Goal: Task Accomplishment & Management: Manage account settings

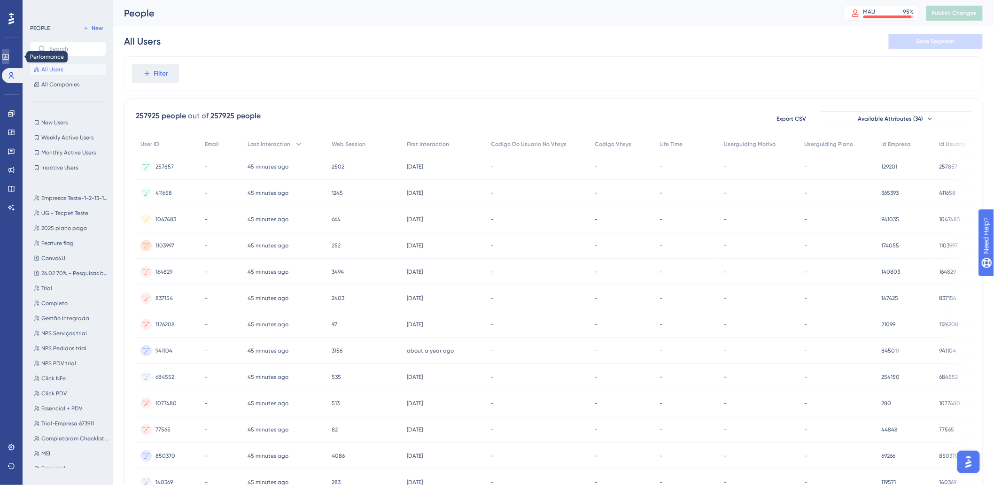
click at [8, 54] on icon at bounding box center [6, 57] width 8 height 8
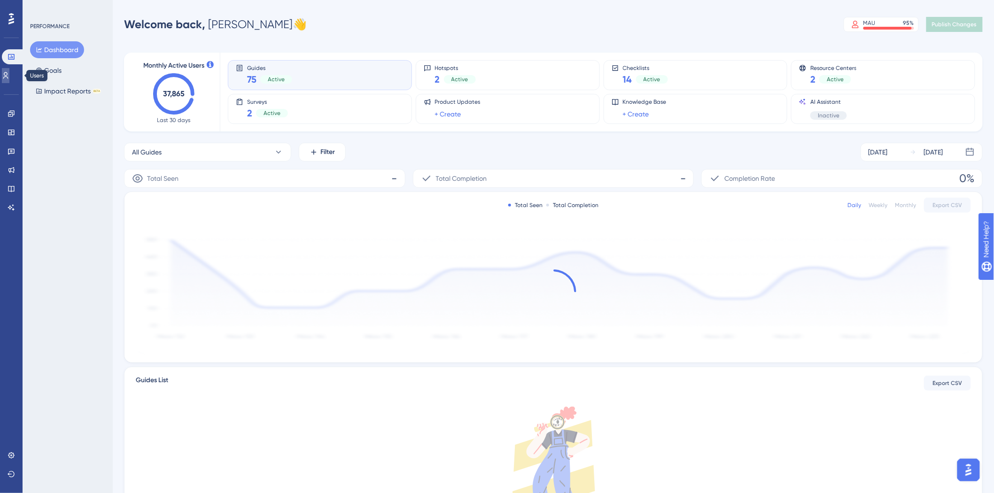
click at [9, 75] on icon at bounding box center [6, 76] width 8 height 8
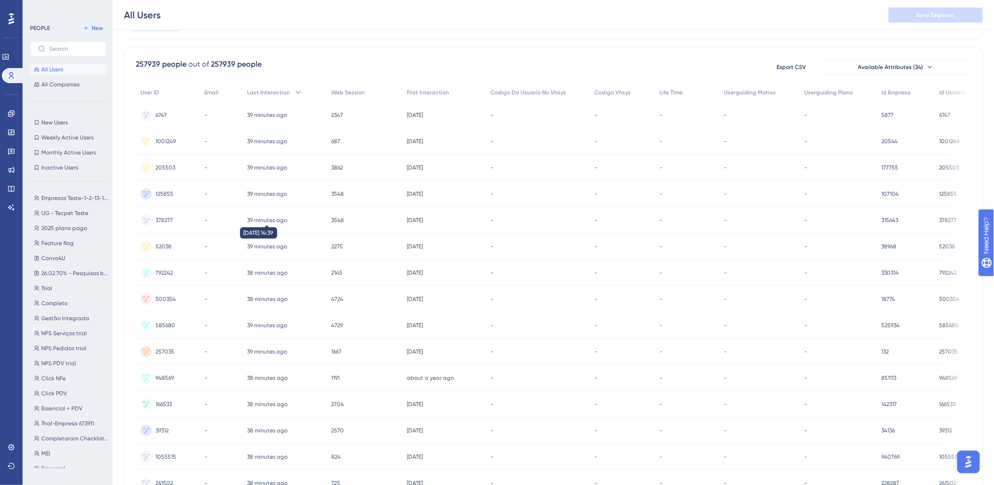
scroll to position [52, 0]
click at [316, 57] on div "257939 people out of 257939 people Export CSV Available Attributes (34) User ID…" at bounding box center [553, 361] width 859 height 623
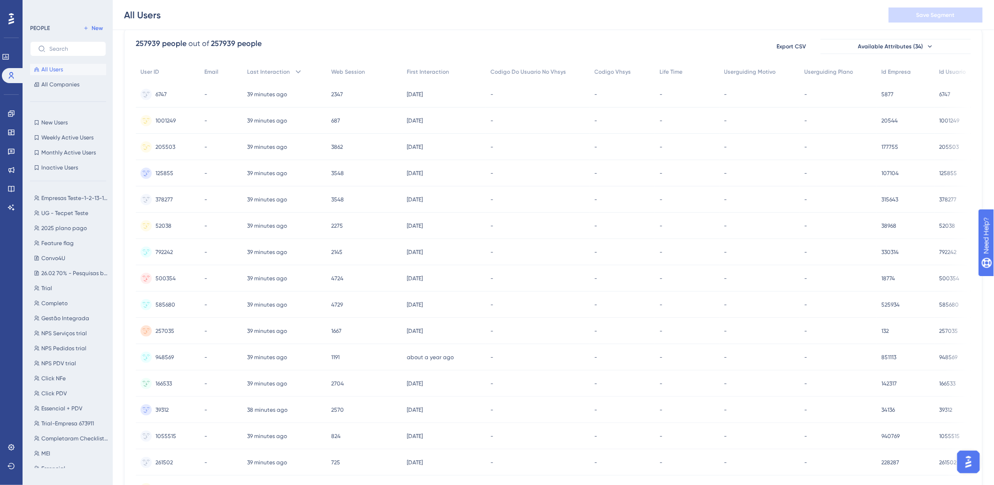
scroll to position [0, 0]
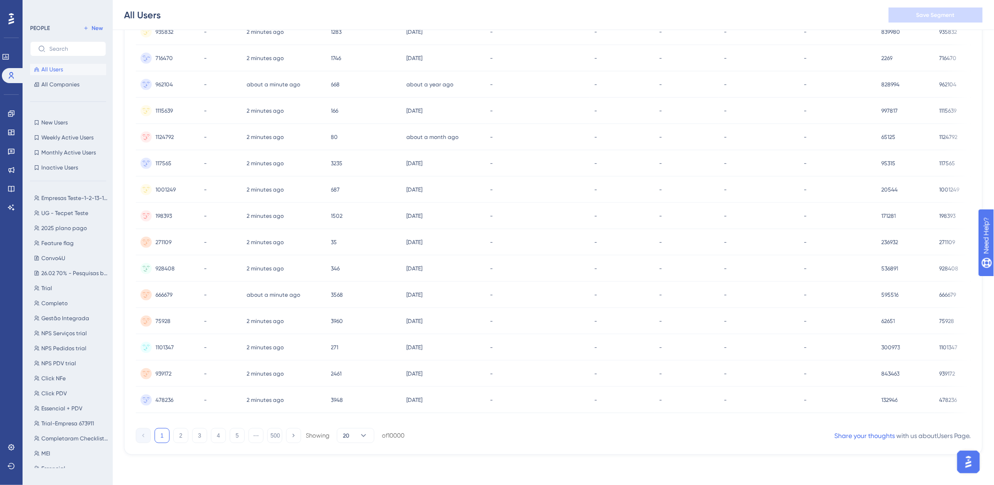
scroll to position [273, 0]
click at [570, 9] on div "All Users Save Segment" at bounding box center [553, 15] width 881 height 30
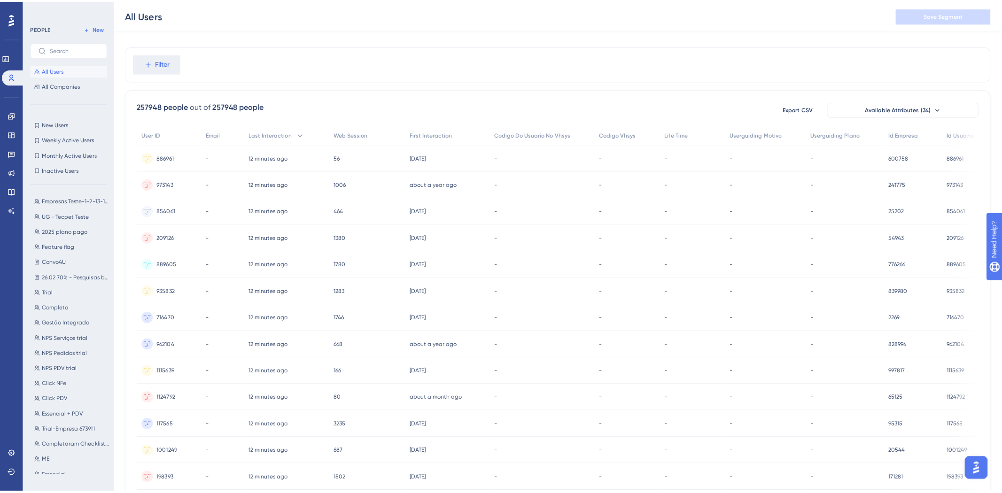
scroll to position [0, 0]
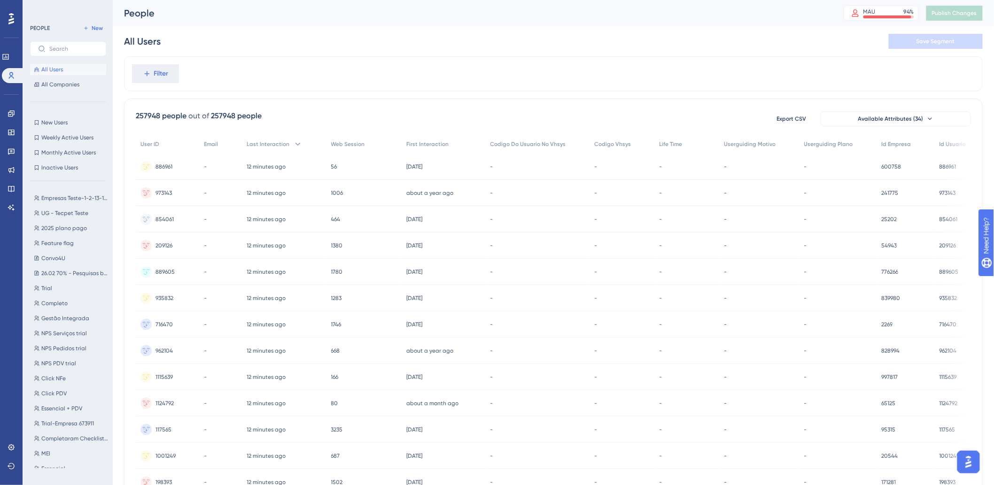
click at [234, 34] on div "All Users Save Segment" at bounding box center [553, 41] width 859 height 30
click at [260, 74] on div "Filter" at bounding box center [553, 73] width 859 height 35
click at [8, 56] on icon at bounding box center [5, 57] width 6 height 6
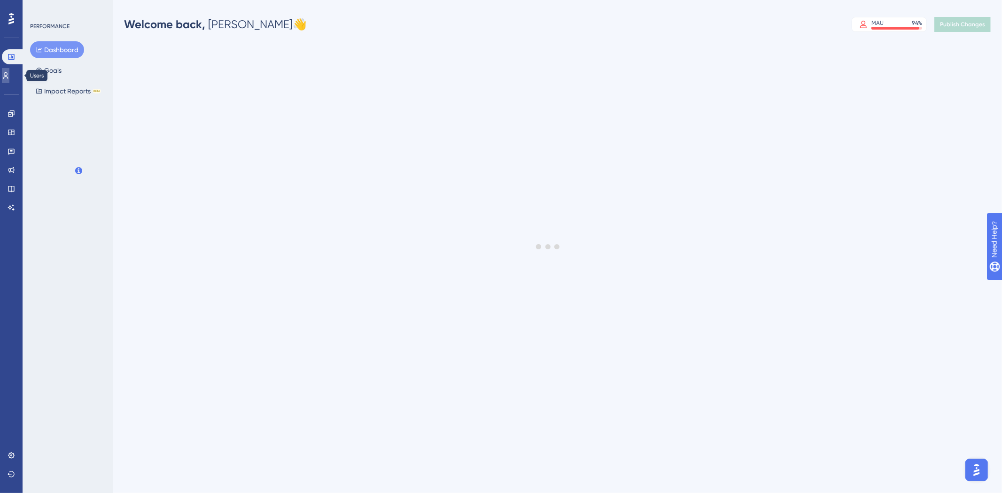
click at [9, 70] on link at bounding box center [6, 75] width 8 height 15
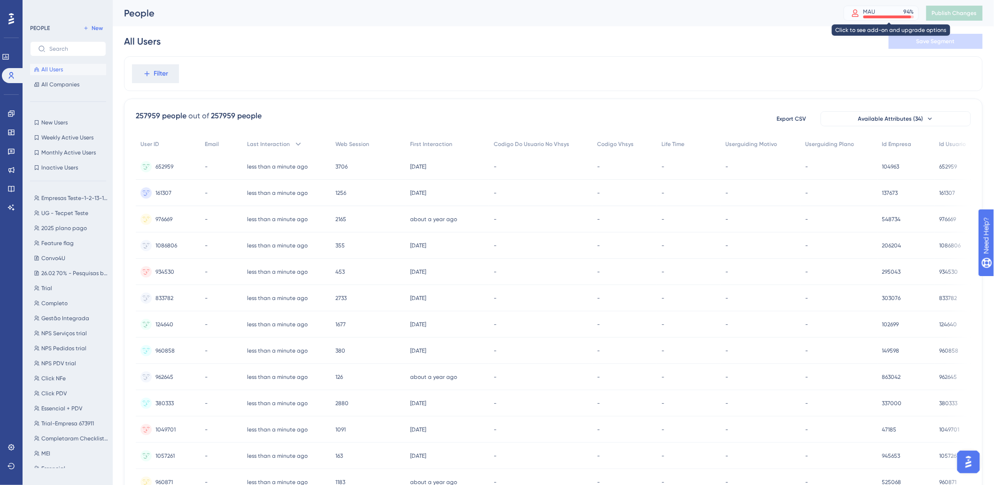
click at [914, 11] on div "94 %" at bounding box center [909, 12] width 10 height 8
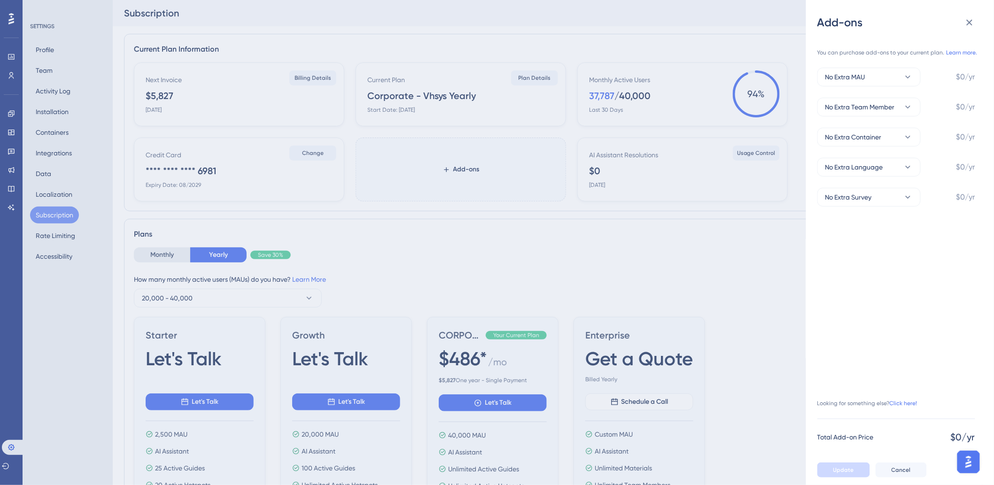
click at [524, 250] on div "Add-ons You can purchase add-ons to your current plan. Learn more. No Extra MAU…" at bounding box center [497, 242] width 994 height 485
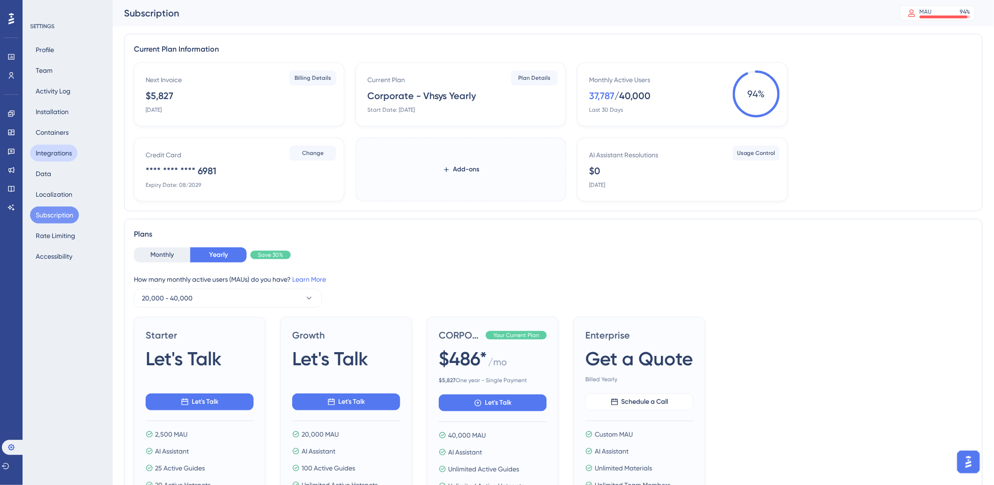
click at [48, 148] on button "Integrations" at bounding box center [53, 153] width 47 height 17
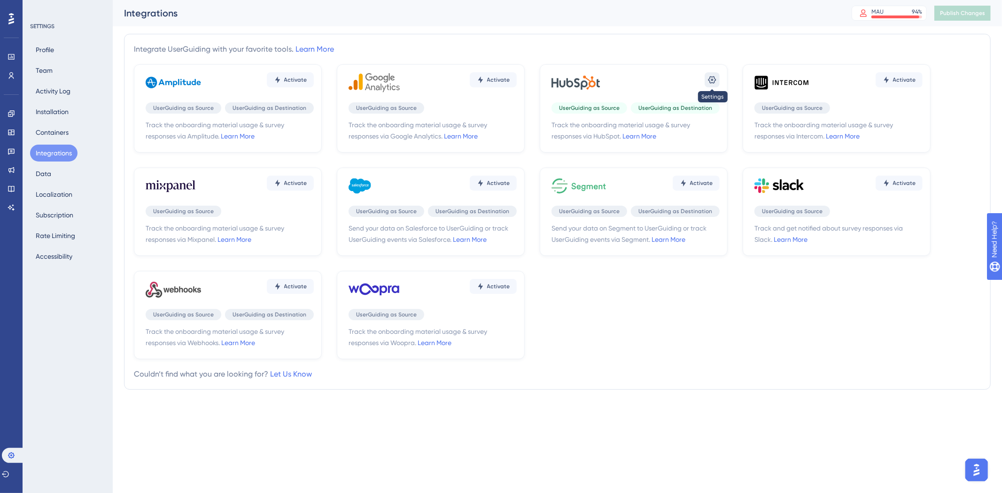
click at [708, 84] on icon at bounding box center [712, 79] width 9 height 9
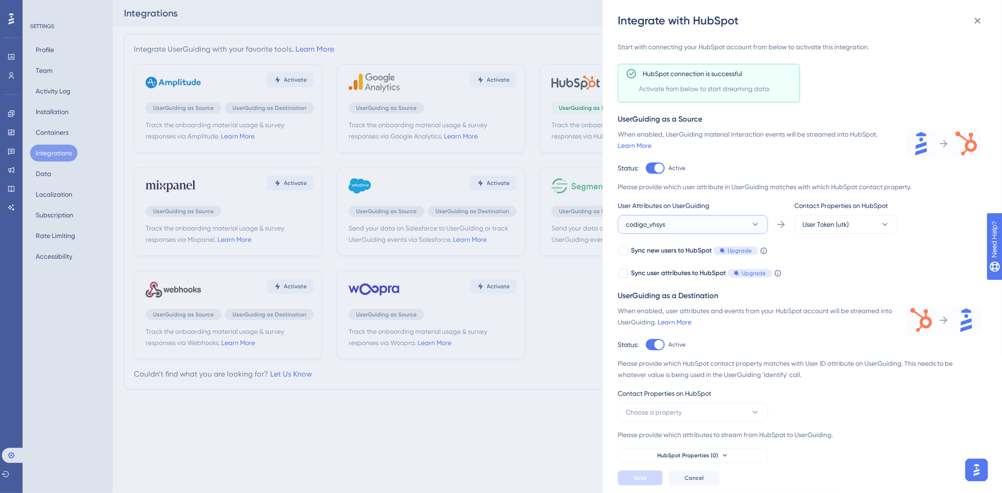
click at [707, 222] on button "codigo_vhsys" at bounding box center [693, 224] width 150 height 19
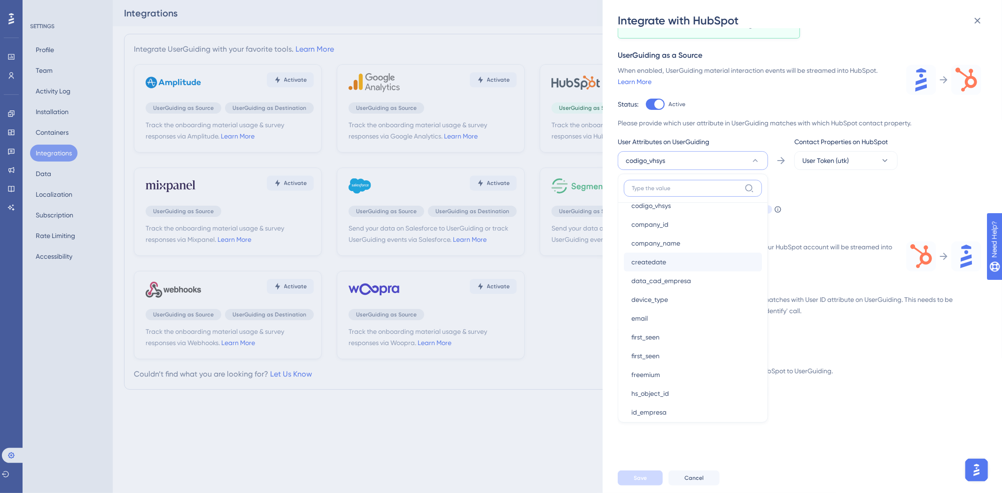
scroll to position [104, 0]
click at [803, 168] on button "User Token (utk)" at bounding box center [846, 160] width 103 height 19
click at [835, 209] on div "Email Email" at bounding box center [846, 218] width 76 height 19
click at [688, 154] on button "codigo_vhsys" at bounding box center [693, 160] width 150 height 19
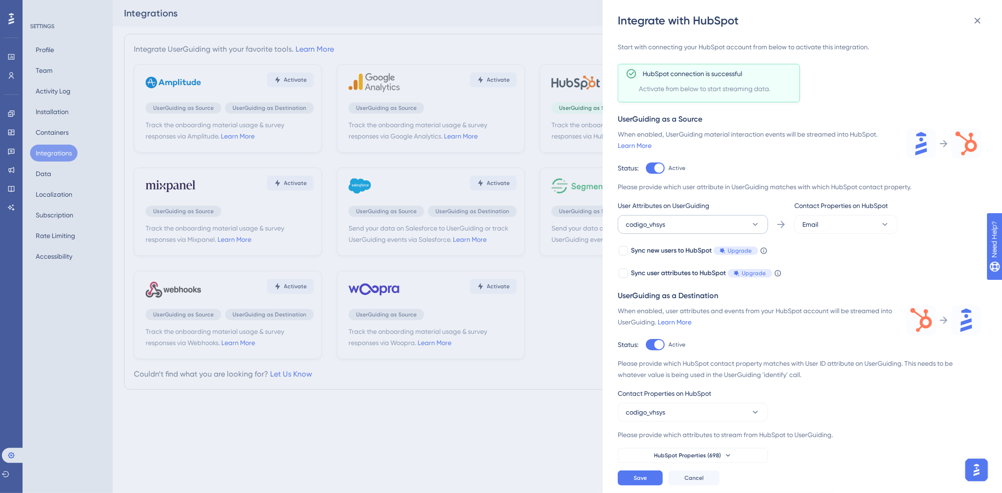
drag, startPoint x: 703, startPoint y: 202, endPoint x: 701, endPoint y: 233, distance: 31.1
click at [703, 219] on div "User Attributes on UserGuiding codigo_vhsys" at bounding box center [693, 217] width 150 height 34
click at [701, 233] on button "codigo_vhsys" at bounding box center [693, 224] width 150 height 19
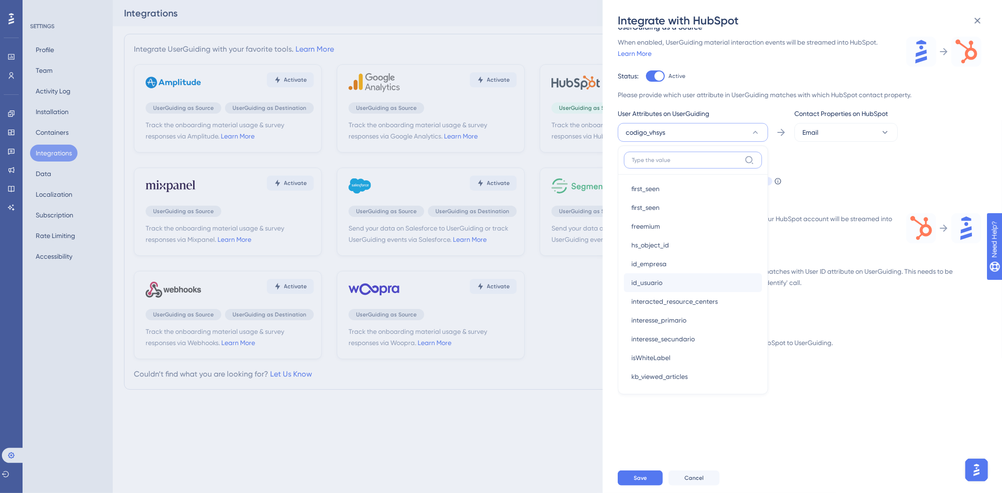
scroll to position [209, 0]
click at [675, 162] on input at bounding box center [686, 160] width 109 height 8
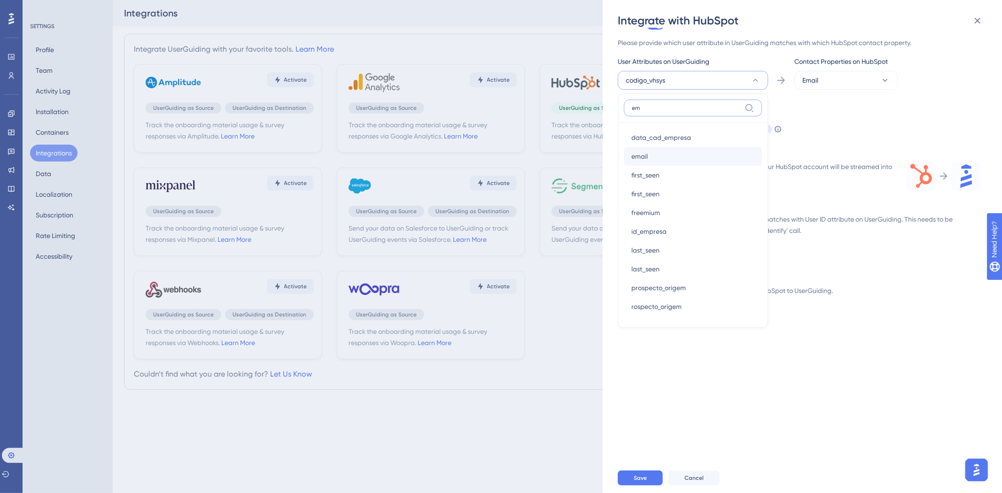
type input "em"
click at [660, 156] on div "email email" at bounding box center [692, 156] width 123 height 19
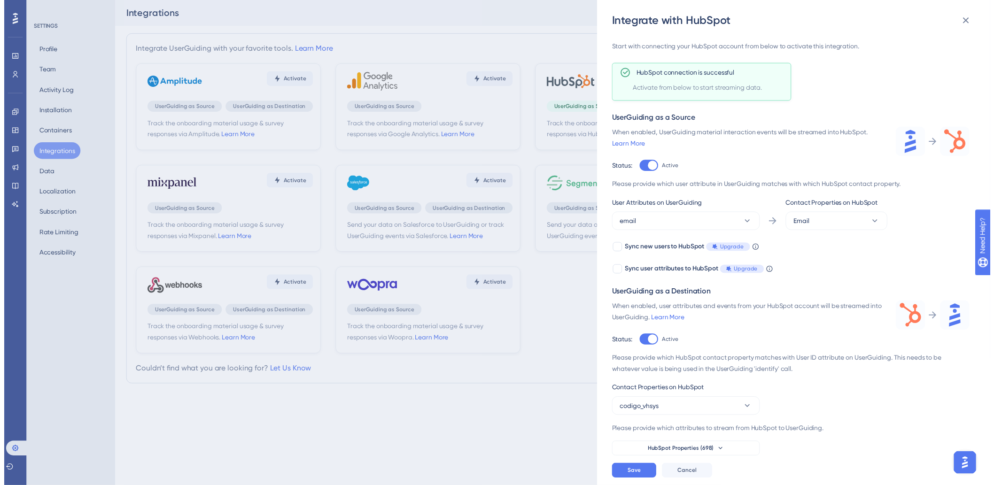
scroll to position [21, 0]
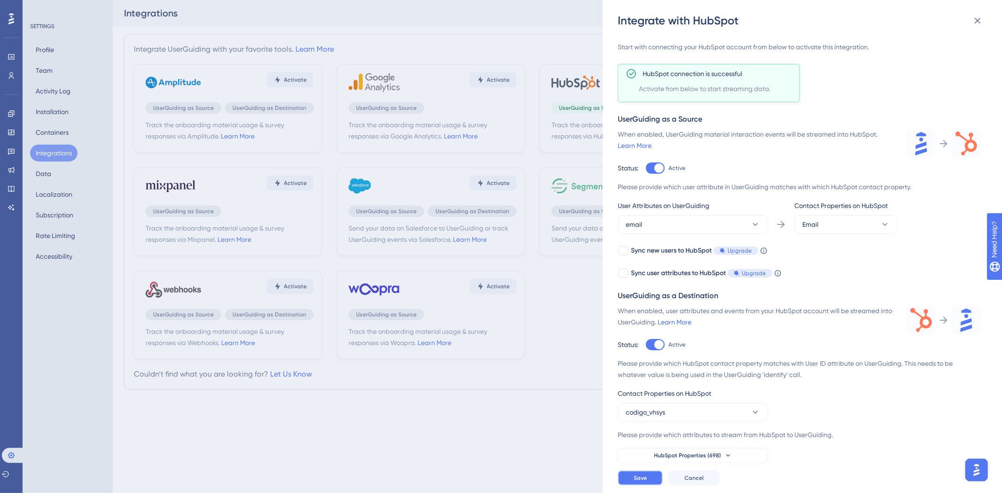
click at [646, 480] on span "Save" at bounding box center [640, 479] width 13 height 8
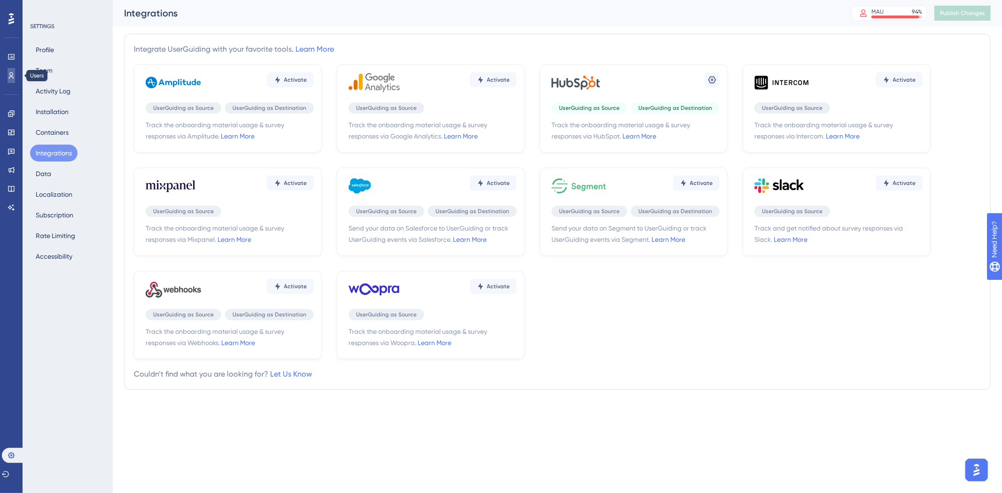
click at [8, 74] on icon at bounding box center [12, 76] width 8 height 8
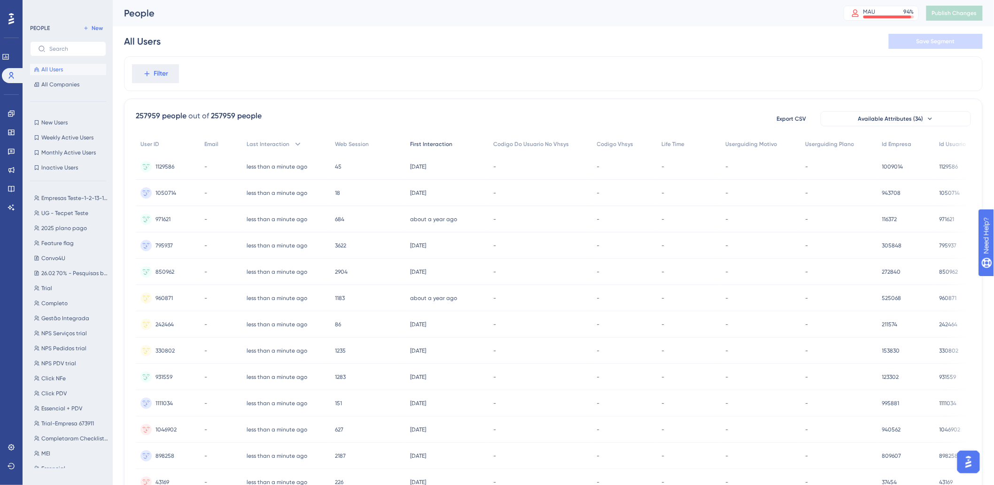
click at [431, 139] on div "First Interaction" at bounding box center [446, 144] width 83 height 19
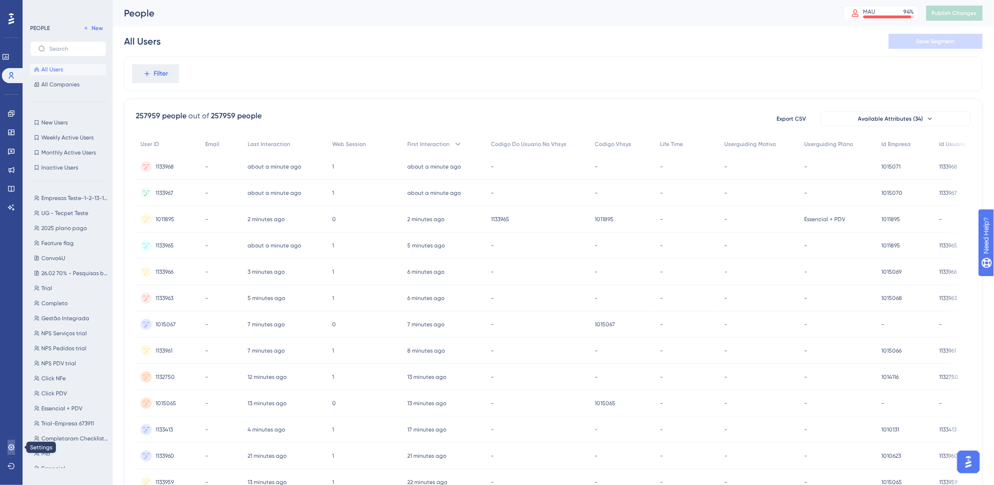
click at [13, 447] on icon at bounding box center [11, 447] width 6 height 6
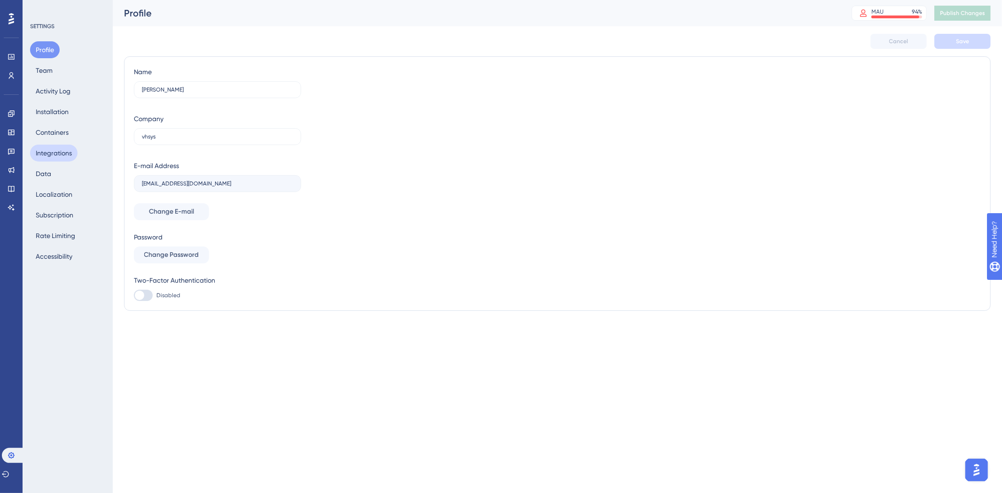
click at [64, 148] on button "Integrations" at bounding box center [53, 153] width 47 height 17
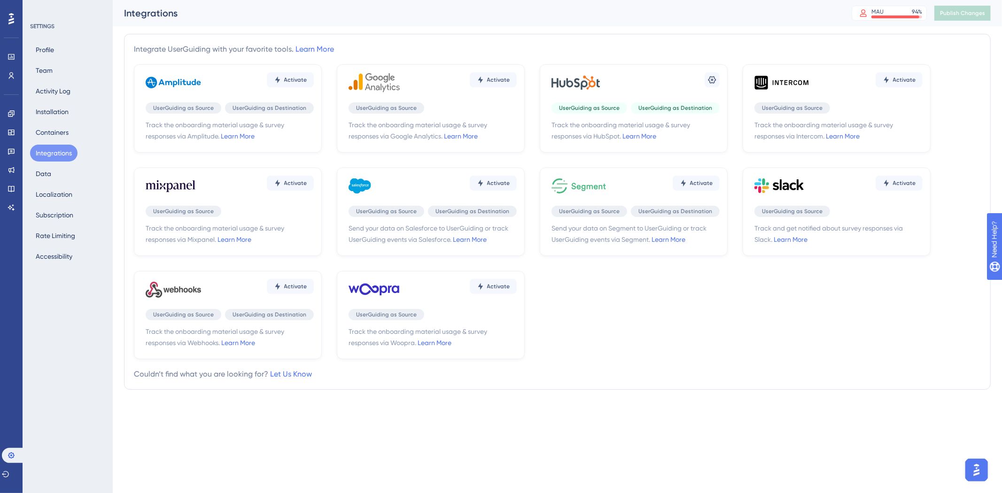
click at [635, 79] on div "Settings" at bounding box center [636, 83] width 168 height 28
click at [712, 83] on icon at bounding box center [712, 79] width 9 height 9
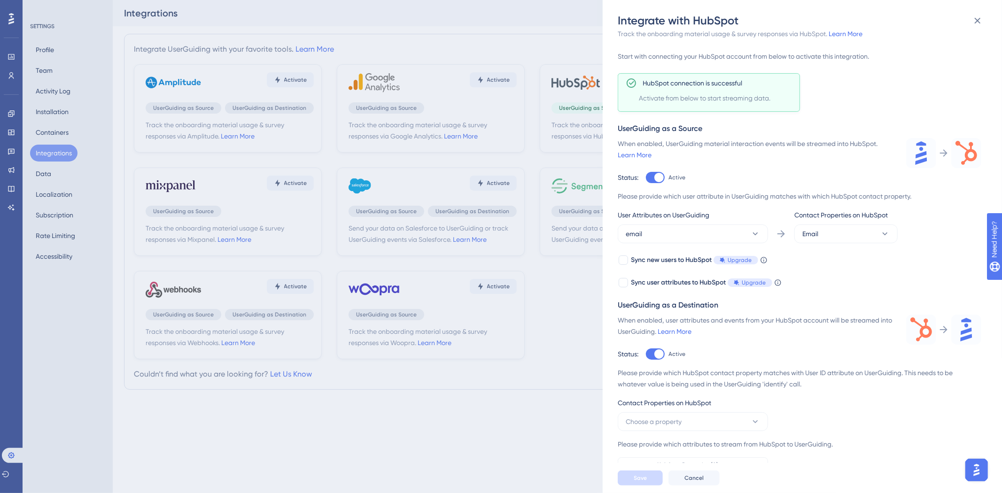
scroll to position [21, 0]
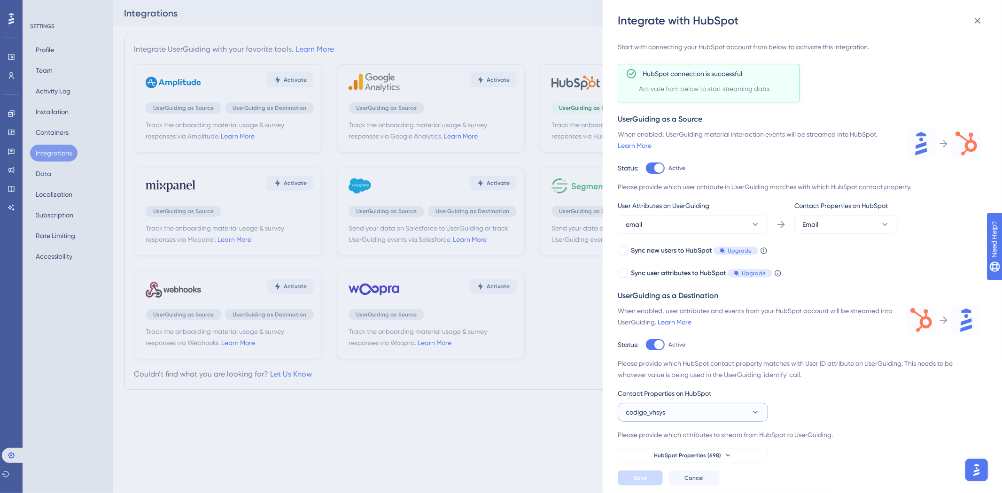
drag, startPoint x: 687, startPoint y: 414, endPoint x: 711, endPoint y: 417, distance: 24.1
click at [688, 415] on button "codigo_vhsys" at bounding box center [693, 412] width 150 height 19
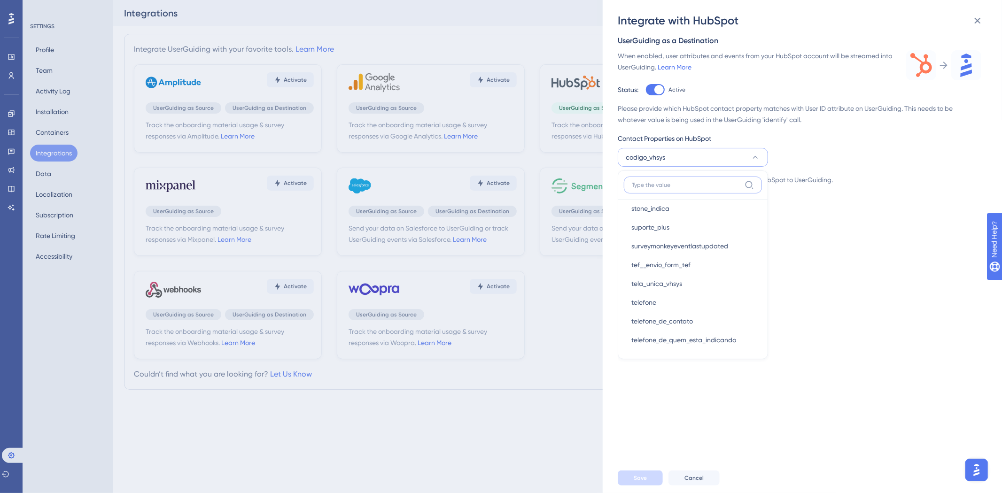
scroll to position [12975, 0]
click at [685, 184] on input at bounding box center [686, 185] width 109 height 8
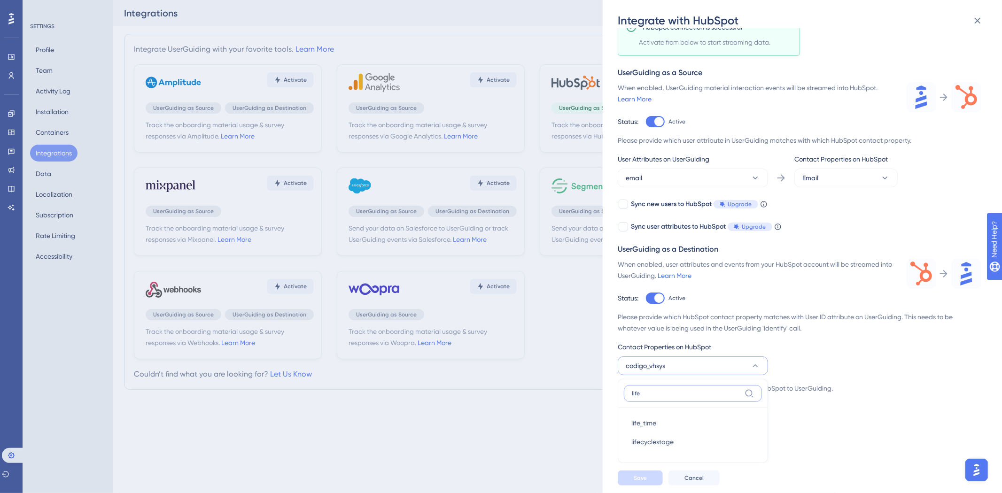
scroll to position [67, 0]
type input "life"
click at [649, 423] on span "life_time" at bounding box center [643, 423] width 25 height 11
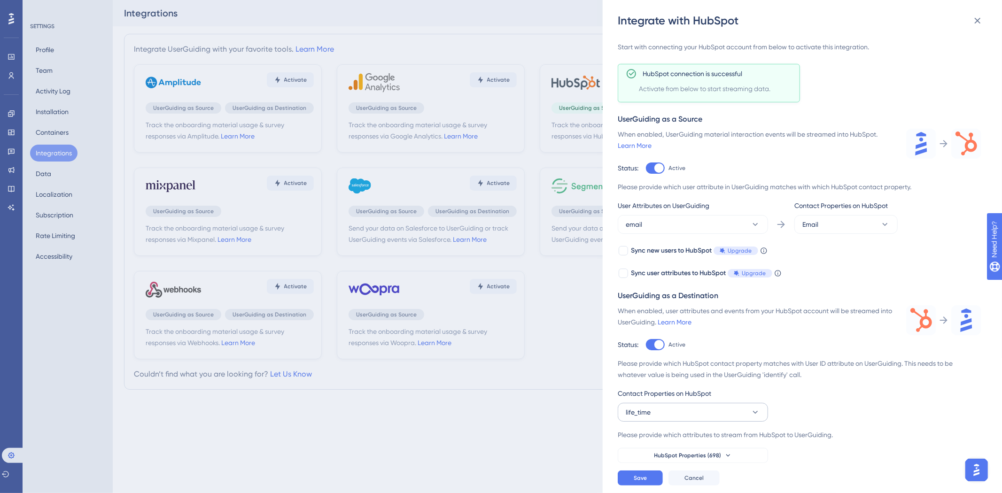
scroll to position [21, 0]
drag, startPoint x: 686, startPoint y: 410, endPoint x: 693, endPoint y: 419, distance: 11.5
click at [686, 410] on button "life_time" at bounding box center [693, 412] width 150 height 19
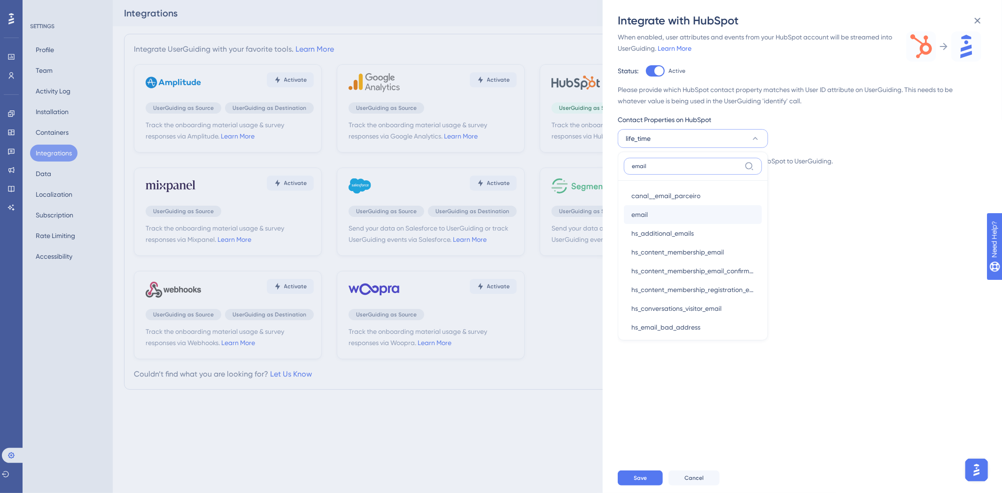
type input "email"
click at [709, 218] on div "email email" at bounding box center [692, 214] width 123 height 19
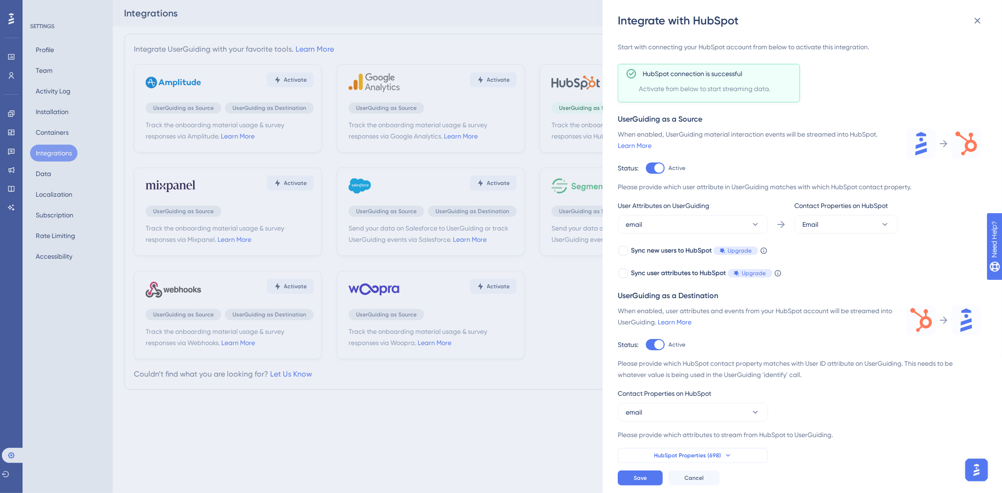
drag, startPoint x: 683, startPoint y: 450, endPoint x: 672, endPoint y: 456, distance: 12.4
click at [683, 450] on button "HubSpot Properties (698)" at bounding box center [693, 455] width 150 height 15
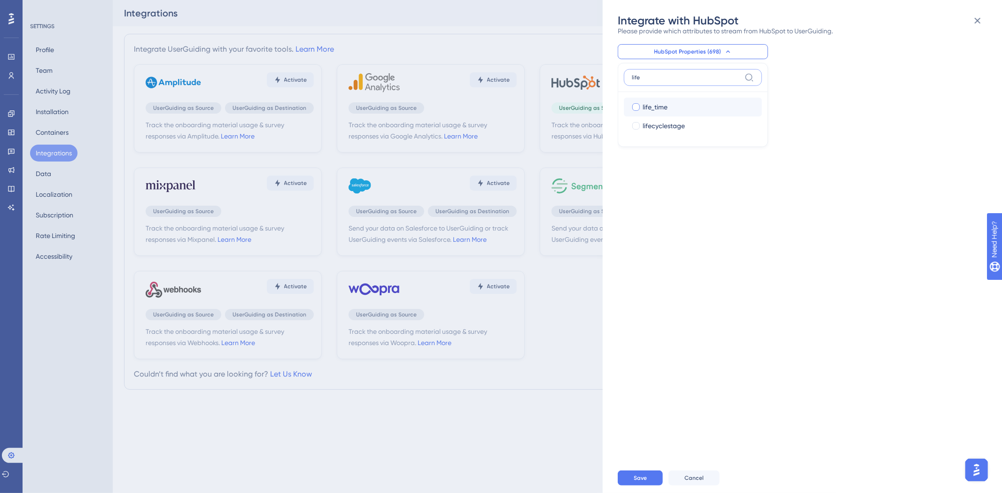
type input "life"
click at [692, 104] on div "life_time" at bounding box center [699, 106] width 112 height 11
checkbox input "true"
click at [678, 74] on input "life" at bounding box center [686, 78] width 109 height 8
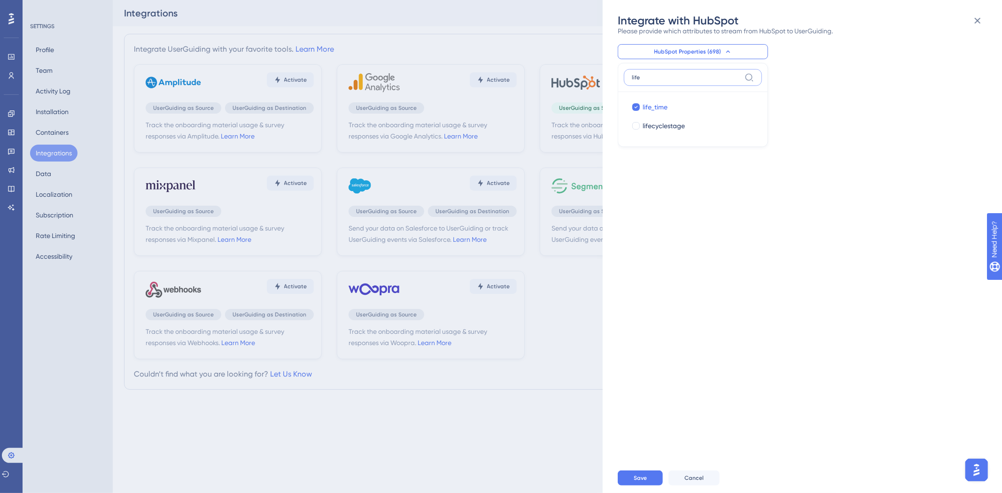
click at [678, 74] on input "life" at bounding box center [686, 78] width 109 height 8
type input "usergui"
click at [661, 101] on span "userguiding__motivo" at bounding box center [674, 106] width 62 height 11
checkbox input "true"
click at [659, 127] on span "userguiding__plano" at bounding box center [673, 125] width 60 height 11
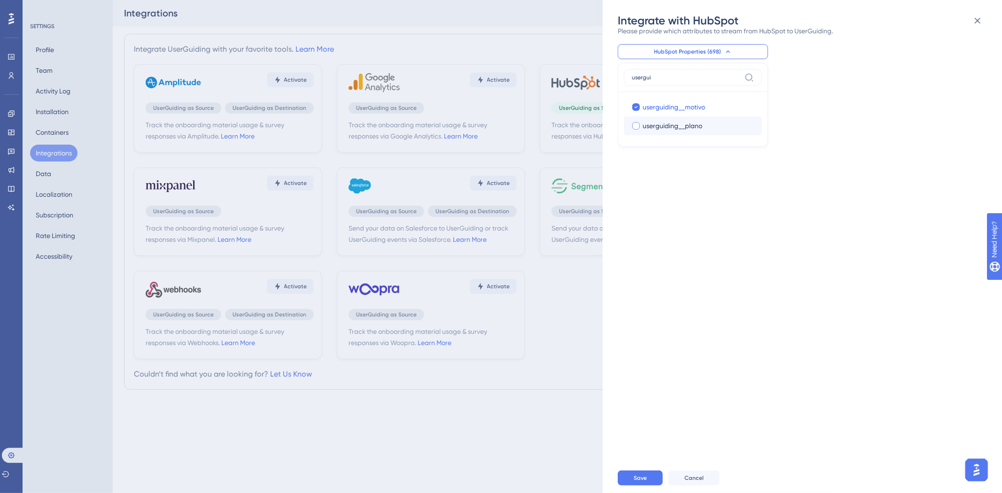
checkbox input "true"
click at [654, 78] on input "usergui" at bounding box center [686, 78] width 109 height 8
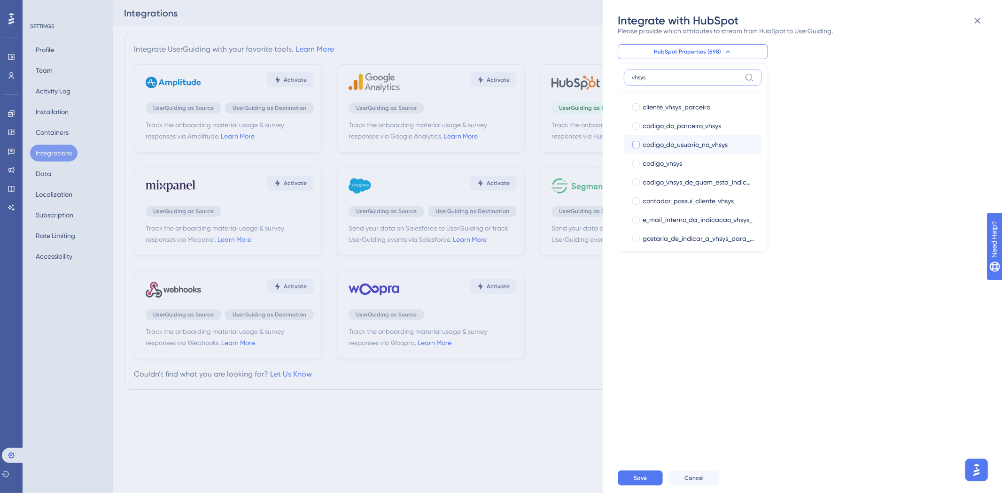
type input "vhsys"
click at [670, 142] on span "codigo_do_usuario_no_vhsys" at bounding box center [685, 144] width 85 height 11
checkbox input "true"
click at [662, 158] on span "codigo_vhsys" at bounding box center [662, 163] width 39 height 11
checkbox input "true"
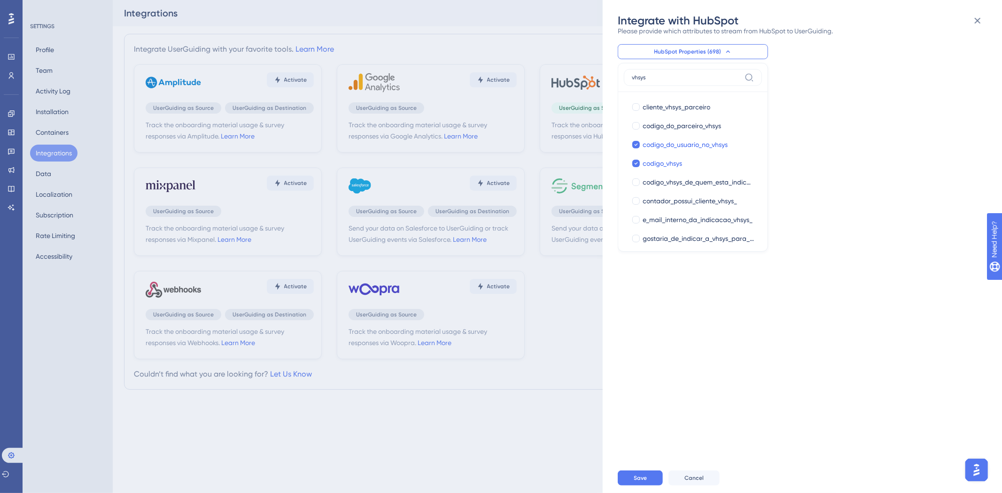
click at [652, 82] on label "vhsys" at bounding box center [693, 77] width 138 height 17
click at [652, 81] on input "vhsys" at bounding box center [686, 78] width 109 height 8
click at [647, 78] on input "vhsys" at bounding box center [686, 78] width 109 height 8
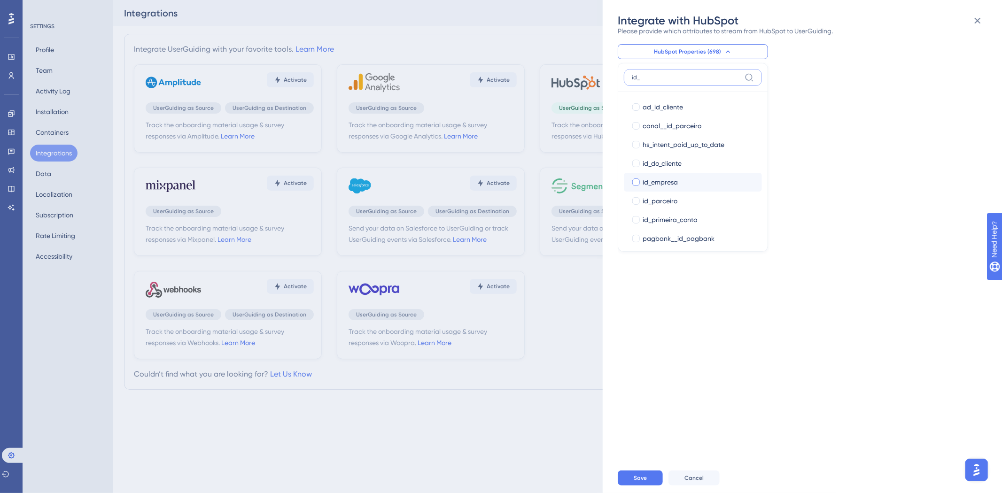
type input "id_"
click at [673, 185] on span "id_empresa" at bounding box center [660, 182] width 35 height 11
checkbox input "true"
click at [658, 73] on label "id_" at bounding box center [693, 77] width 138 height 17
click at [658, 74] on input "id_" at bounding box center [686, 78] width 109 height 8
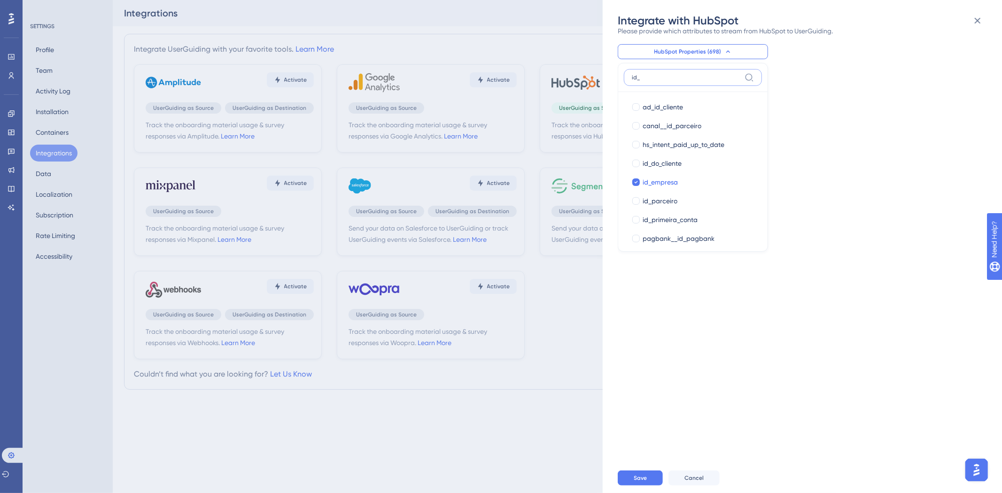
click at [656, 75] on input "id_" at bounding box center [686, 78] width 109 height 8
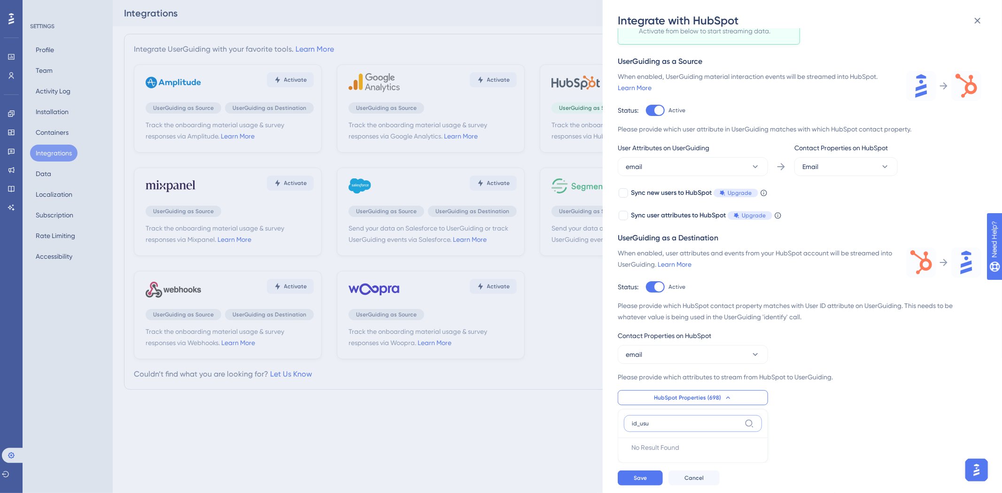
scroll to position [78, 0]
type input "usu"
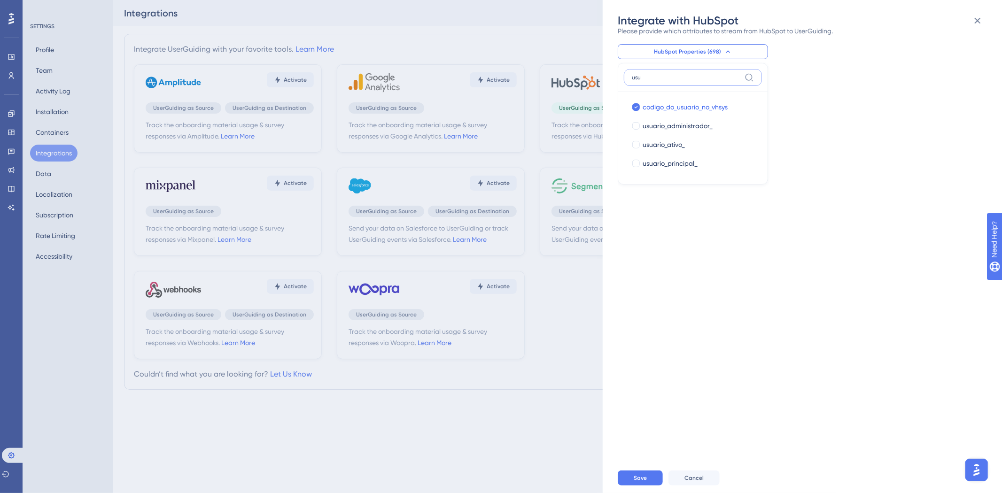
click at [686, 74] on input "usu" at bounding box center [686, 78] width 109 height 8
click at [685, 74] on input "usu" at bounding box center [686, 78] width 109 height 8
click at [647, 473] on button "Save" at bounding box center [640, 478] width 45 height 15
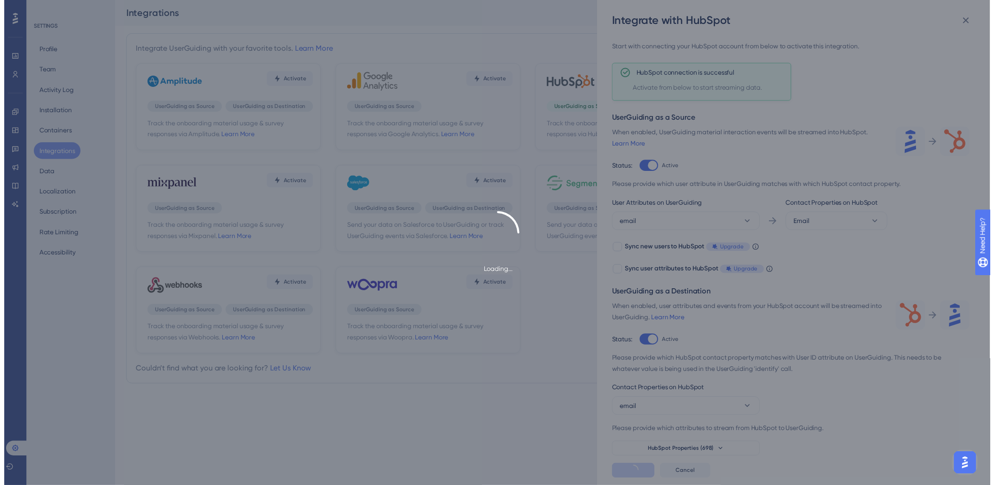
scroll to position [21, 0]
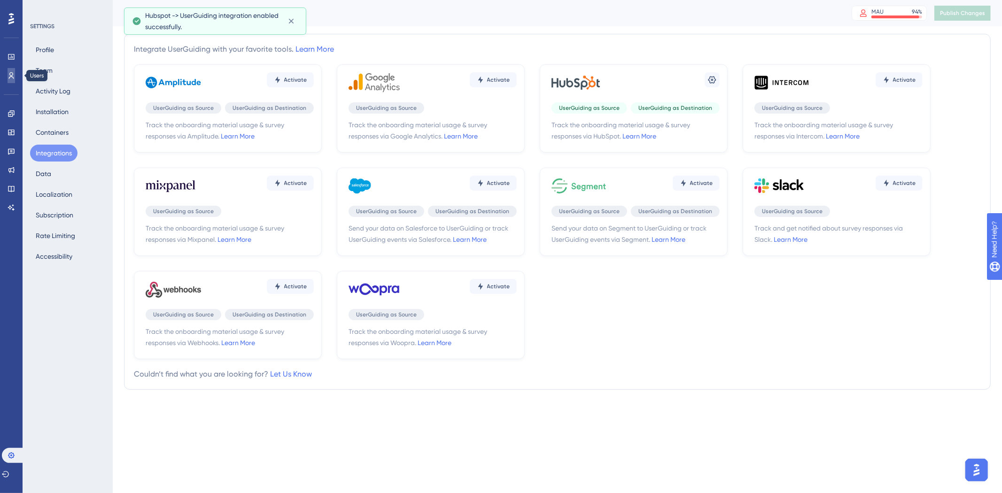
click at [9, 74] on icon at bounding box center [11, 75] width 5 height 7
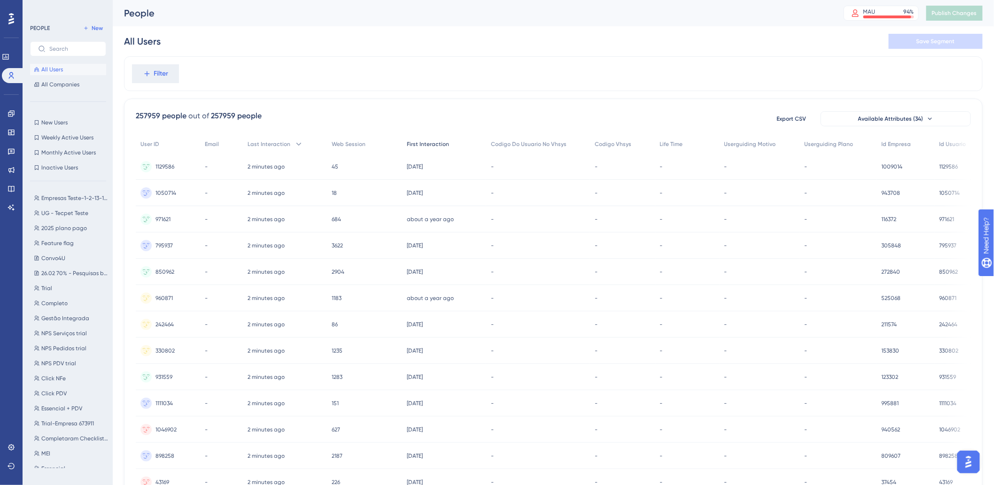
click at [425, 146] on span "First Interaction" at bounding box center [428, 144] width 42 height 8
click at [616, 24] on div "People MAU 94 % Click to see add-on and upgrade options Publish Changes" at bounding box center [553, 13] width 881 height 26
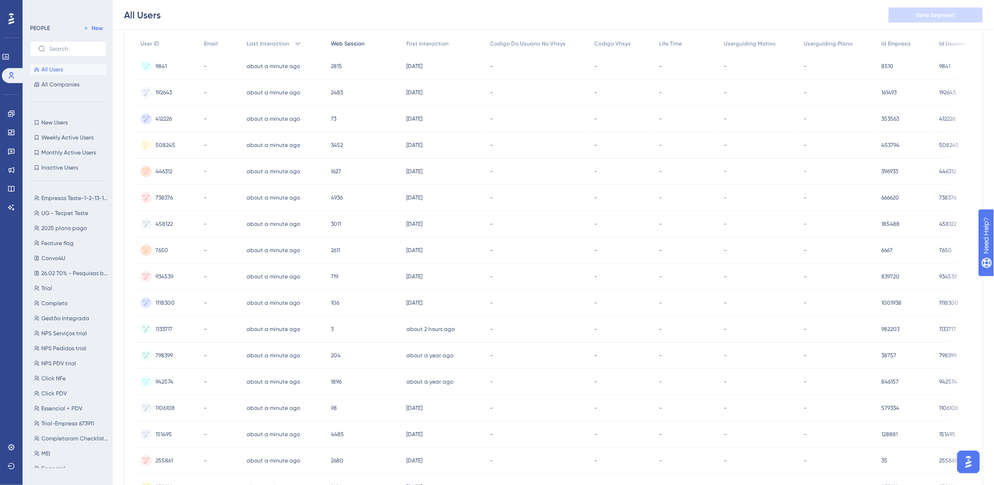
scroll to position [52, 0]
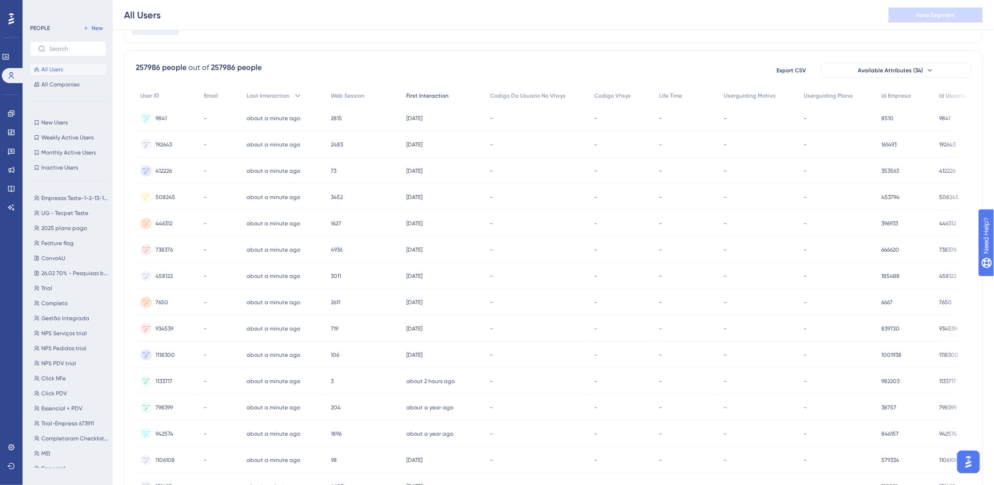
click at [426, 96] on span "First Interaction" at bounding box center [427, 96] width 42 height 8
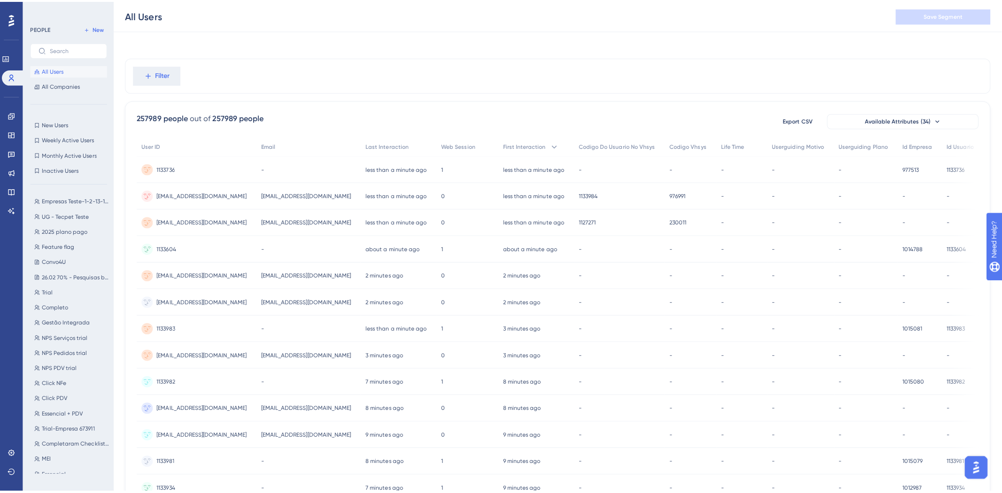
scroll to position [0, 0]
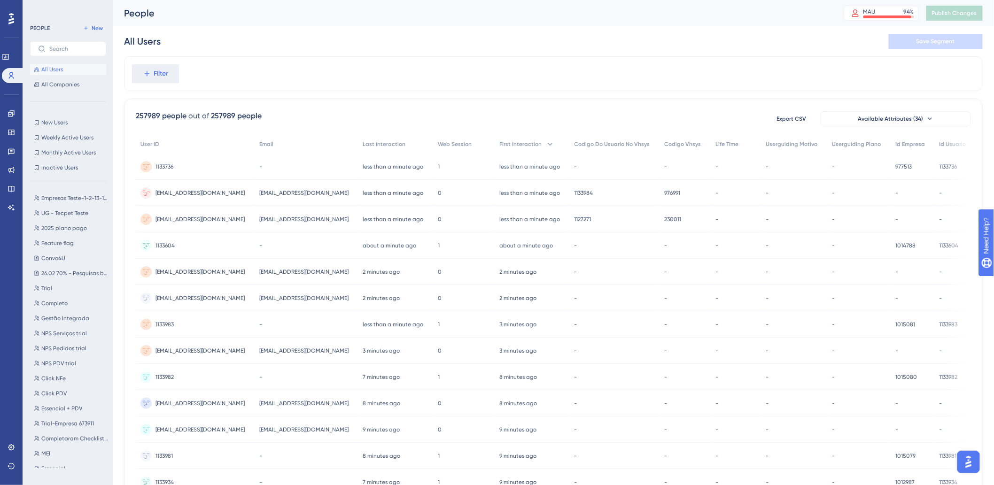
click at [270, 191] on div "68e020a3ebab9@parceiro.com 68e020a3ebab9@parceiro.com" at bounding box center [307, 193] width 104 height 26
copy span "68e020a3ebab9@parceiro.com"
drag, startPoint x: 612, startPoint y: 195, endPoint x: 582, endPoint y: 199, distance: 30.8
click at [582, 199] on div "1133984 1133984" at bounding box center [609, 193] width 91 height 26
copy span "1133984"
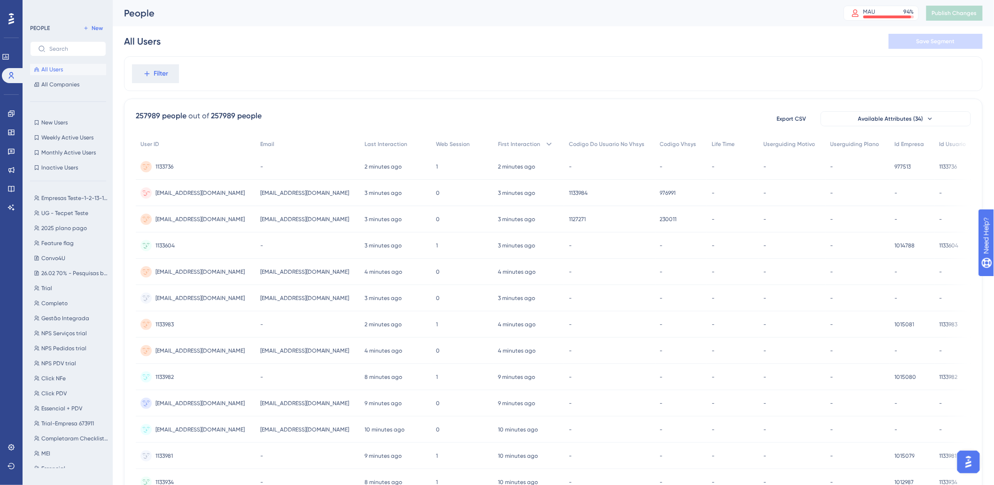
click at [676, 195] on span "976991" at bounding box center [668, 193] width 16 height 8
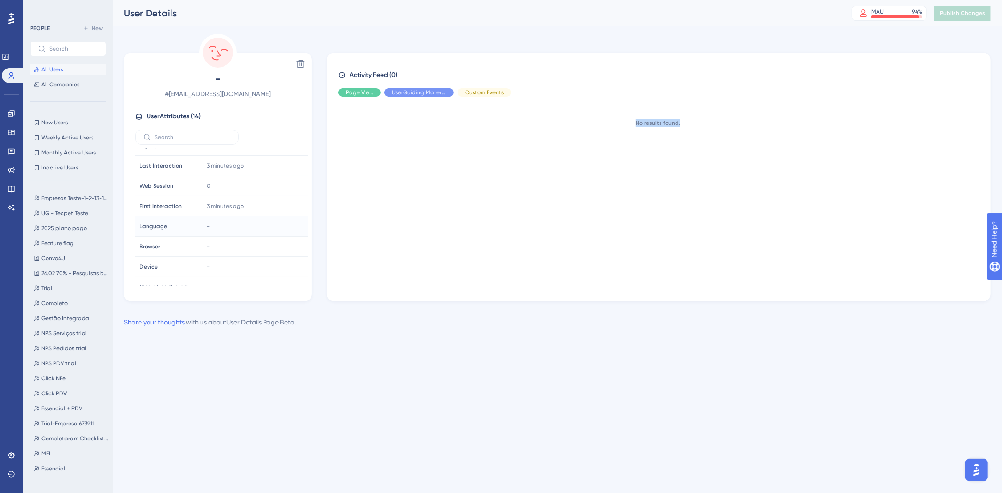
scroll to position [104, 0]
click at [212, 257] on span "976991" at bounding box center [215, 256] width 16 height 8
click at [289, 256] on icon at bounding box center [292, 255] width 9 height 9
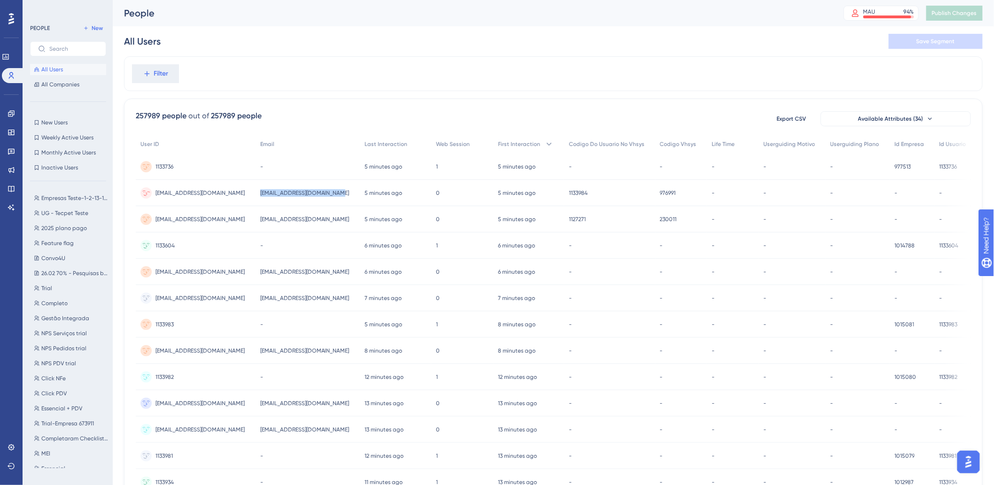
drag, startPoint x: 349, startPoint y: 194, endPoint x: 273, endPoint y: 196, distance: 76.2
click at [273, 196] on div "68e020a3ebab9@parceiro.com 68e020a3ebab9@parceiro.com" at bounding box center [308, 193] width 105 height 26
copy span "68e020a3ebab9@parceiro.com"
click at [344, 192] on span "68e020a3ebab9@parceiro.com" at bounding box center [304, 193] width 89 height 8
click at [345, 192] on span "68e020a3ebab9@parceiro.com" at bounding box center [304, 193] width 89 height 8
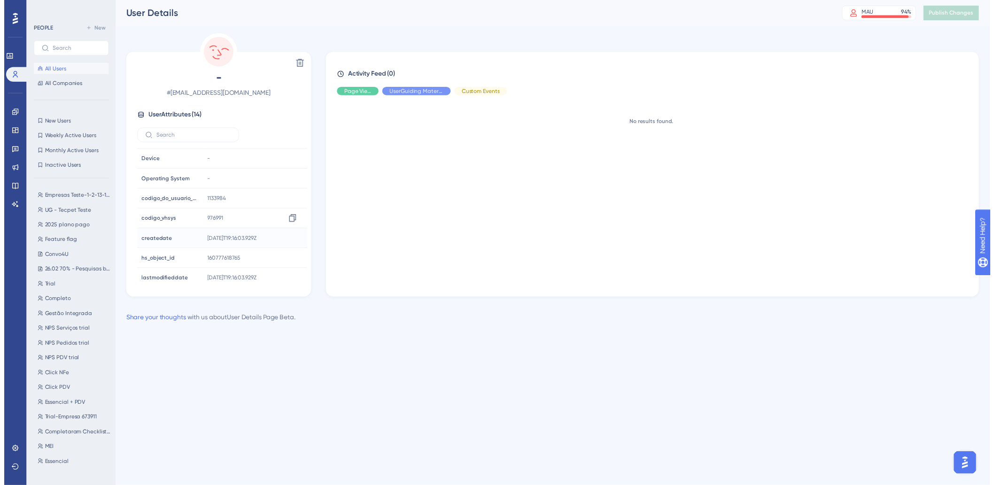
scroll to position [145, 0]
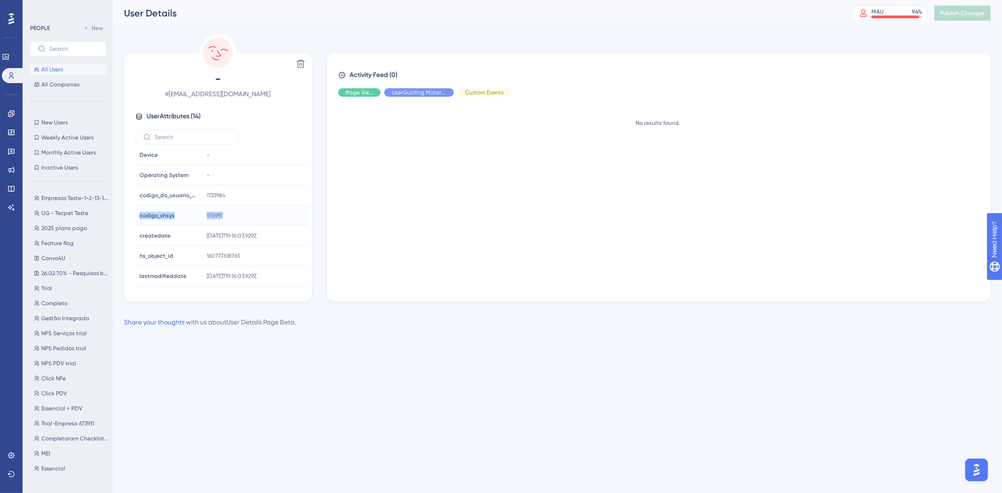
drag, startPoint x: 229, startPoint y: 214, endPoint x: 138, endPoint y: 218, distance: 91.2
click at [138, 218] on tr "codigo_vhsys codigo_vhsys 976991" at bounding box center [221, 216] width 173 height 20
copy tr "codigo_vhsys codigo_vhsys 976991"
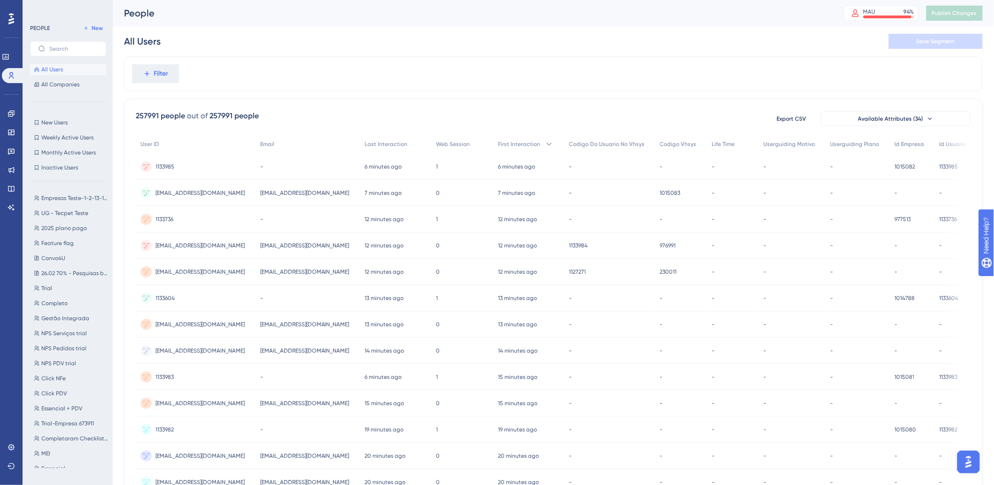
click at [260, 50] on div "All Users Save Segment" at bounding box center [553, 41] width 859 height 30
click at [51, 66] on span "All Users" at bounding box center [52, 70] width 22 height 8
click at [889, 11] on div "MAU 94 %" at bounding box center [889, 12] width 51 height 8
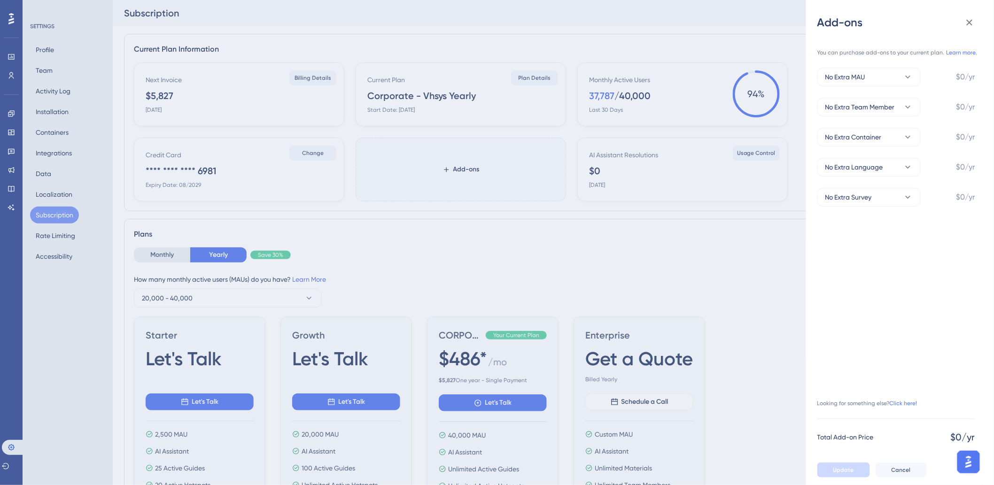
drag, startPoint x: 595, startPoint y: 96, endPoint x: 635, endPoint y: 96, distance: 39.5
click at [635, 96] on div "Add-ons You can purchase add-ons to your current plan. Learn more. No Extra MAU…" at bounding box center [497, 242] width 994 height 485
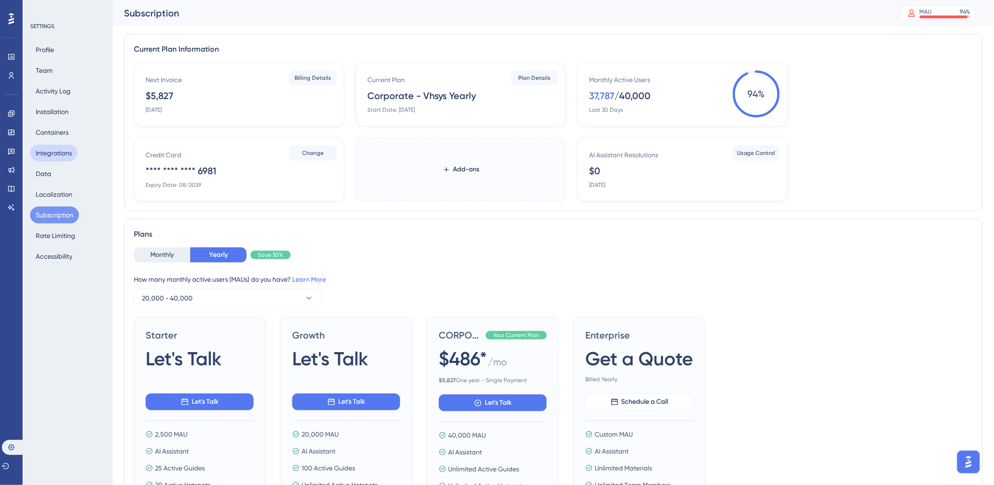
click at [53, 152] on button "Integrations" at bounding box center [53, 153] width 47 height 17
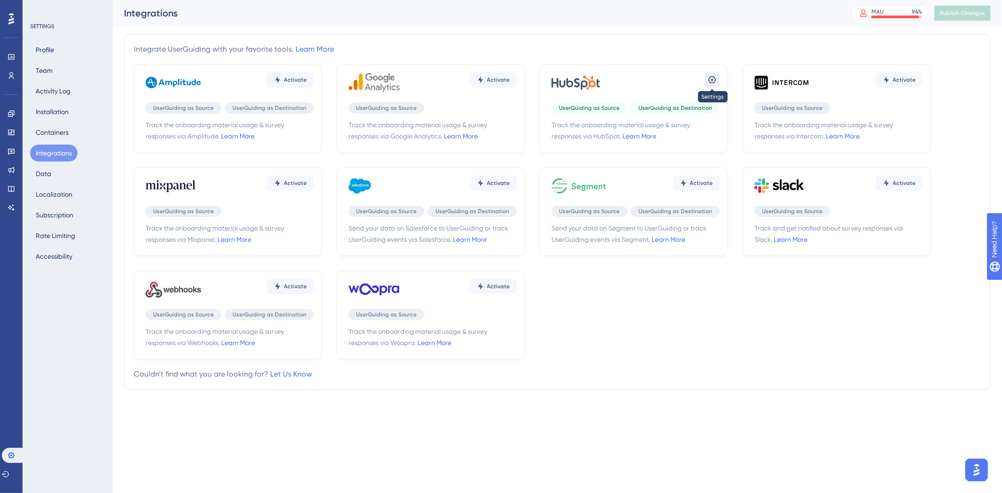
click at [716, 84] on icon at bounding box center [712, 79] width 9 height 9
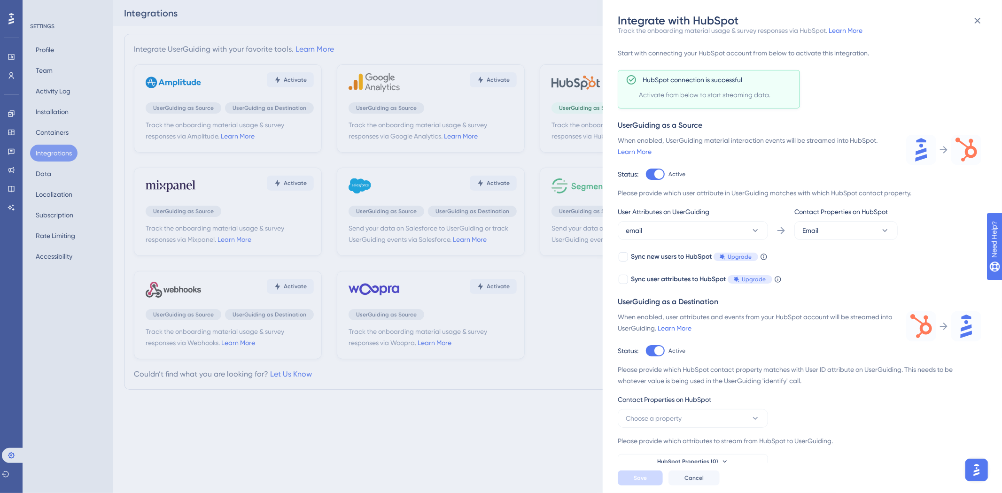
scroll to position [21, 0]
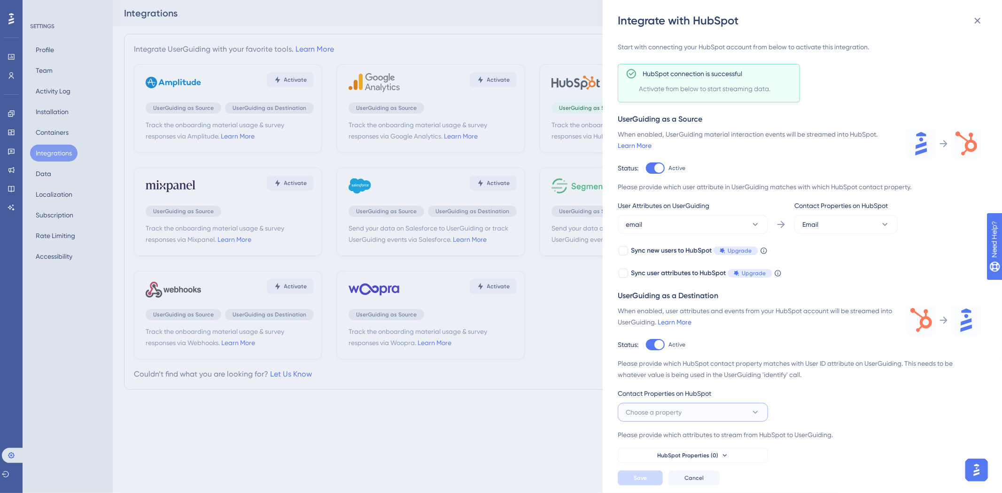
click at [682, 420] on button "Choose a property" at bounding box center [693, 412] width 150 height 19
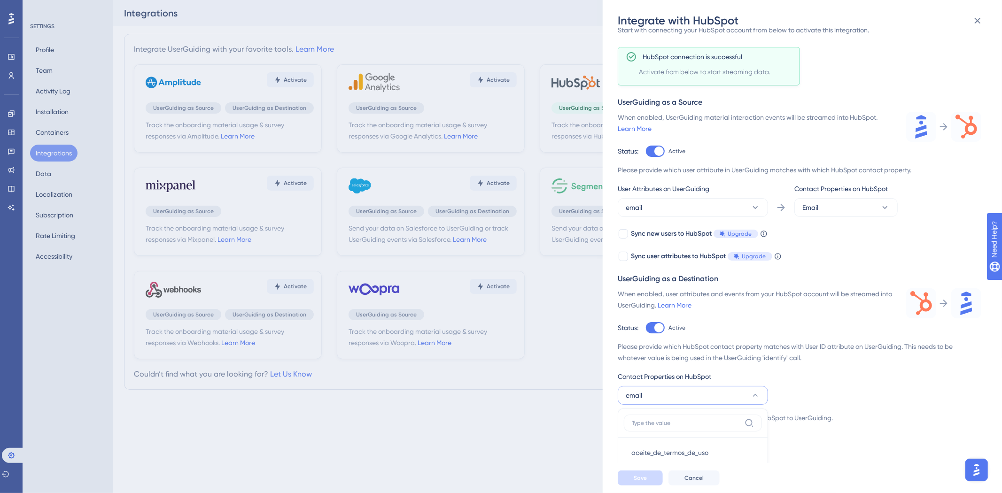
scroll to position [194, 0]
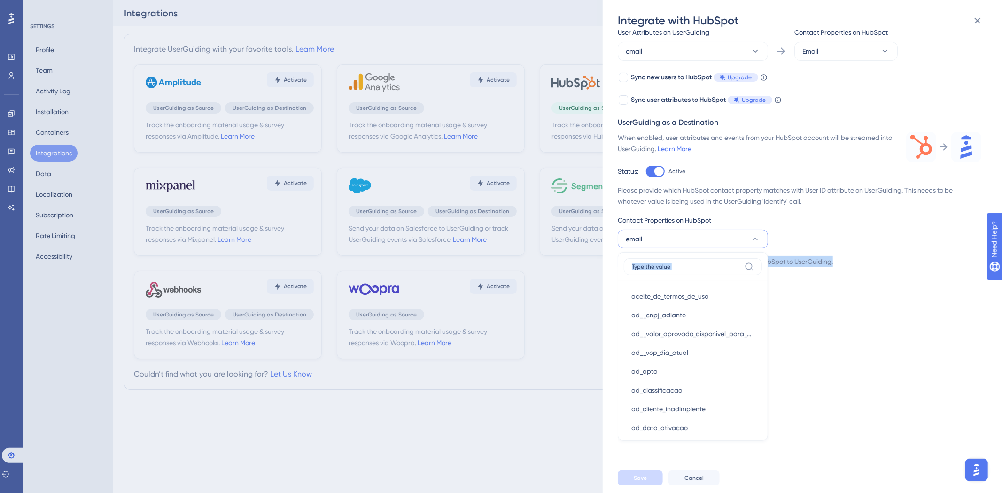
click at [860, 231] on div "Please provide which HubSpot contact property matches with User ID attribute on…" at bounding box center [800, 237] width 364 height 105
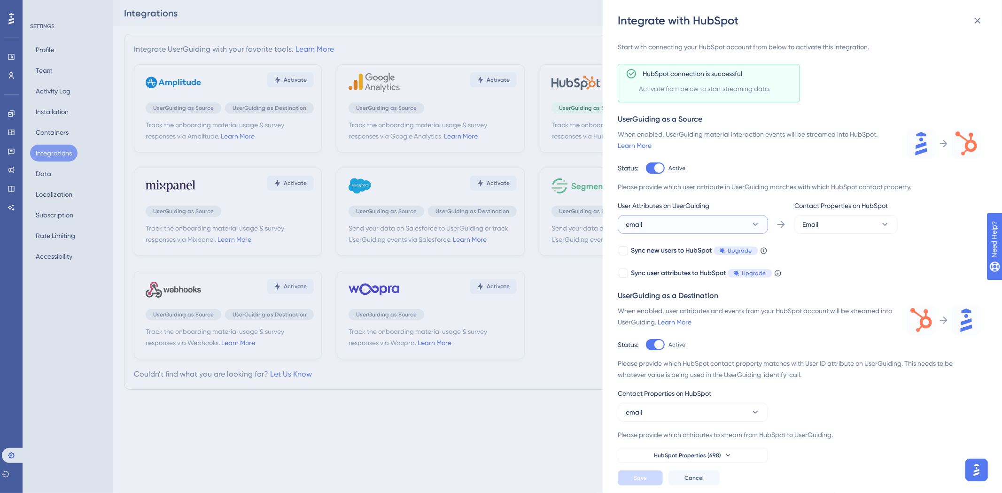
drag, startPoint x: 828, startPoint y: 250, endPoint x: 779, endPoint y: 223, distance: 56.4
click at [767, 223] on button "email" at bounding box center [693, 224] width 150 height 19
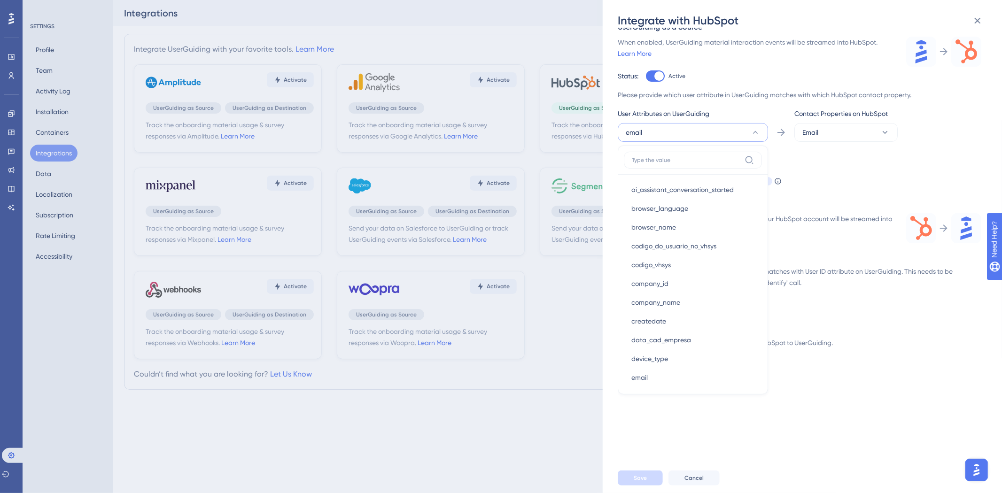
click at [828, 226] on div "When enabled, user attributes and events from your HubSpot account will be stre…" at bounding box center [756, 224] width 277 height 23
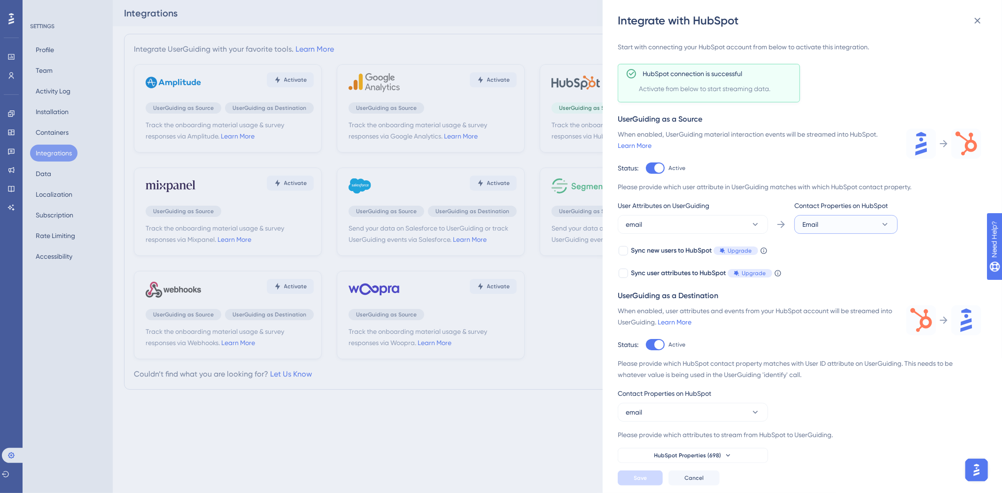
click at [834, 219] on button "Email" at bounding box center [846, 224] width 103 height 19
click at [768, 222] on div "User Attributes on UserGuiding email Contact Properties on HubSpot Email Email …" at bounding box center [800, 217] width 364 height 34
click at [820, 224] on button "Email" at bounding box center [846, 224] width 103 height 19
click at [740, 180] on div "UserGuiding as a Source When enabled, UserGuiding material interaction events w…" at bounding box center [800, 196] width 364 height 165
click at [847, 220] on button "Email" at bounding box center [846, 224] width 103 height 19
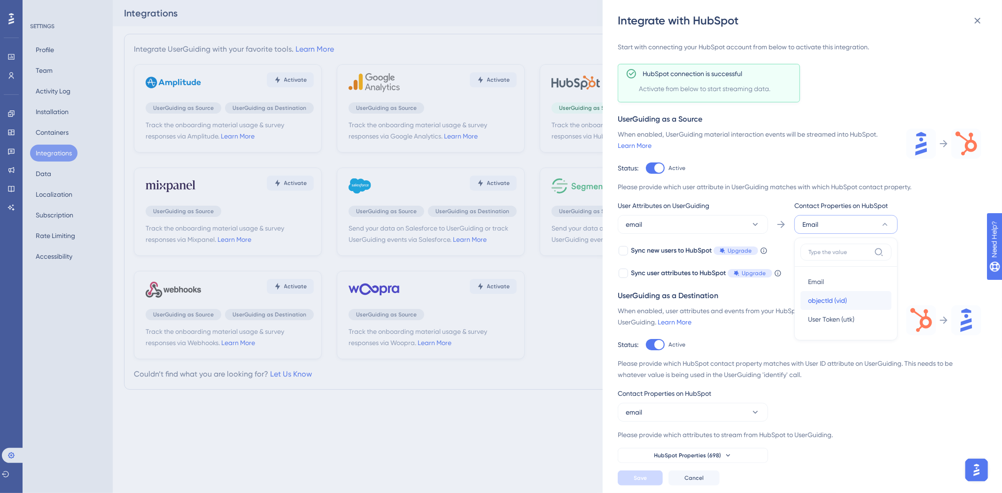
click at [832, 298] on span "objectId (vid)" at bounding box center [827, 300] width 39 height 11
click at [743, 228] on button "email" at bounding box center [693, 224] width 150 height 19
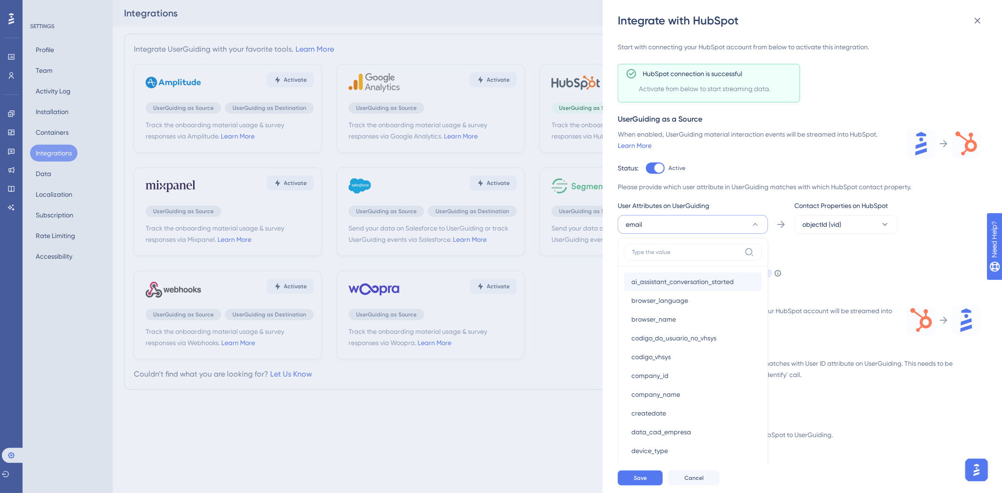
scroll to position [85, 0]
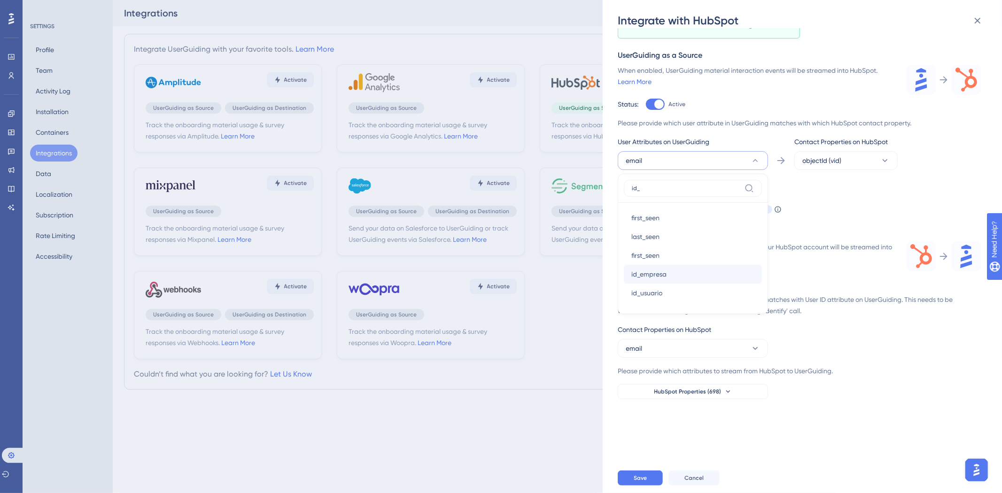
type input "id_"
click at [661, 274] on span "id_empresa" at bounding box center [648, 274] width 35 height 11
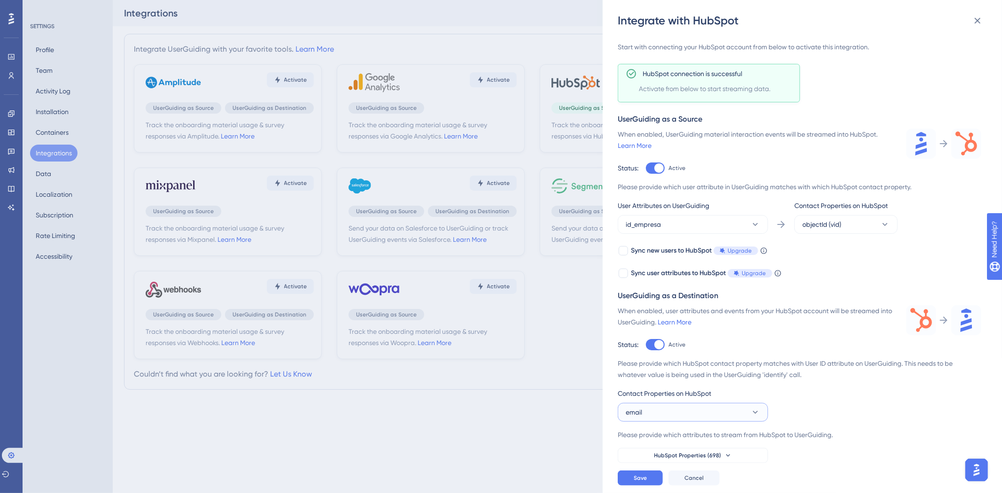
click at [668, 412] on button "email" at bounding box center [693, 412] width 150 height 19
click at [673, 411] on div "Track the onboarding material usage & survey responses via HubSpot. Learn More …" at bounding box center [807, 245] width 379 height 435
click at [677, 405] on button "email" at bounding box center [693, 412] width 150 height 19
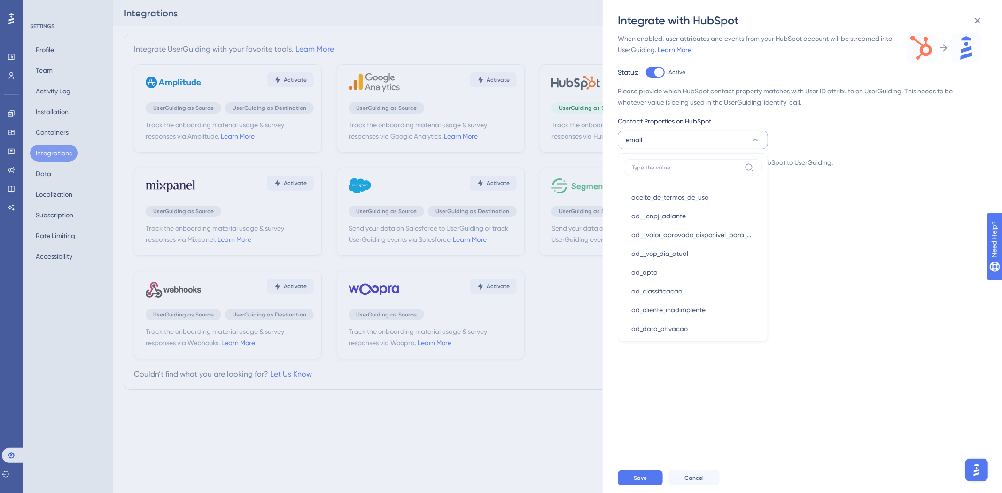
click at [758, 411] on div "Track the onboarding material usage & survey responses via HubSpot. Learn More …" at bounding box center [807, 245] width 379 height 435
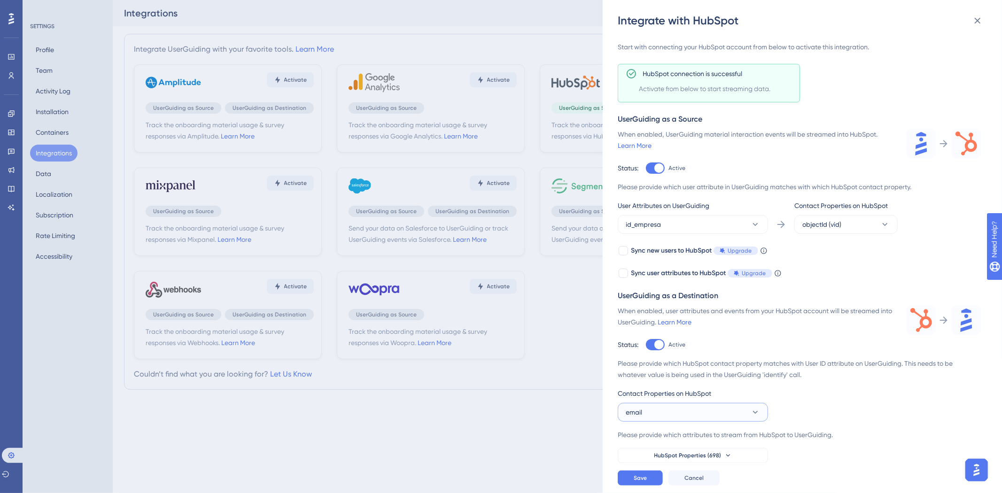
click at [725, 413] on button "email" at bounding box center [693, 412] width 150 height 19
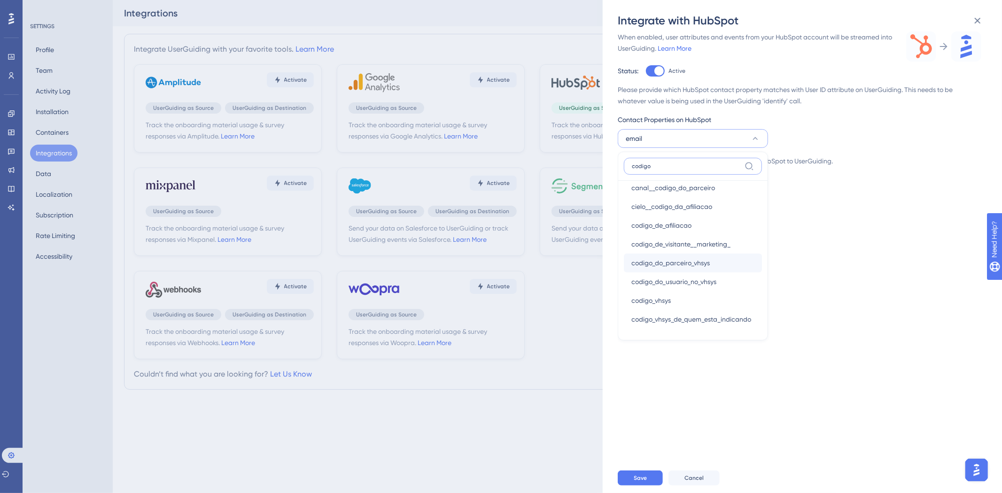
scroll to position [52, 0]
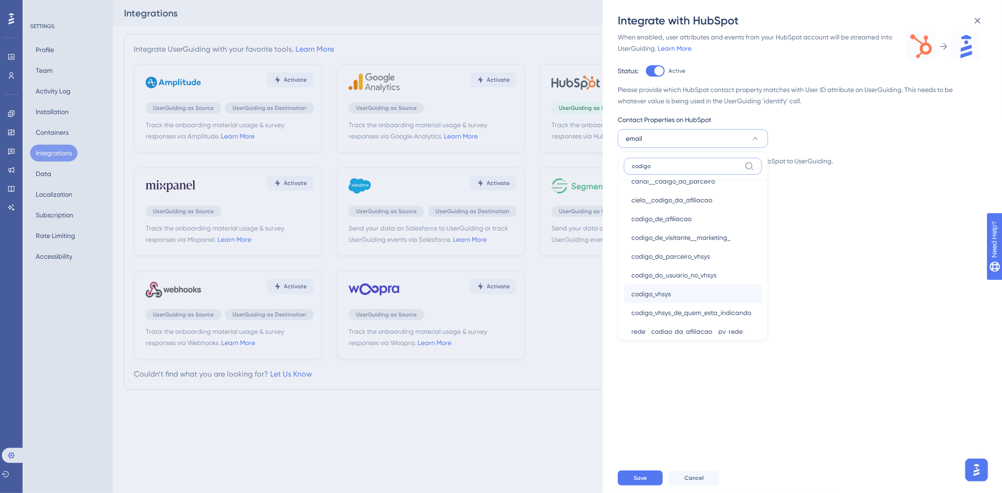
type input "codigo"
click at [691, 294] on div "codigo_vhsys codigo_vhsys" at bounding box center [692, 294] width 123 height 19
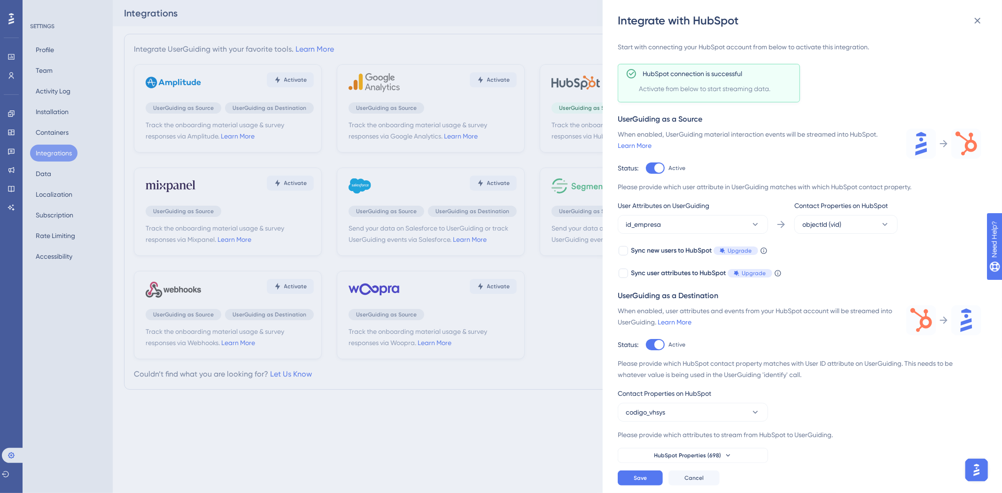
scroll to position [21, 0]
click at [701, 457] on span "HubSpot Properties (698)" at bounding box center [688, 456] width 67 height 8
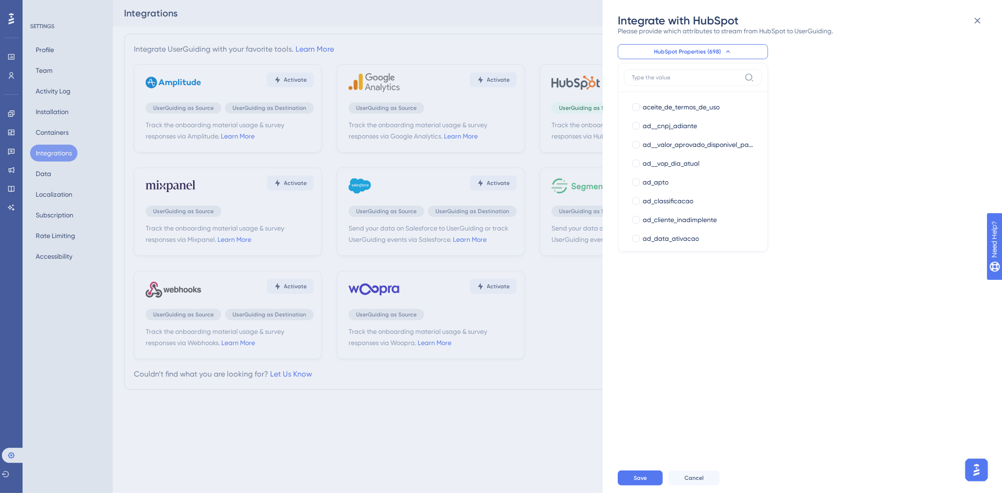
click at [668, 70] on label at bounding box center [693, 77] width 138 height 17
click at [668, 74] on input at bounding box center [686, 78] width 109 height 8
click at [649, 80] on input at bounding box center [686, 78] width 109 height 8
click at [650, 77] on input at bounding box center [686, 78] width 109 height 8
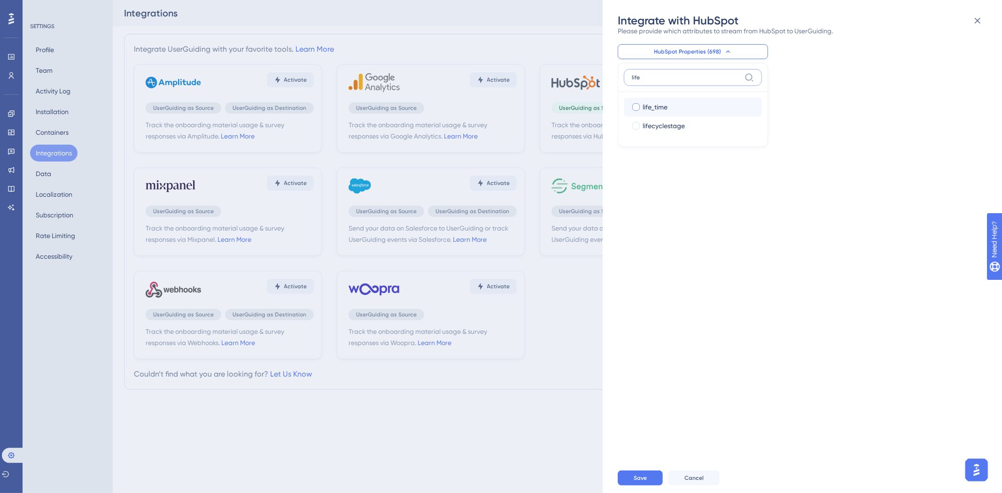
type input "life"
click at [641, 105] on label "life_time" at bounding box center [692, 106] width 123 height 11
checkbox input "true"
click at [678, 74] on input "life" at bounding box center [686, 78] width 109 height 8
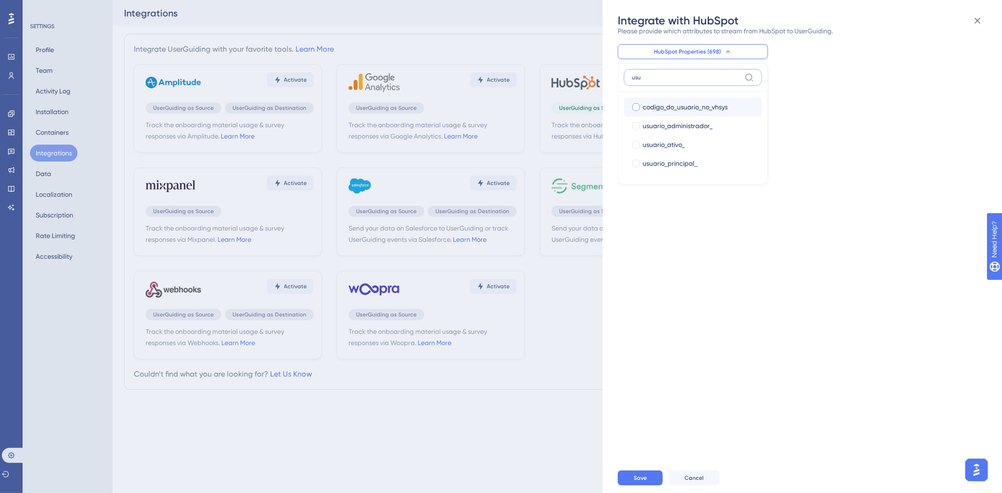
type input "usu"
click at [631, 106] on div at bounding box center [635, 106] width 9 height 9
checkbox input "true"
click at [655, 74] on input "usu" at bounding box center [686, 78] width 109 height 8
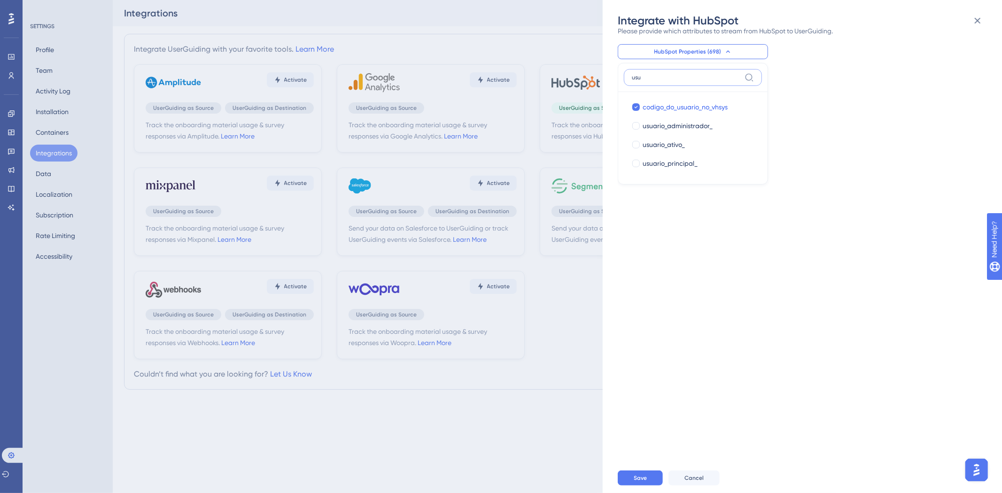
click at [655, 74] on input "usu" at bounding box center [686, 78] width 109 height 8
type input "userg"
click at [648, 106] on span "userguiding__motivo" at bounding box center [674, 106] width 62 height 11
checkbox input "true"
click at [654, 127] on span "userguiding__plano" at bounding box center [673, 125] width 60 height 11
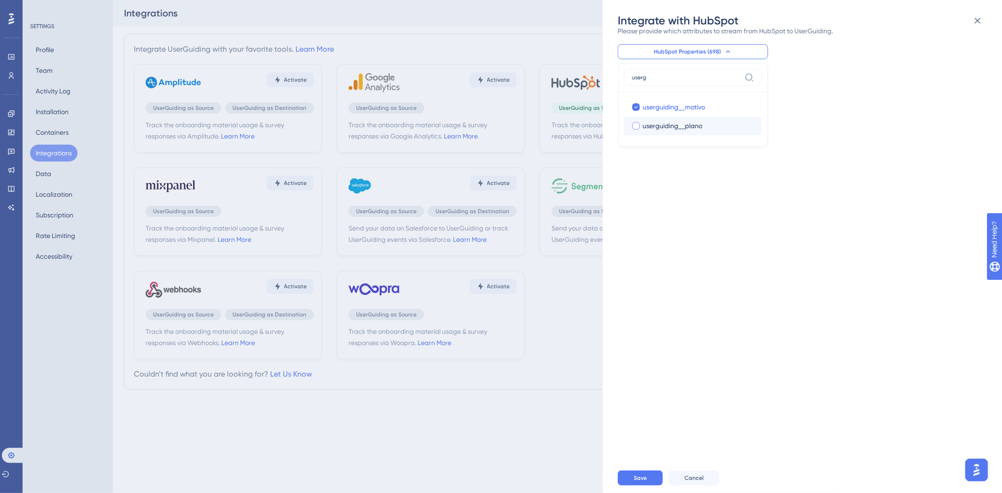
checkbox input "true"
click at [684, 85] on label "userg" at bounding box center [693, 77] width 138 height 17
click at [684, 81] on input "userg" at bounding box center [686, 78] width 109 height 8
click at [679, 78] on input "userg" at bounding box center [686, 78] width 109 height 8
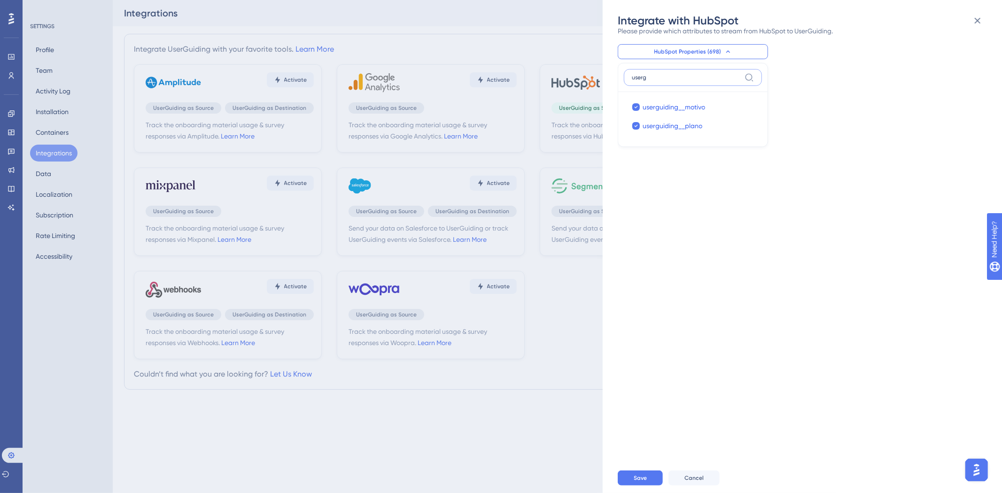
click at [679, 78] on input "userg" at bounding box center [686, 78] width 109 height 8
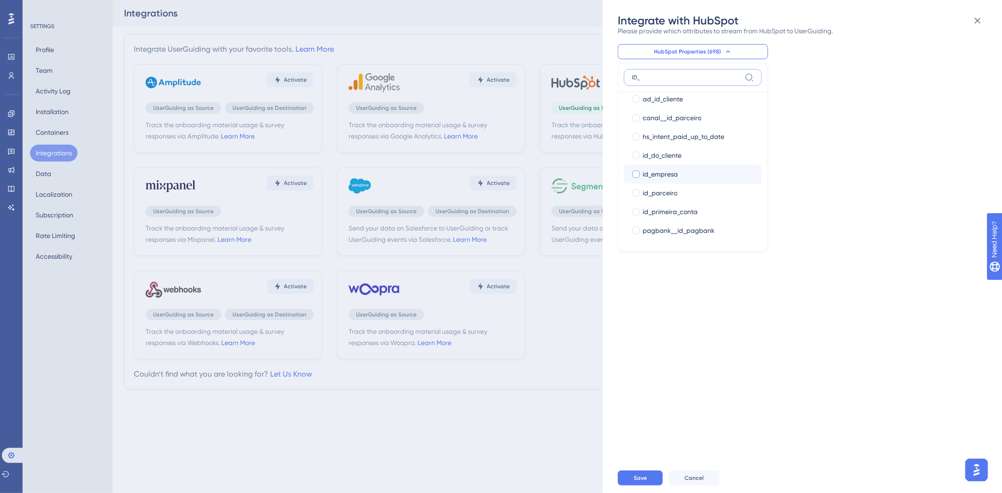
type input "ID_"
click at [672, 176] on span "id_empresa" at bounding box center [660, 174] width 35 height 11
checkbox input "true"
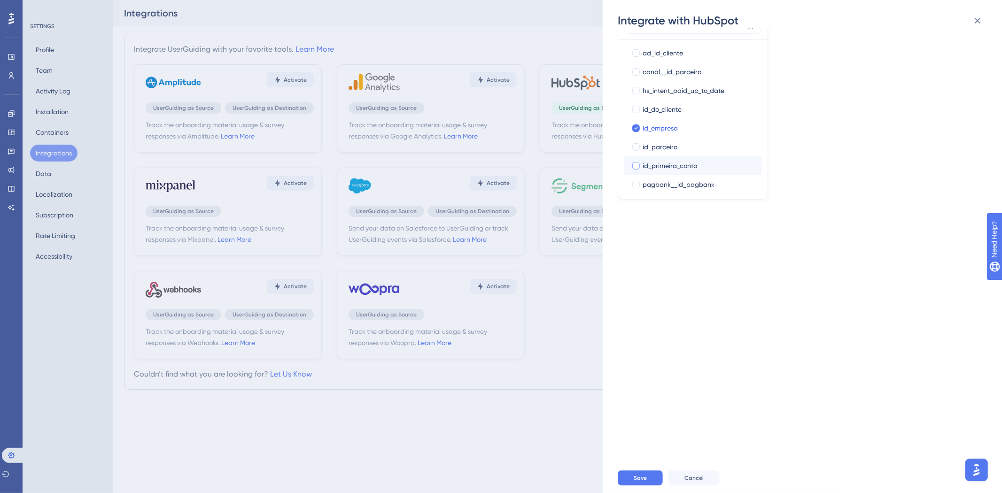
scroll to position [0, 0]
click at [674, 108] on span "id_do_cliente" at bounding box center [662, 111] width 39 height 11
checkbox input "true"
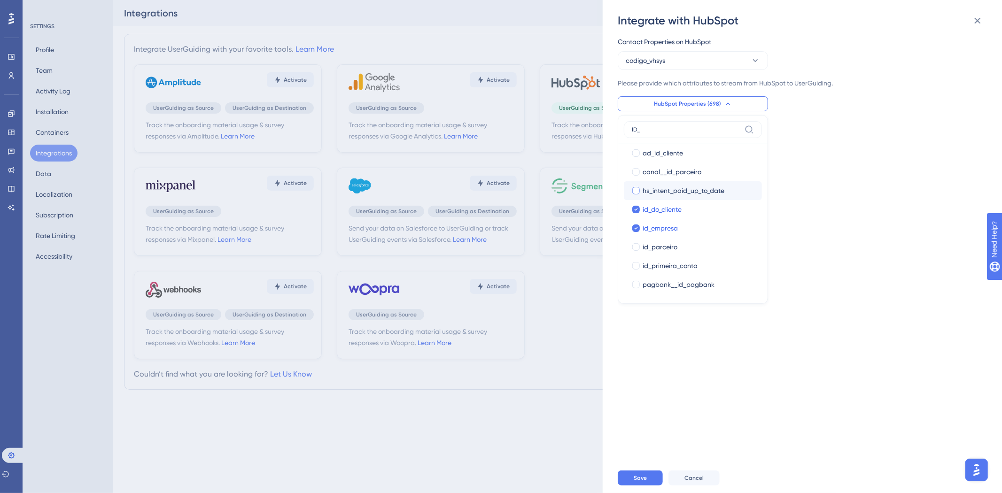
scroll to position [8, 0]
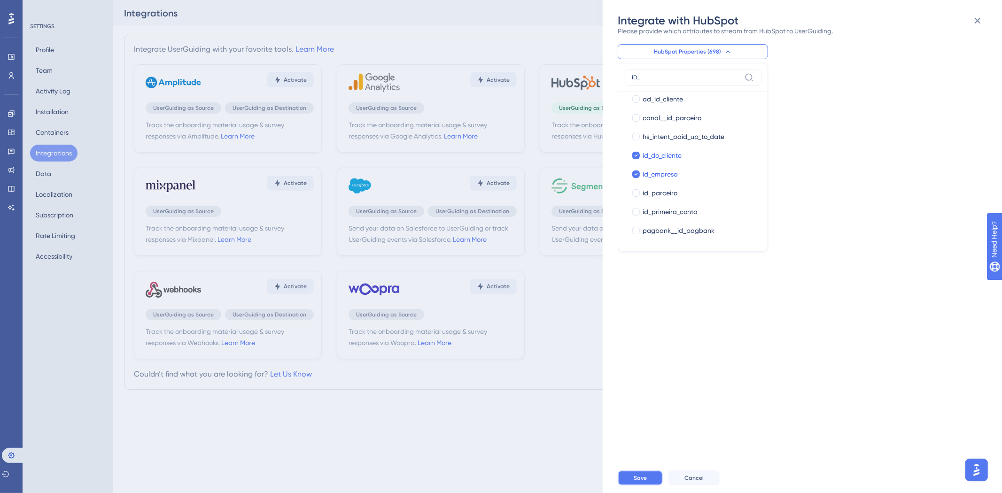
click at [641, 471] on button "Save" at bounding box center [640, 478] width 45 height 15
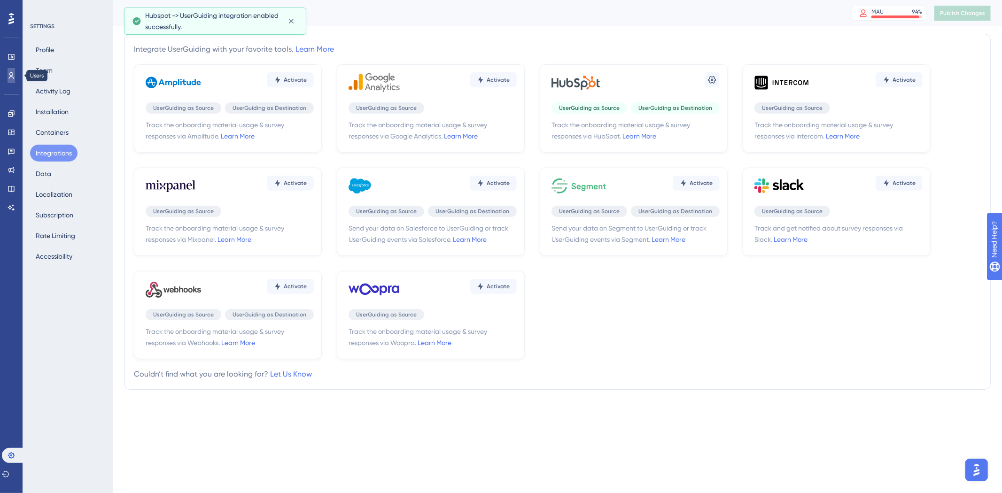
click at [15, 74] on link at bounding box center [12, 75] width 8 height 15
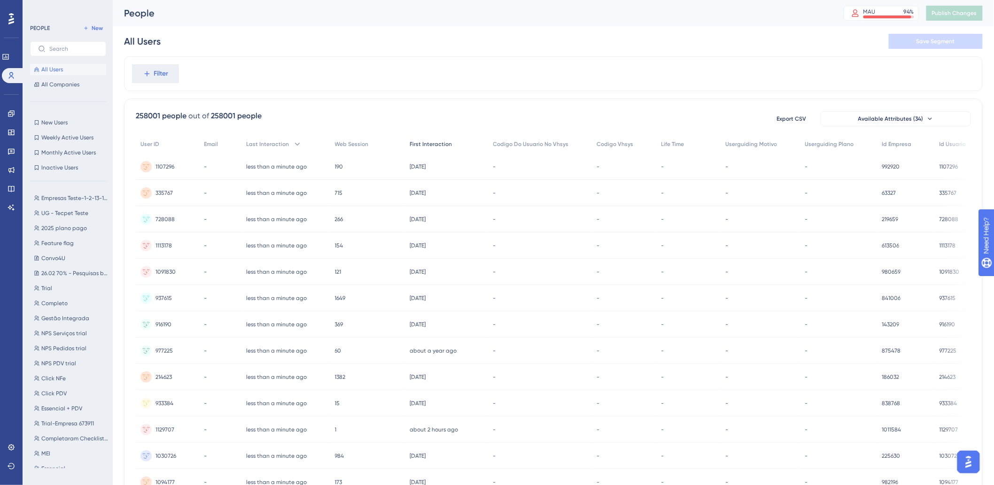
click at [431, 152] on div "First Interaction" at bounding box center [447, 144] width 84 height 19
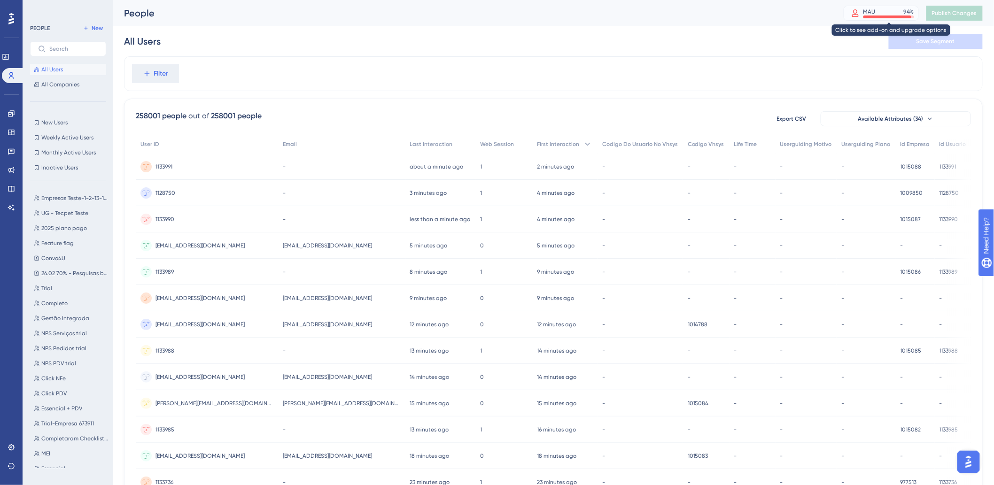
click at [909, 14] on div "MAU 94 %" at bounding box center [889, 12] width 51 height 8
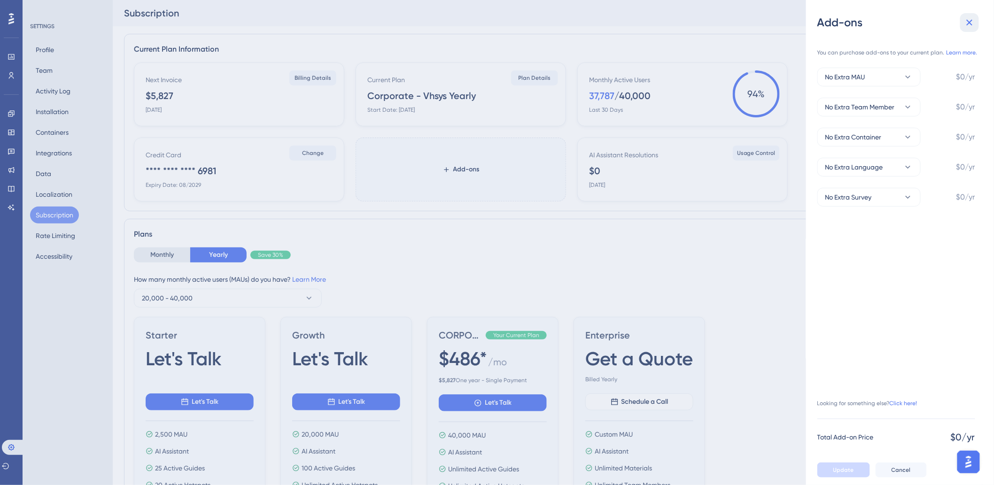
click at [970, 16] on button at bounding box center [969, 22] width 19 height 19
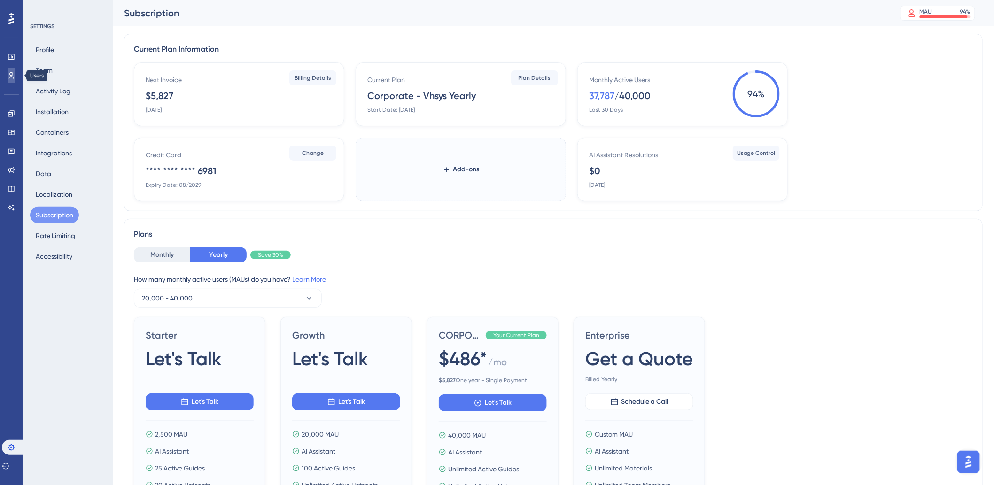
click at [15, 68] on link at bounding box center [12, 75] width 8 height 15
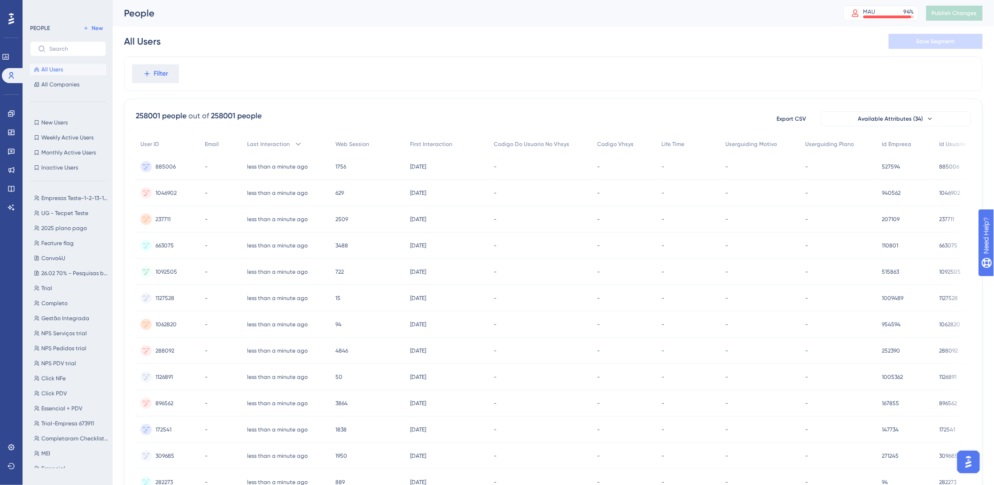
drag, startPoint x: 113, startPoint y: 365, endPoint x: 118, endPoint y: 382, distance: 17.2
click at [118, 382] on div "Performance Users Engagement Widgets Feedback Product Updates Knowledge Base AI…" at bounding box center [553, 368] width 881 height 737
drag, startPoint x: 118, startPoint y: 382, endPoint x: 137, endPoint y: 422, distance: 44.8
click at [127, 384] on div "Performance Users Engagement Widgets Feedback Product Updates Knowledge Base AI…" at bounding box center [553, 368] width 881 height 737
click at [4, 275] on div "Performance Users Engagement Widgets Feedback Product Updates Knowledge Base AI…" at bounding box center [11, 242] width 23 height 485
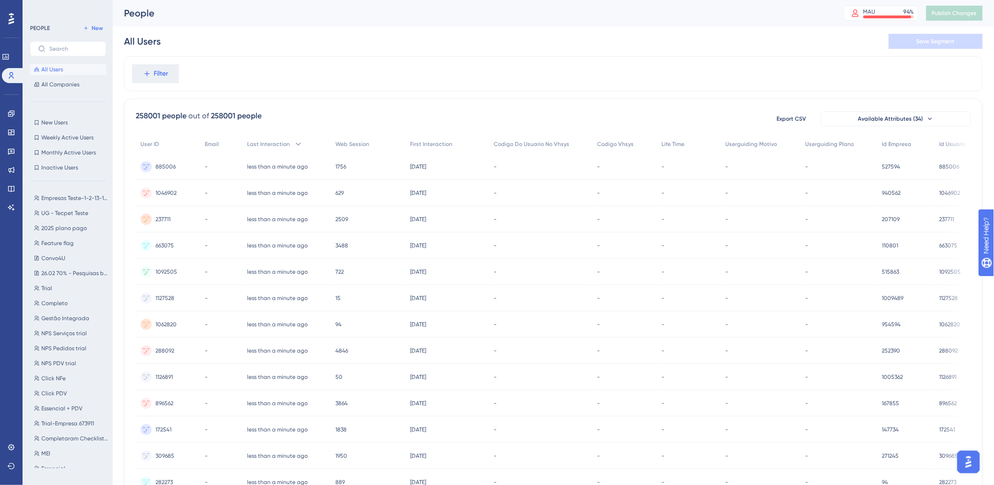
click at [5, 275] on div "Performance Users Engagement Widgets Feedback Product Updates Knowledge Base AI…" at bounding box center [11, 242] width 23 height 485
drag, startPoint x: 5, startPoint y: 275, endPoint x: 10, endPoint y: 274, distance: 5.2
click at [10, 274] on div "Performance Users Engagement Widgets Feedback Product Updates Knowledge Base AI…" at bounding box center [11, 242] width 23 height 485
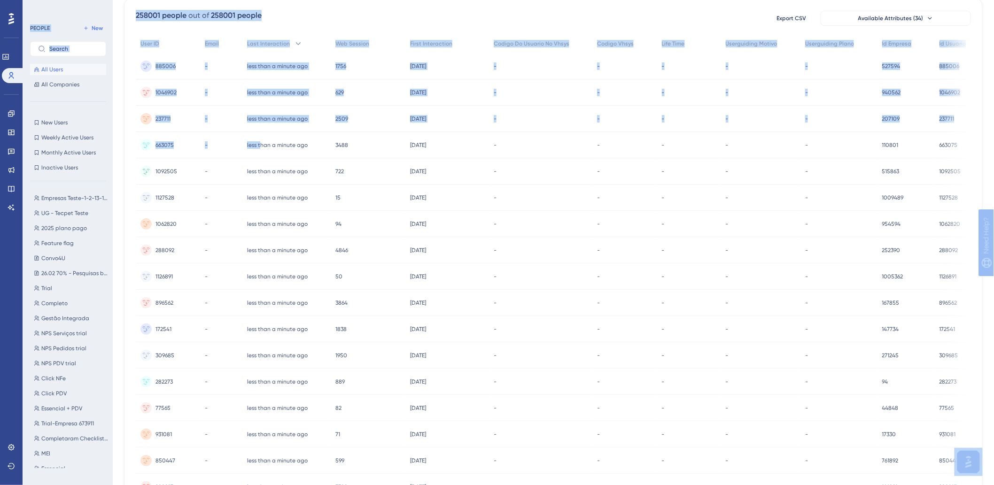
scroll to position [0, 7]
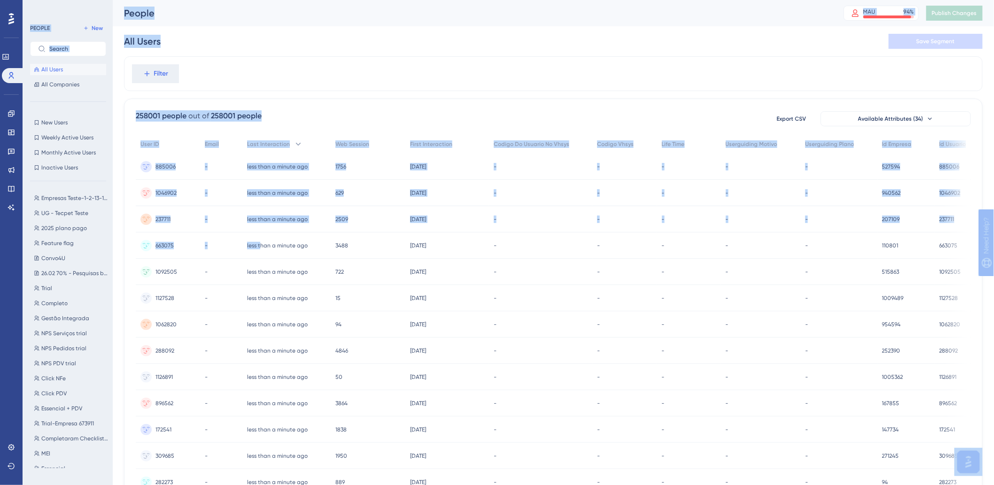
drag, startPoint x: 256, startPoint y: 31, endPoint x: 150, endPoint y: -46, distance: 129.9
click at [150, 0] on html "Performance Users Engagement Widgets Feedback Product Updates Knowledge Base AI…" at bounding box center [497, 0] width 994 height 0
click at [312, 73] on div "Filter" at bounding box center [553, 73] width 859 height 35
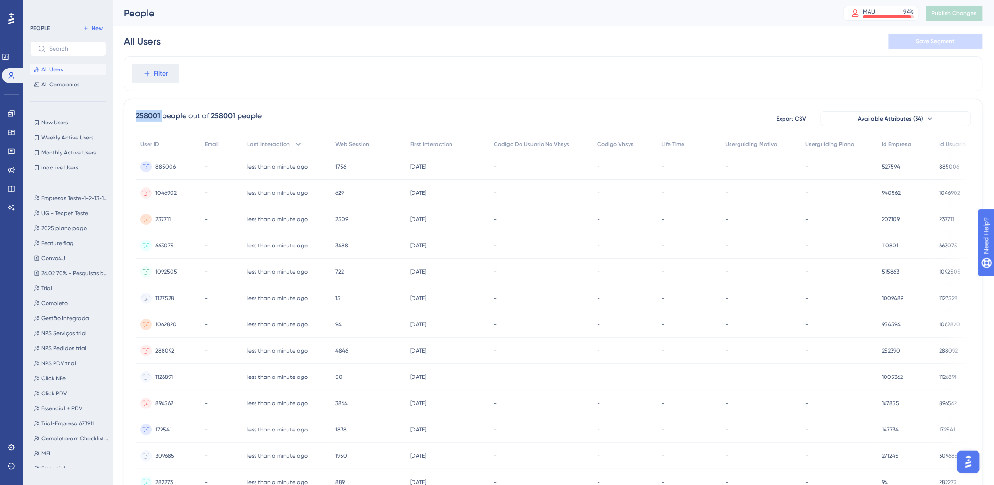
click at [312, 73] on div "Filter" at bounding box center [553, 73] width 859 height 35
click at [366, 48] on div "All Users Save Segment" at bounding box center [553, 41] width 859 height 30
click at [423, 143] on span "First Interaction" at bounding box center [427, 144] width 42 height 8
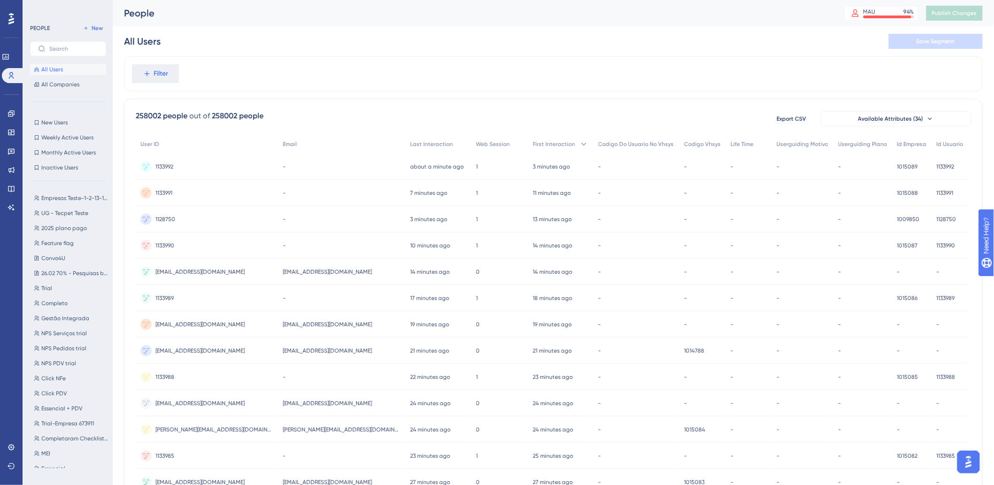
scroll to position [0, 8]
click at [226, 161] on div "1133992 1133992" at bounding box center [207, 167] width 142 height 26
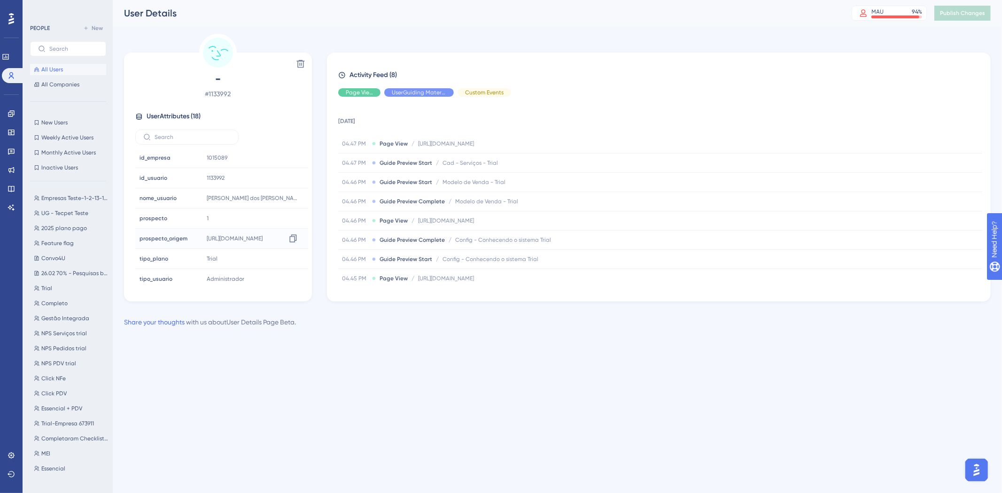
scroll to position [226, 0]
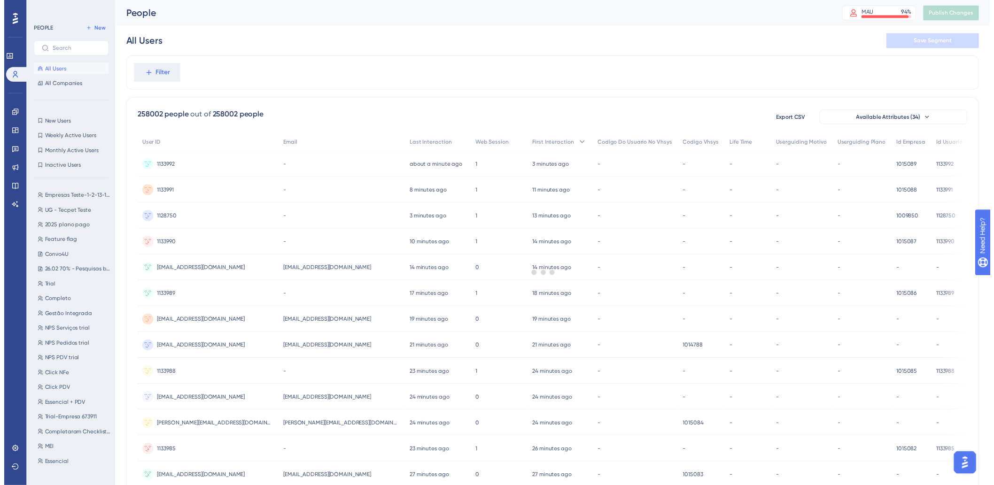
scroll to position [0, 8]
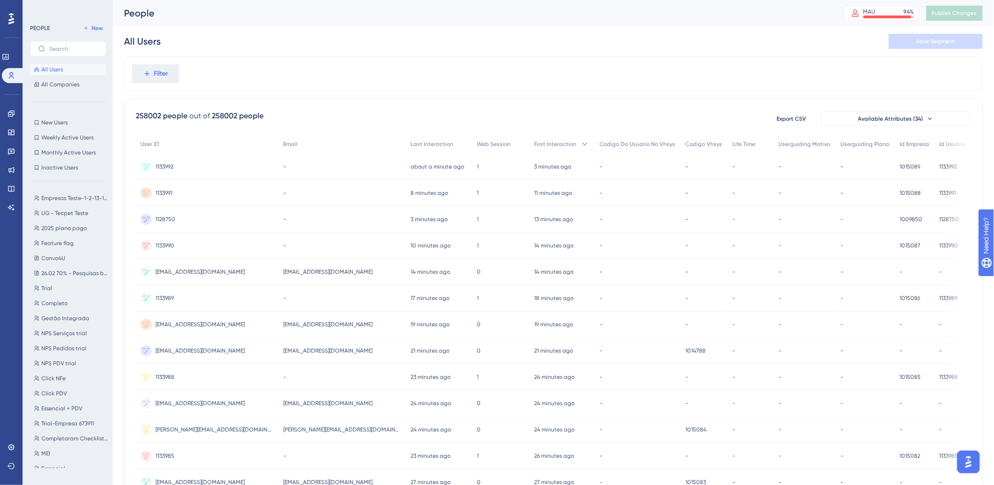
click at [226, 274] on div "benevides20@gmail.com benevides20@gmail.com" at bounding box center [207, 272] width 143 height 26
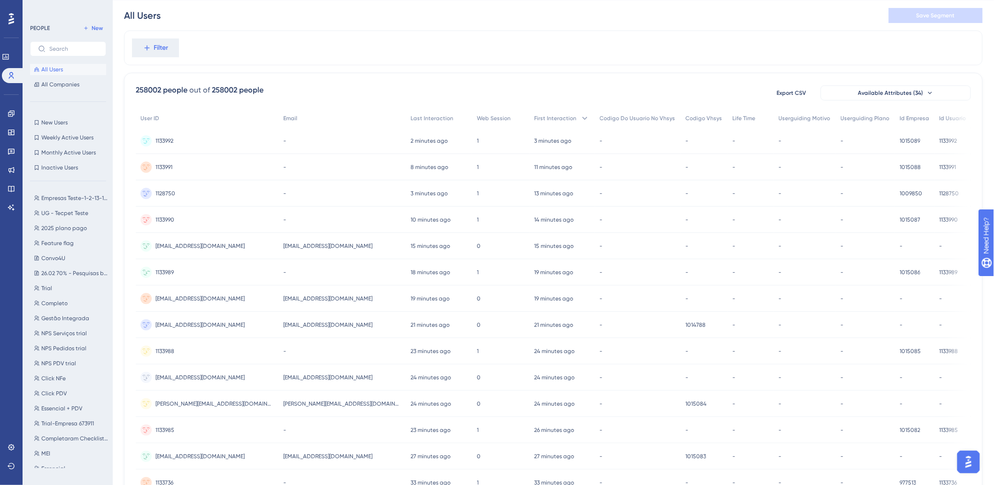
scroll to position [104, 8]
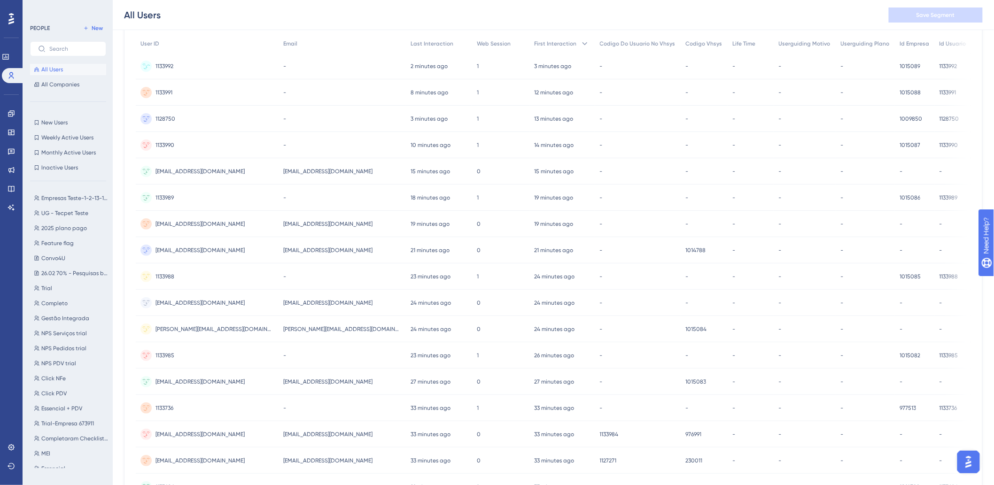
click at [256, 63] on div "1133992 1133992" at bounding box center [207, 66] width 143 height 26
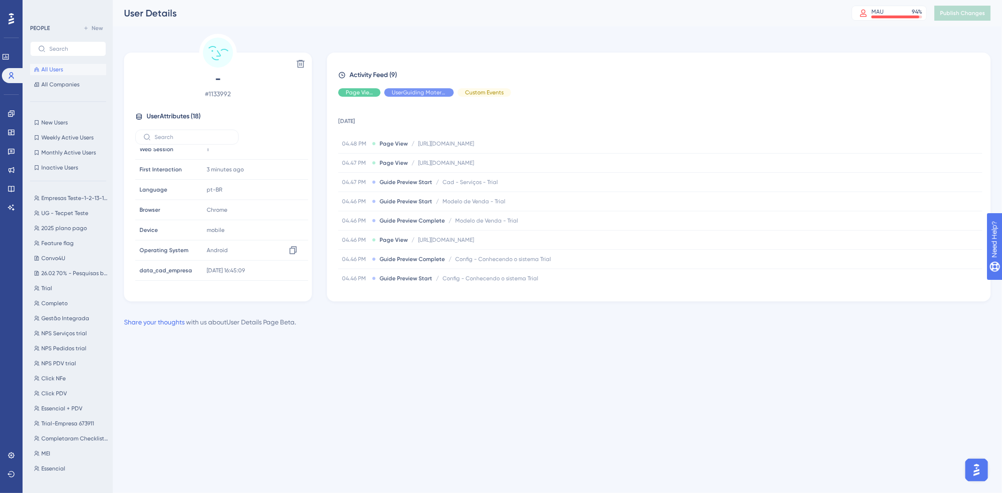
scroll to position [69, 0]
click at [178, 137] on input "text" at bounding box center [193, 137] width 76 height 7
type input "moti"
type input "life"
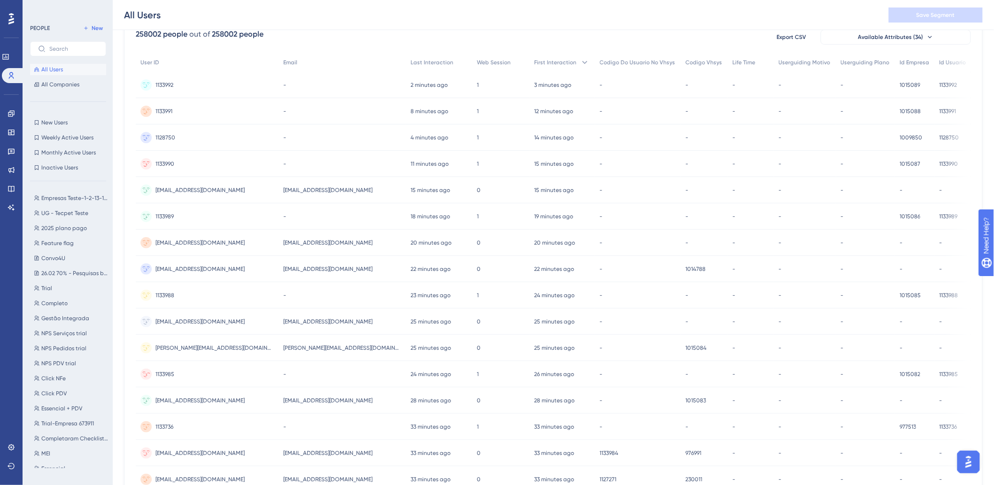
scroll to position [52, 8]
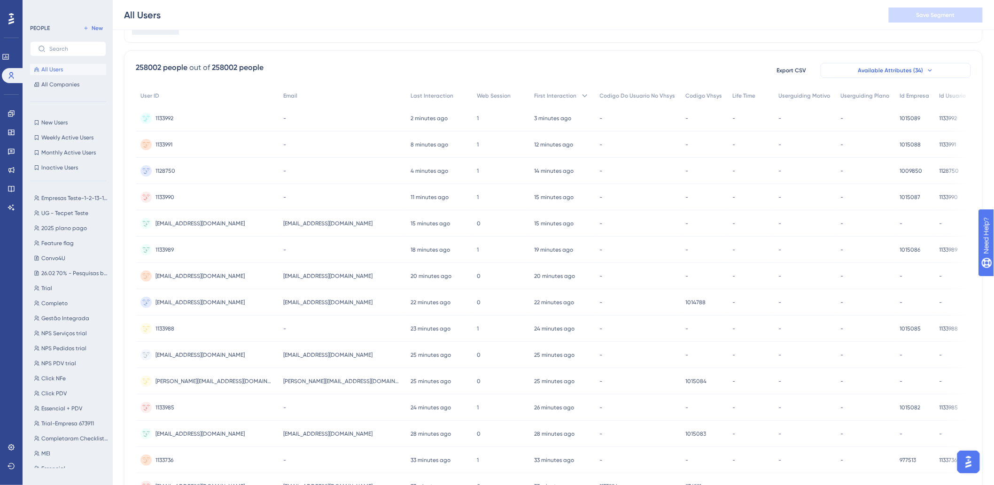
click at [873, 63] on button "Available Attributes (34)" at bounding box center [896, 70] width 150 height 15
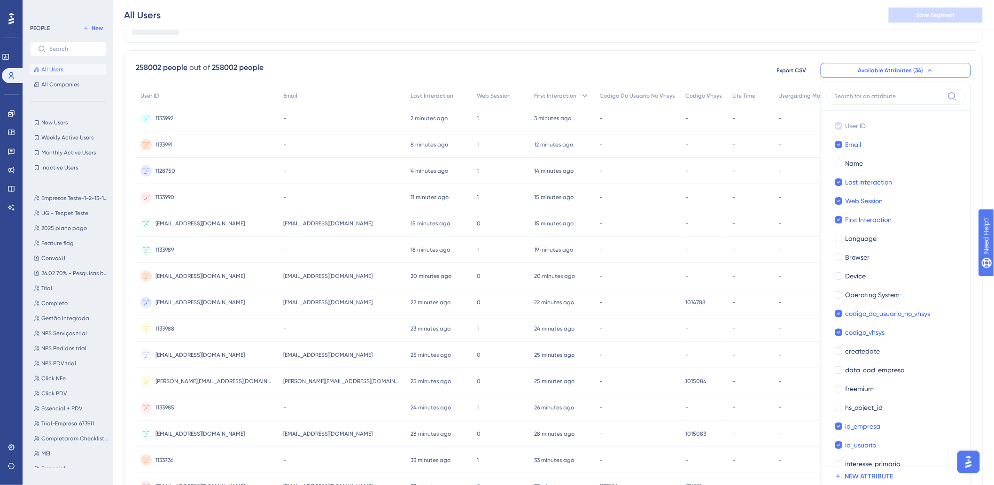
scroll to position [94, 8]
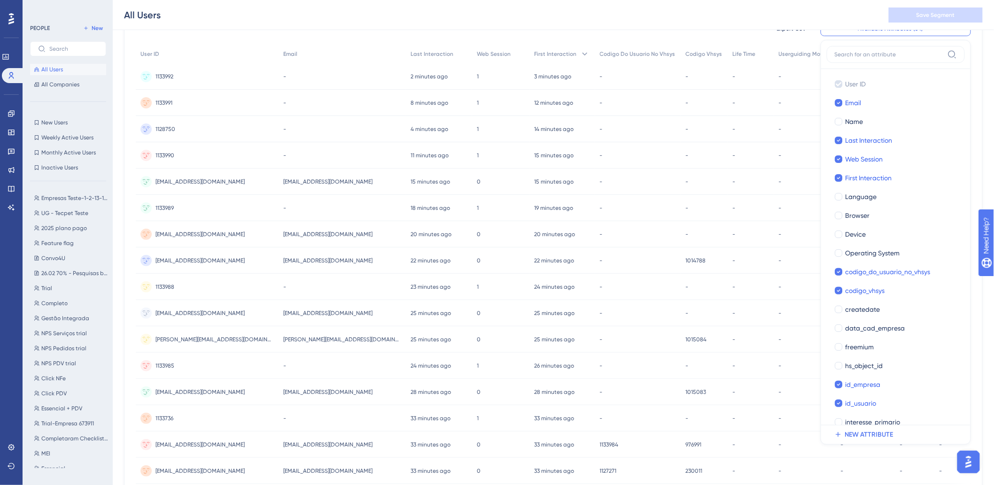
click at [870, 54] on input at bounding box center [889, 55] width 109 height 8
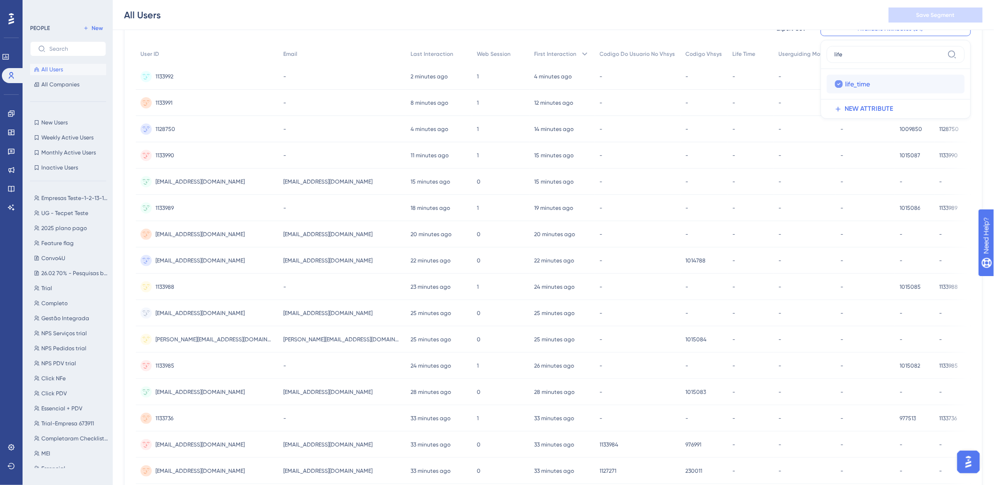
type input "life"
click at [880, 82] on div "life_time" at bounding box center [902, 83] width 112 height 11
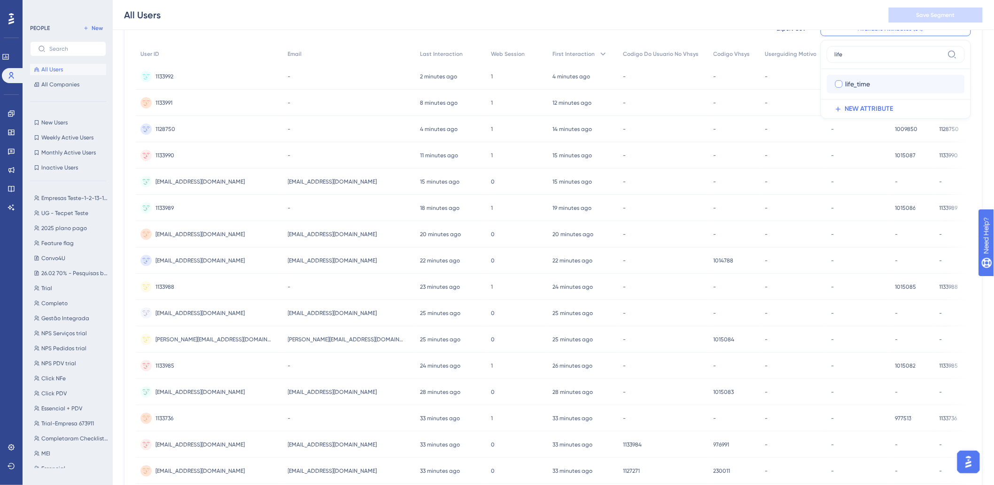
click at [878, 86] on div "life_time" at bounding box center [902, 83] width 112 height 11
checkbox input "true"
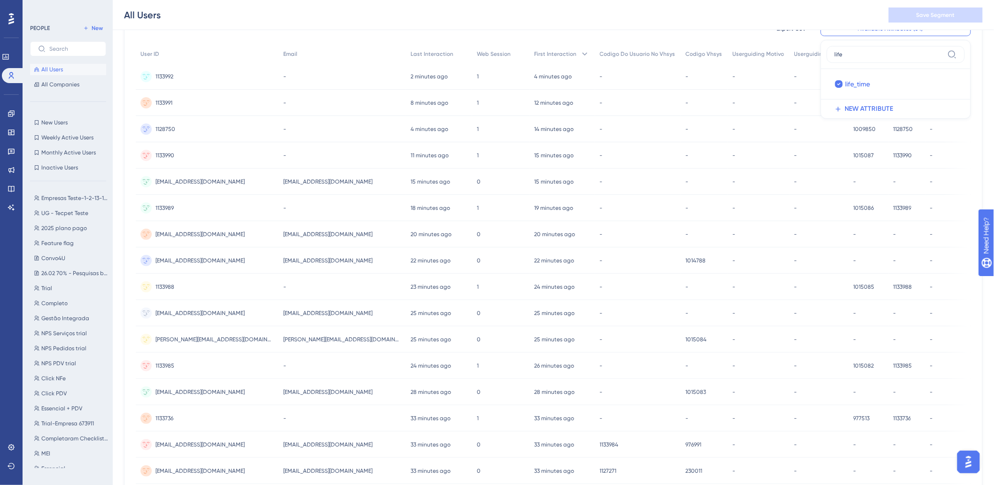
click at [854, 59] on label "life" at bounding box center [896, 54] width 138 height 17
click at [854, 58] on input "life" at bounding box center [889, 55] width 109 height 8
click at [854, 59] on label "life" at bounding box center [896, 54] width 138 height 17
click at [854, 58] on input "life" at bounding box center [889, 55] width 109 height 8
click at [836, 56] on input "life" at bounding box center [889, 55] width 109 height 8
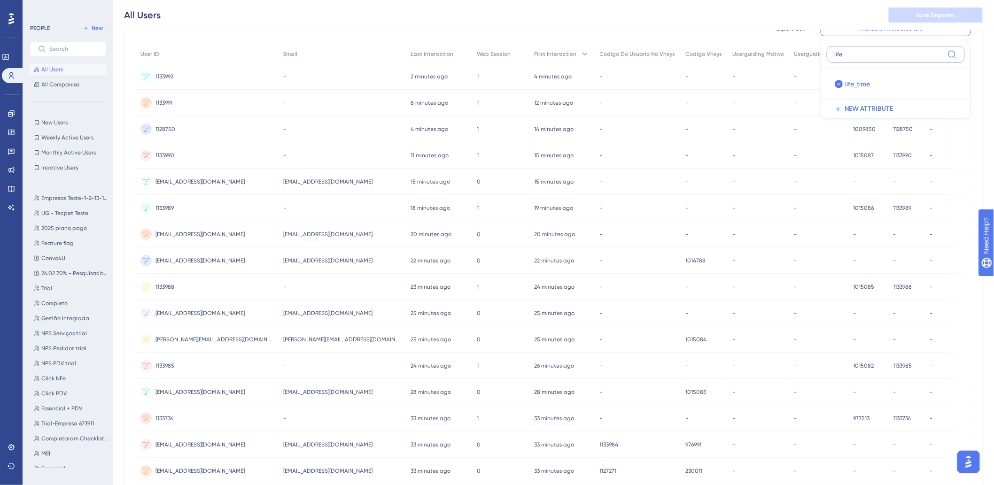
click at [836, 56] on input "life" at bounding box center [889, 55] width 109 height 8
click at [707, 22] on div "All Users Save Segment" at bounding box center [553, 15] width 881 height 30
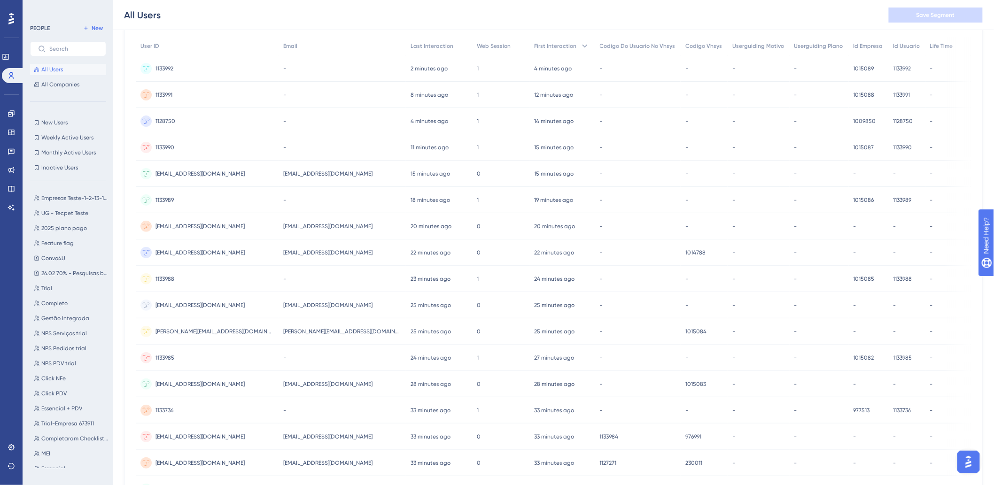
scroll to position [0, 8]
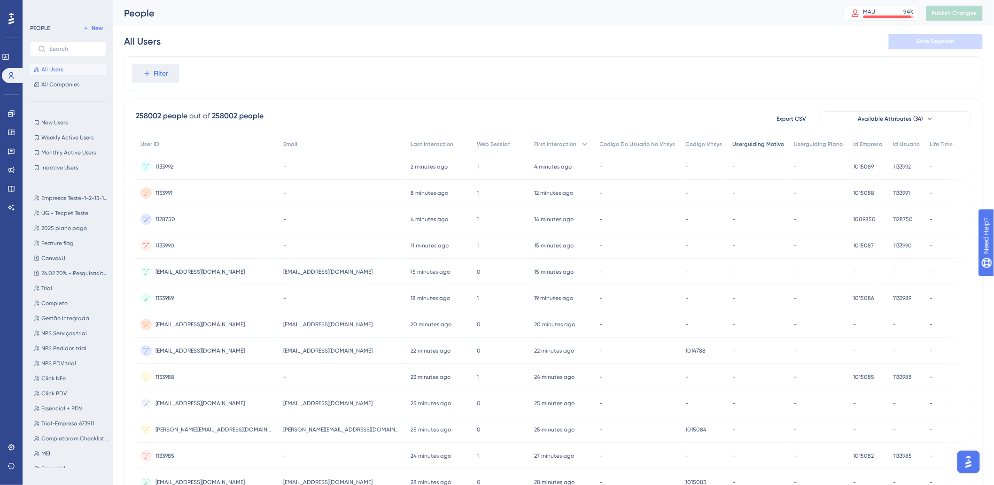
click at [754, 145] on span "Userguiding Motivo" at bounding box center [759, 144] width 52 height 8
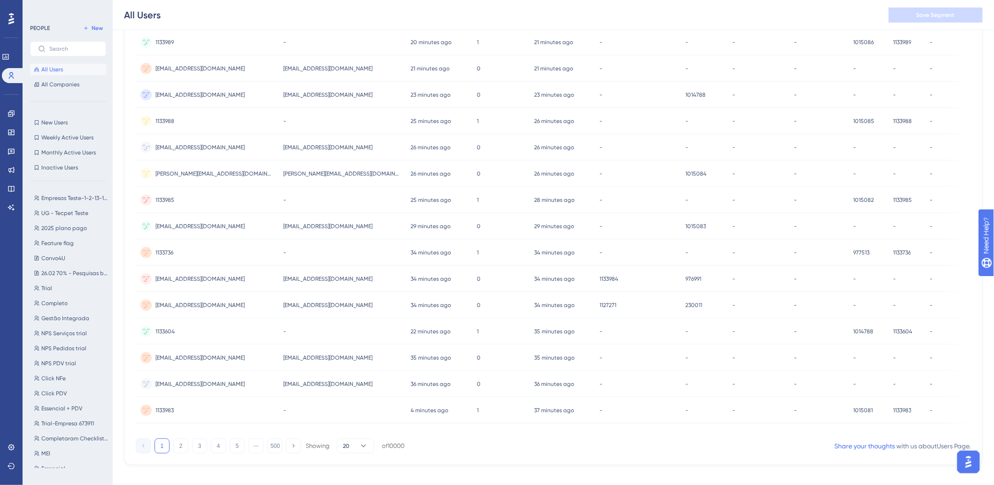
scroll to position [273, 8]
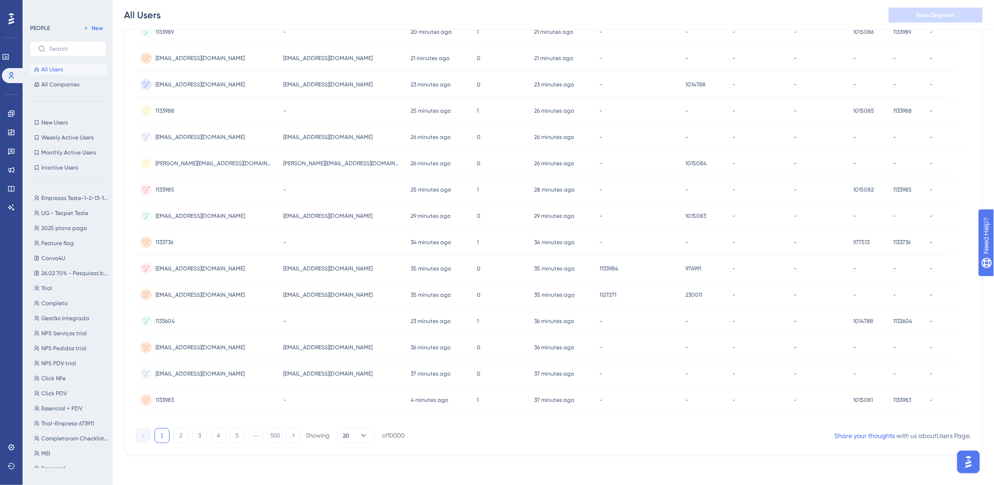
drag, startPoint x: 174, startPoint y: 431, endPoint x: 368, endPoint y: 311, distance: 228.7
click at [174, 431] on button "2" at bounding box center [180, 436] width 15 height 15
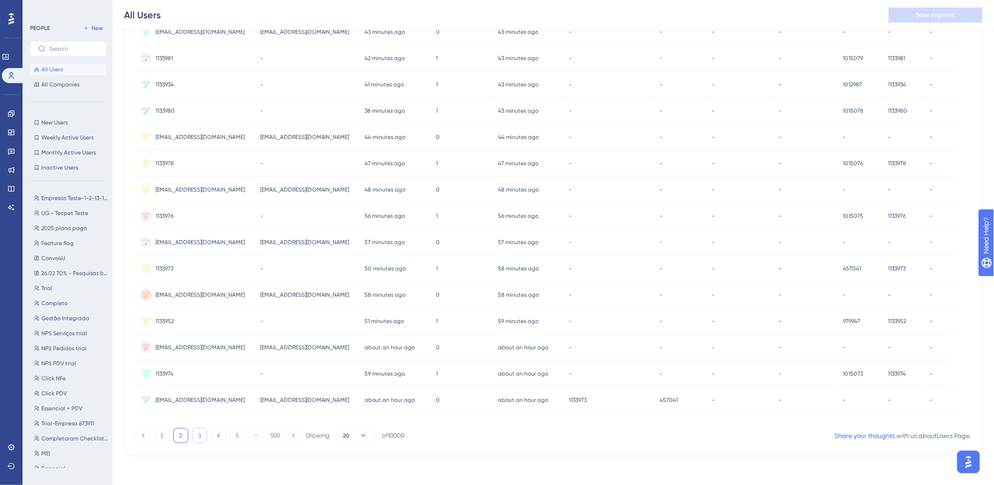
click at [195, 438] on button "3" at bounding box center [199, 436] width 15 height 15
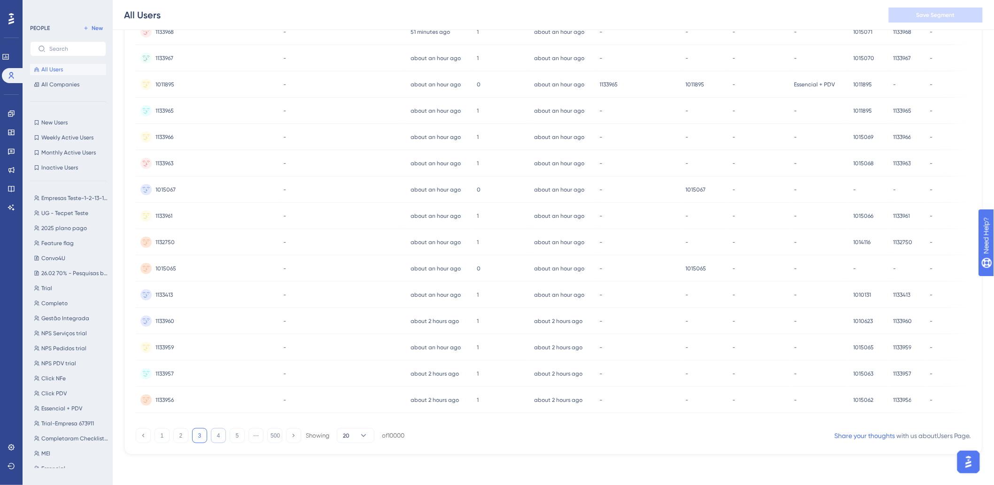
click at [211, 439] on button "4" at bounding box center [218, 436] width 15 height 15
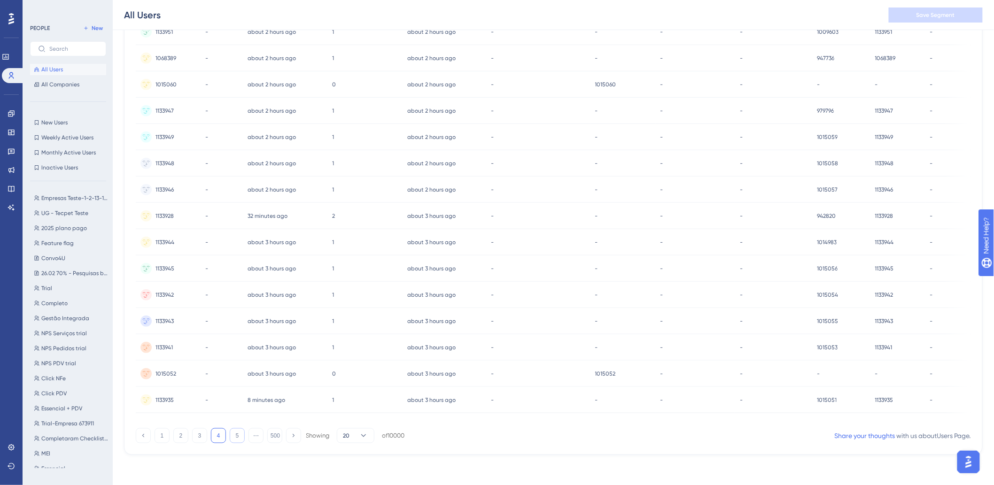
click at [230, 432] on button "5" at bounding box center [237, 436] width 15 height 15
click at [230, 436] on button "6" at bounding box center [237, 436] width 15 height 15
click at [230, 437] on button "7" at bounding box center [237, 436] width 15 height 15
click at [230, 434] on button "8" at bounding box center [237, 436] width 15 height 15
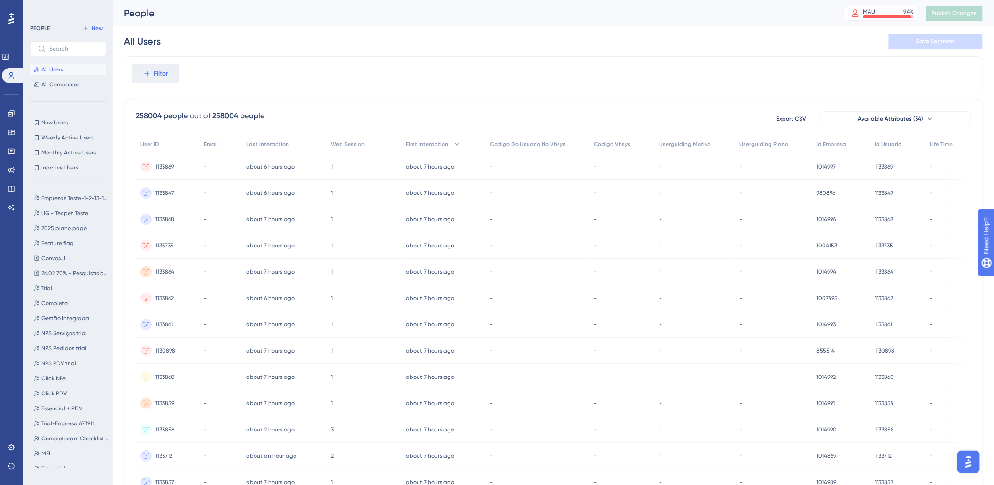
scroll to position [269, 8]
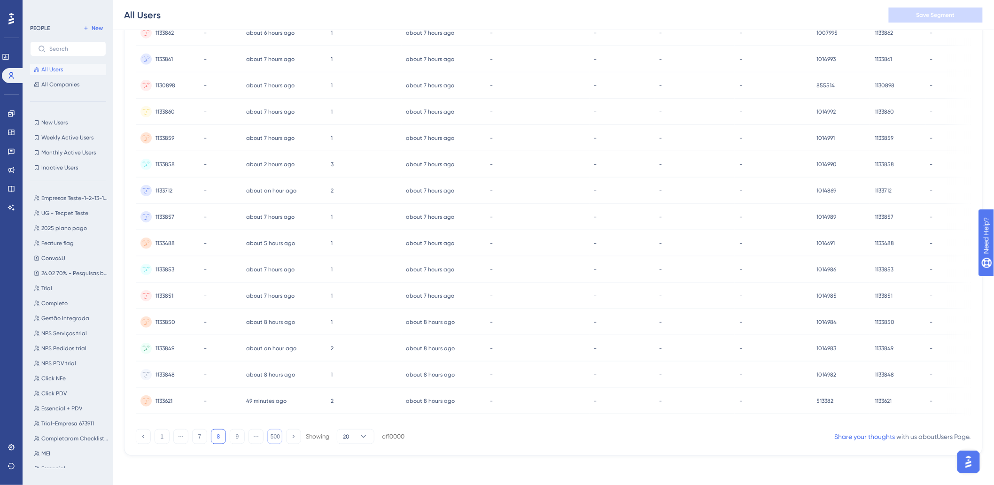
click at [267, 438] on button "500" at bounding box center [274, 436] width 15 height 15
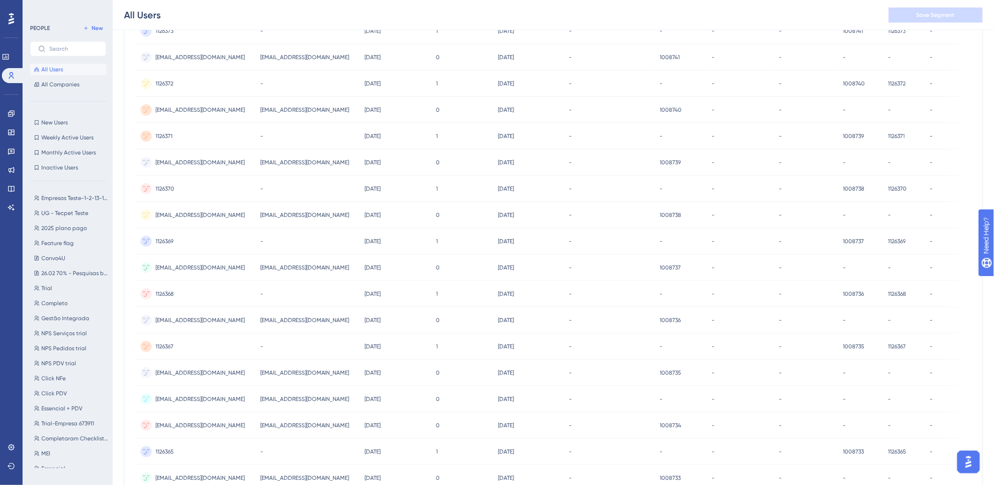
scroll to position [273, 8]
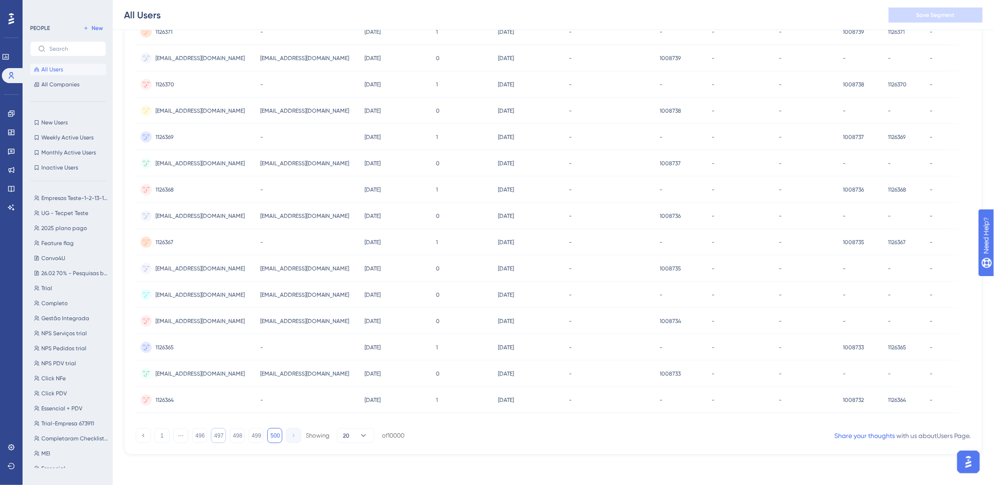
click at [211, 433] on button "497" at bounding box center [218, 436] width 15 height 15
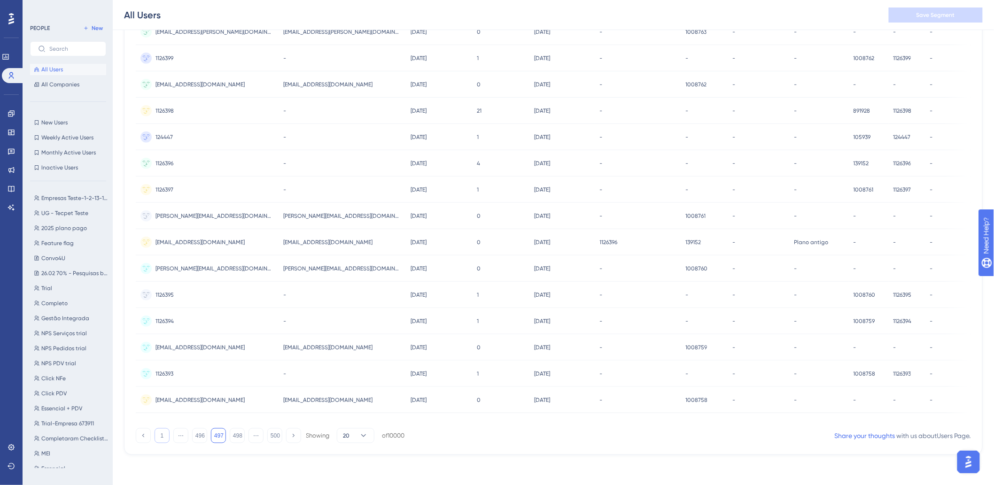
click at [155, 438] on button "1" at bounding box center [162, 436] width 15 height 15
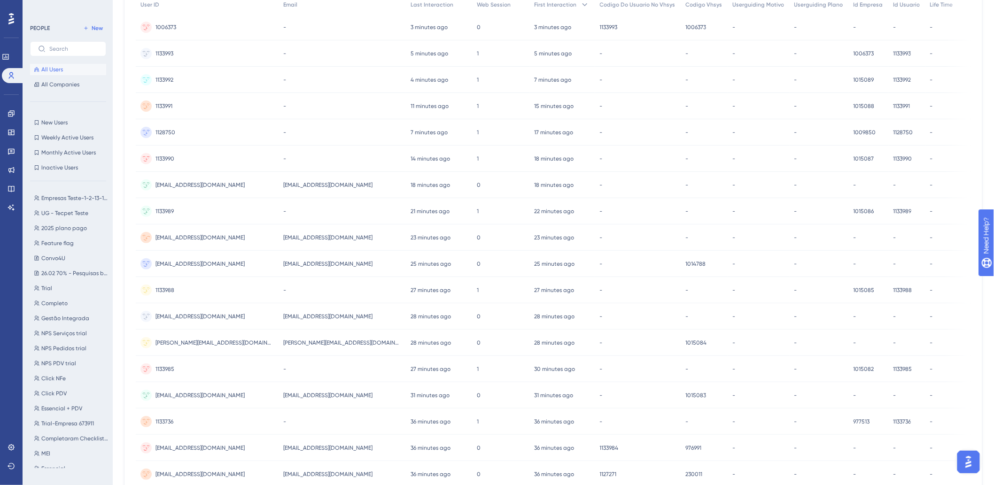
scroll to position [269, 8]
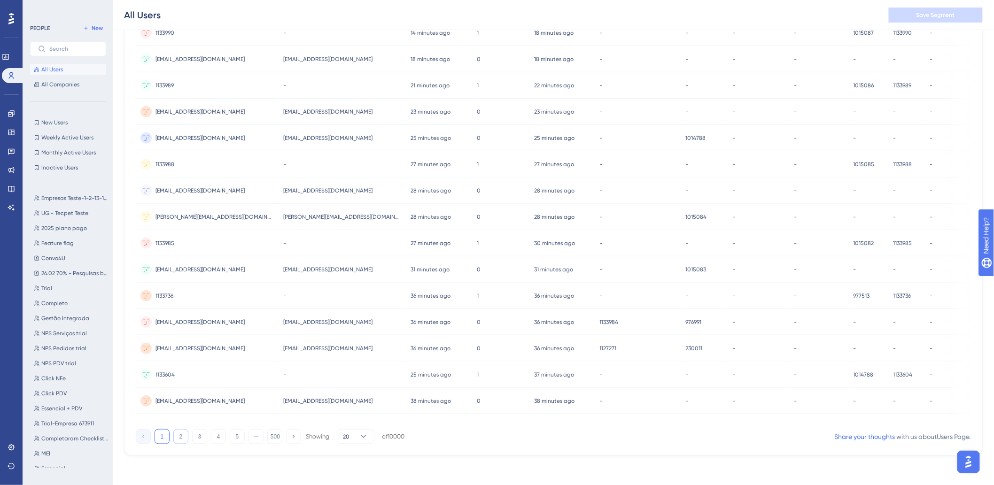
click at [173, 443] on button "2" at bounding box center [180, 436] width 15 height 15
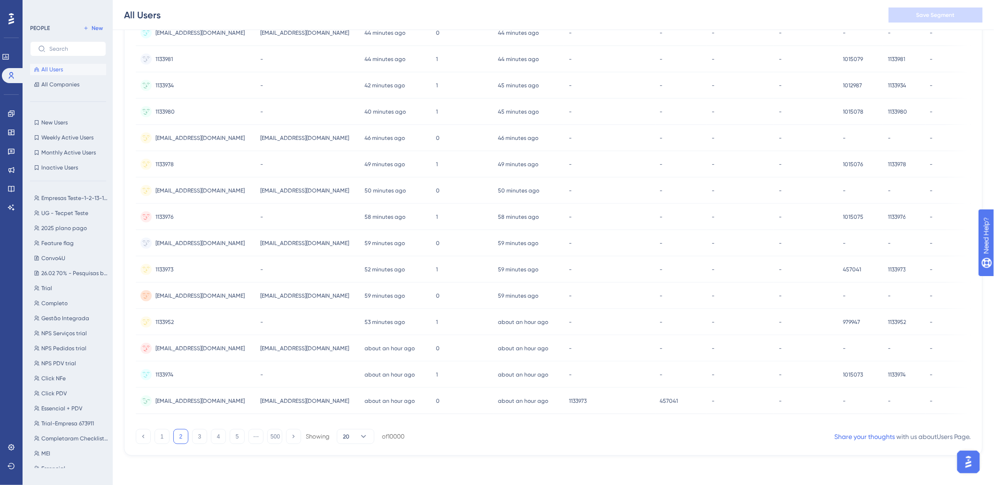
scroll to position [273, 8]
click at [230, 437] on button "5" at bounding box center [237, 436] width 15 height 15
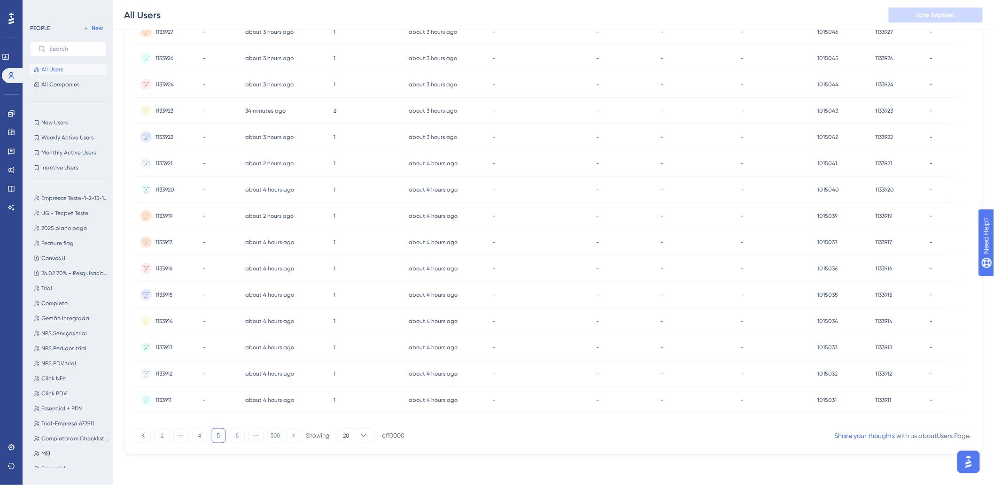
click at [220, 436] on div "1 ⋯ 4 5 6 ⋯ 500 Showing 20 of 10000" at bounding box center [270, 436] width 269 height 15
click at [230, 438] on button "6" at bounding box center [237, 436] width 15 height 15
click at [230, 440] on button "7" at bounding box center [237, 436] width 15 height 15
click at [230, 438] on button "8" at bounding box center [237, 436] width 15 height 15
click at [230, 436] on button "9" at bounding box center [237, 436] width 15 height 15
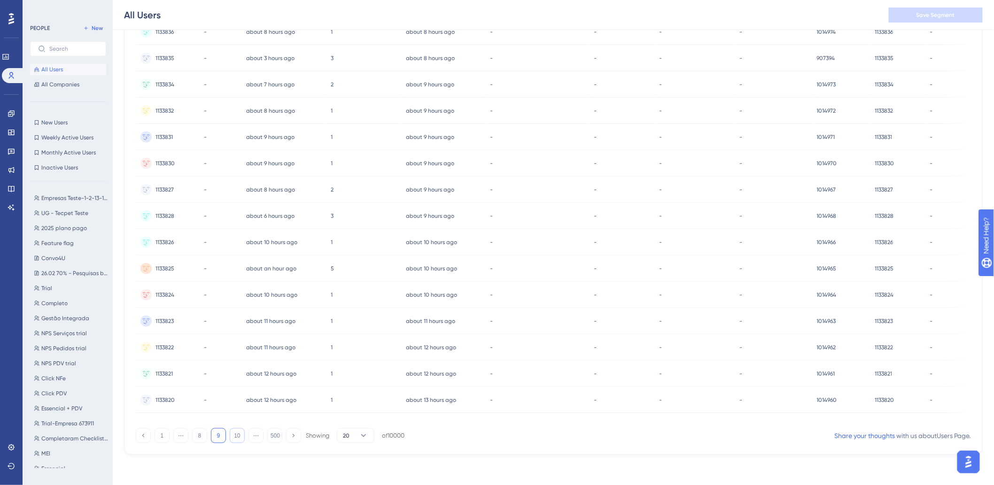
click at [230, 436] on button "10" at bounding box center [237, 436] width 15 height 15
click at [232, 439] on button "11" at bounding box center [237, 436] width 15 height 15
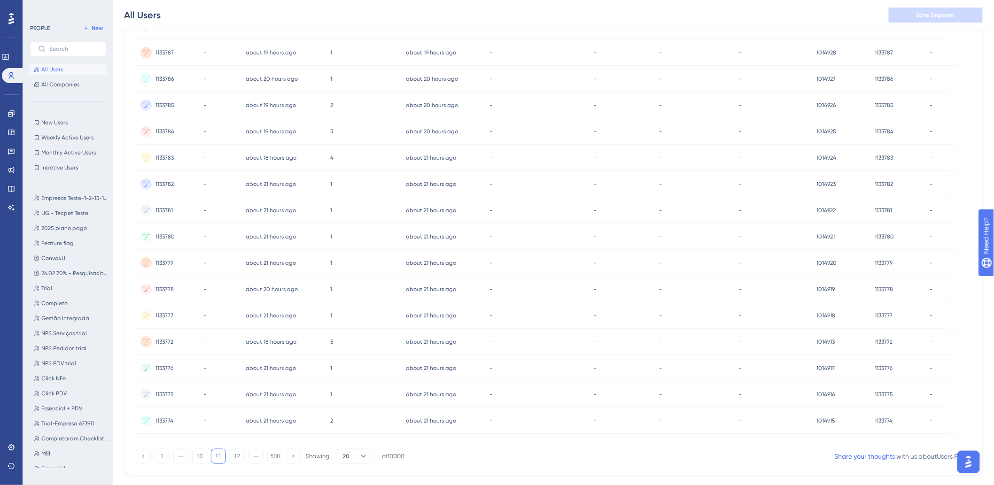
scroll to position [0, 0]
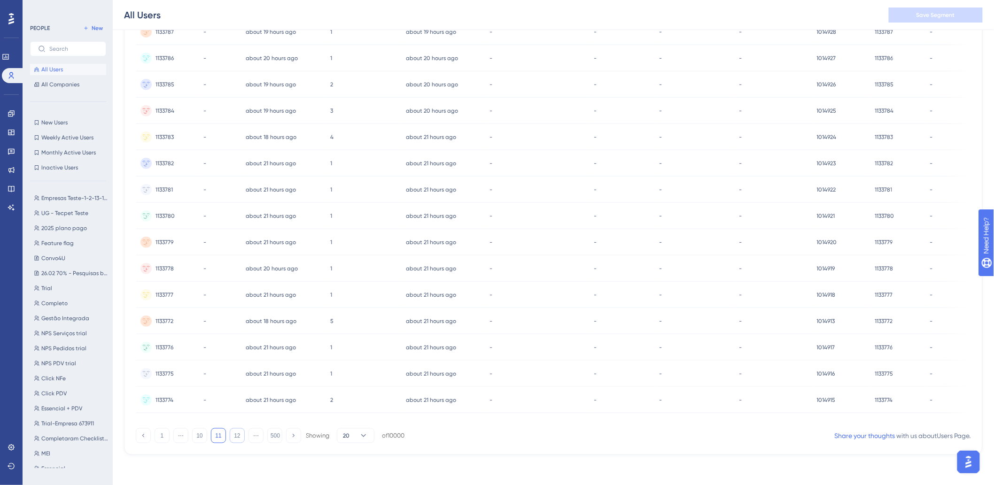
click at [230, 437] on button "12" at bounding box center [237, 436] width 15 height 15
click at [232, 439] on button "13" at bounding box center [237, 436] width 15 height 15
click at [230, 443] on button "14" at bounding box center [237, 436] width 15 height 15
click at [155, 437] on button "1" at bounding box center [162, 436] width 15 height 15
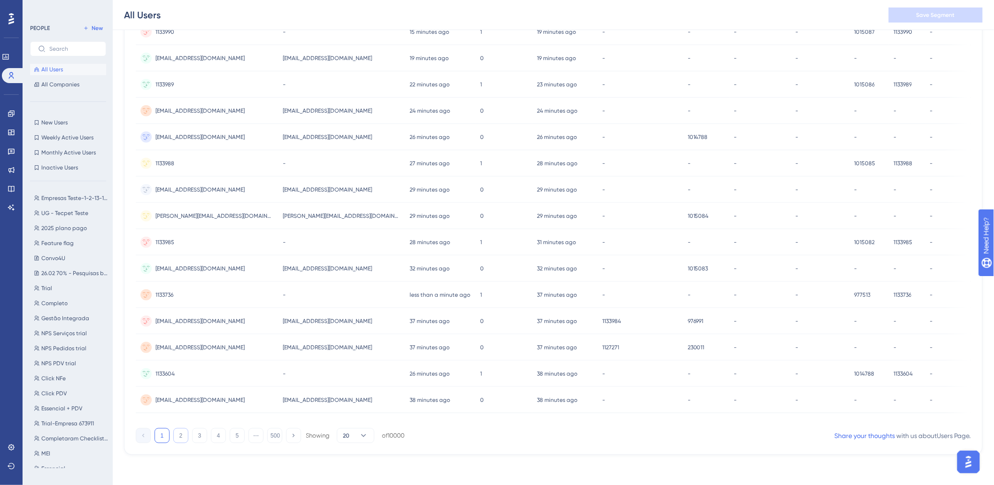
click at [175, 437] on button "2" at bounding box center [180, 436] width 15 height 15
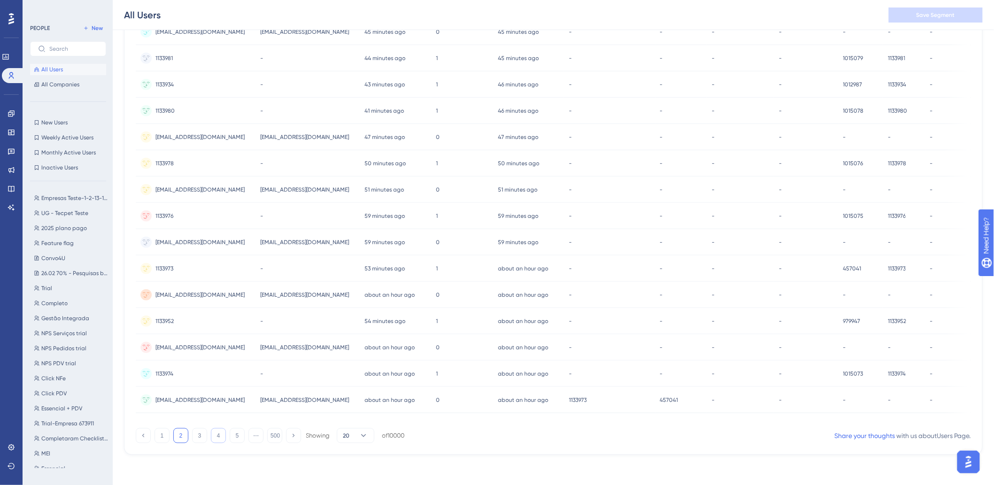
click at [211, 439] on button "4" at bounding box center [218, 436] width 15 height 15
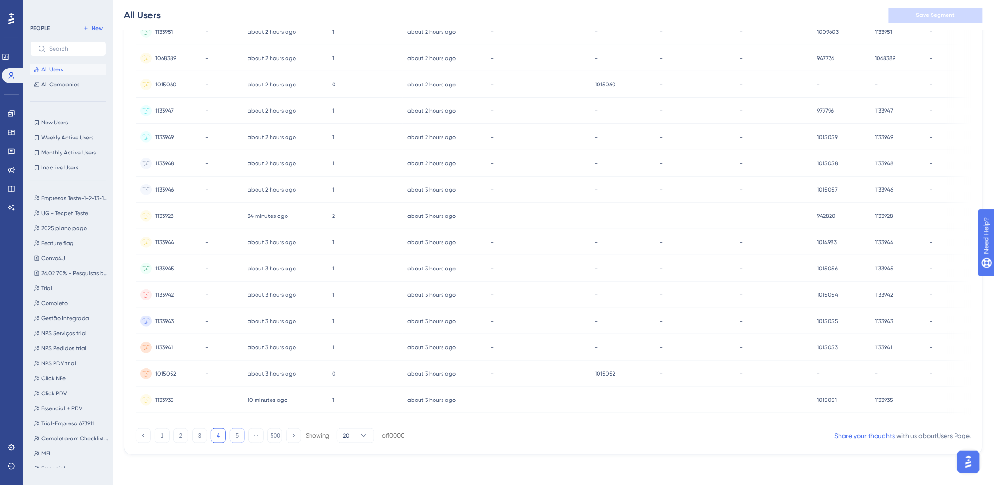
click at [230, 436] on button "5" at bounding box center [237, 436] width 15 height 15
click at [267, 438] on button "500" at bounding box center [274, 436] width 15 height 15
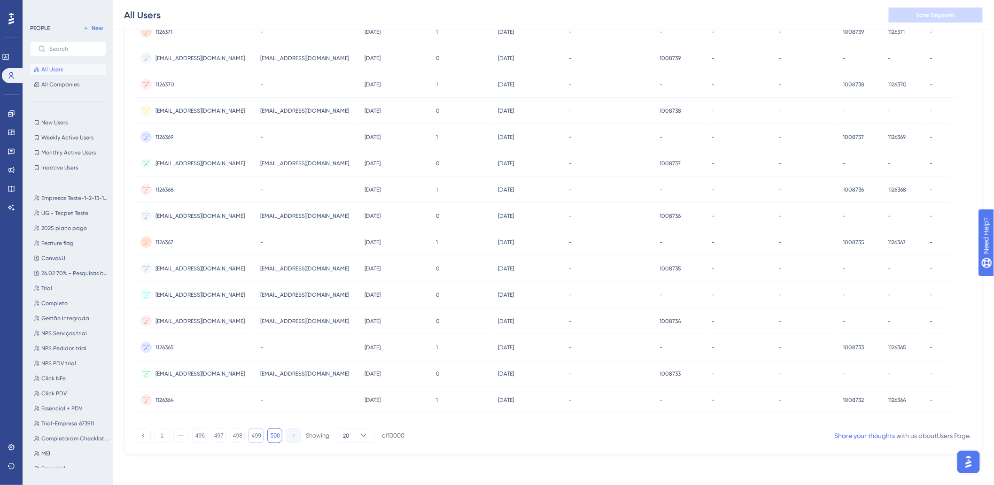
click at [249, 435] on button "499" at bounding box center [256, 436] width 15 height 15
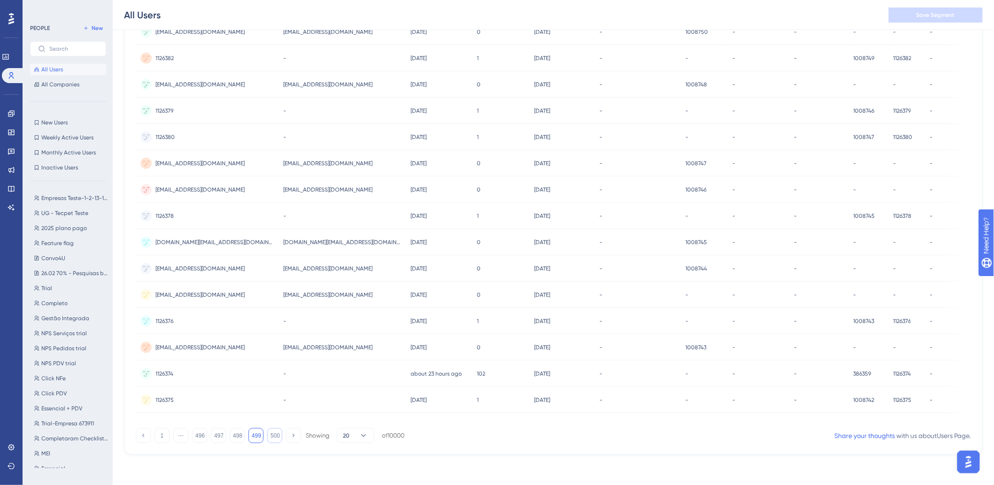
click at [270, 431] on button "500" at bounding box center [274, 436] width 15 height 15
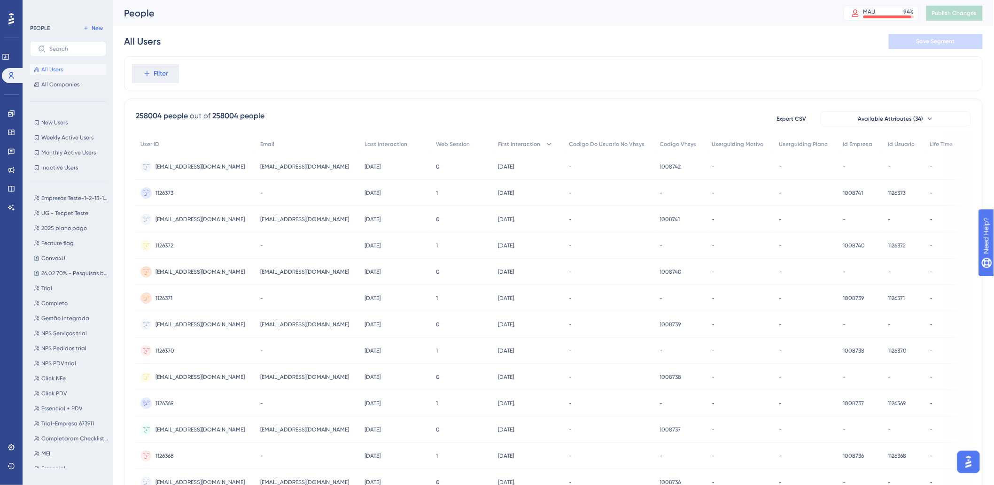
click at [894, 22] on div "People MAU 94 % Click to see add-on and upgrade options Publish Changes" at bounding box center [553, 13] width 881 height 26
click at [894, 12] on div "MAU 94 %" at bounding box center [889, 12] width 51 height 8
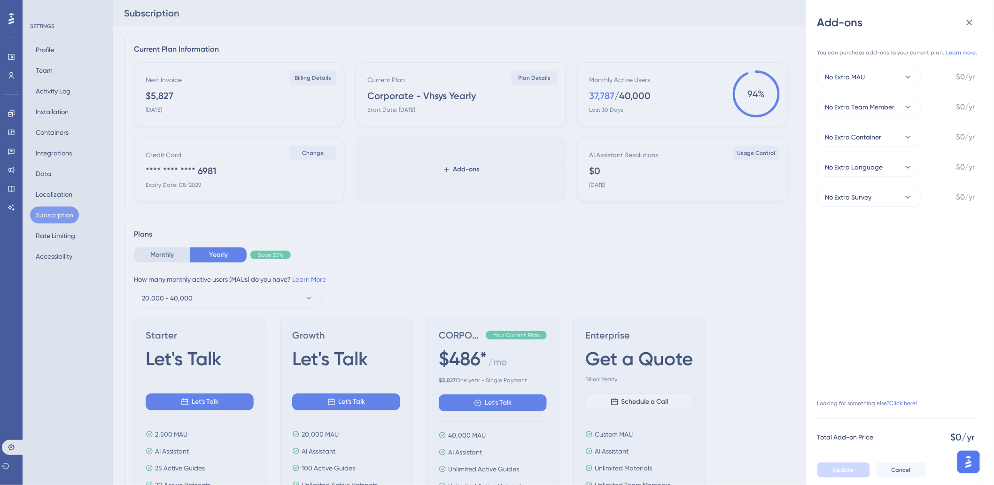
click at [629, 87] on div "Add-ons You can purchase add-ons to your current plan. Learn more. No Extra MAU…" at bounding box center [497, 242] width 994 height 485
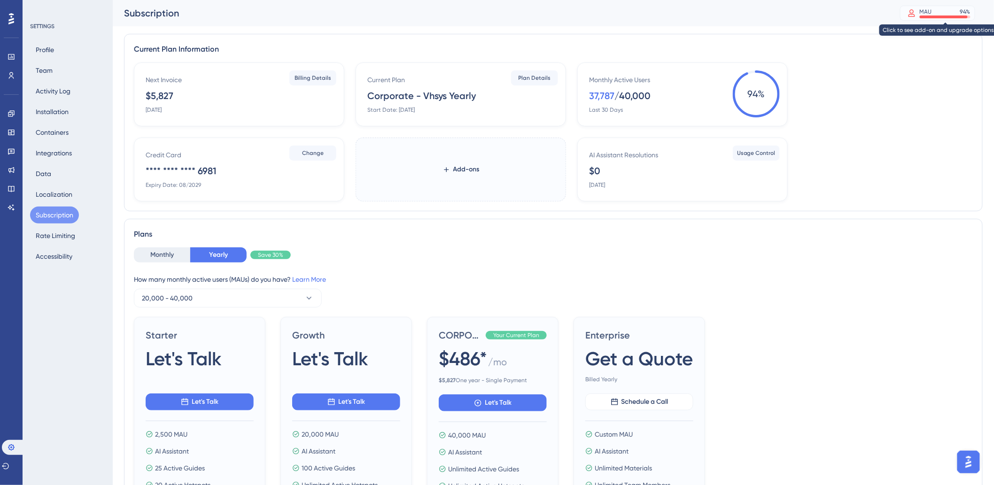
click at [928, 15] on div "MAU" at bounding box center [926, 12] width 12 height 8
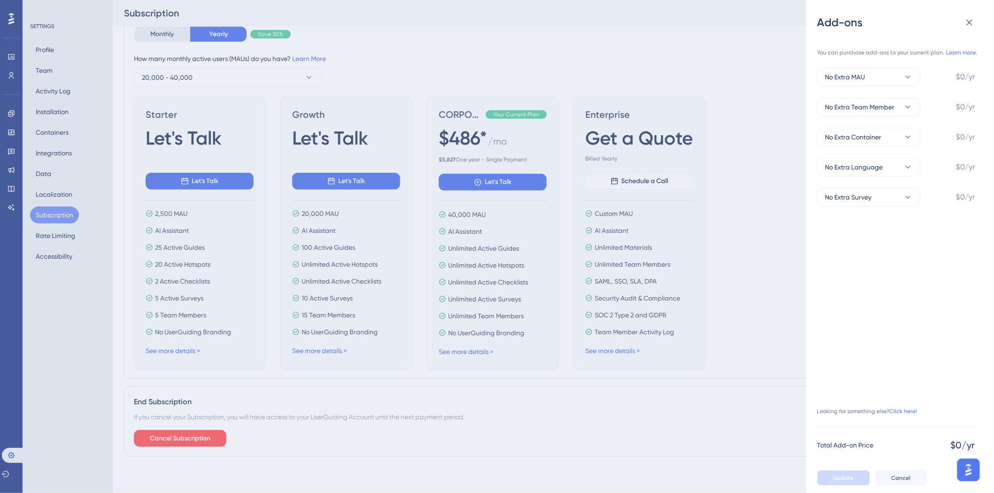
scroll to position [229, 0]
click at [407, 91] on div "Add-ons You can purchase add-ons to your current plan. Learn more. No Extra MAU…" at bounding box center [497, 246] width 994 height 493
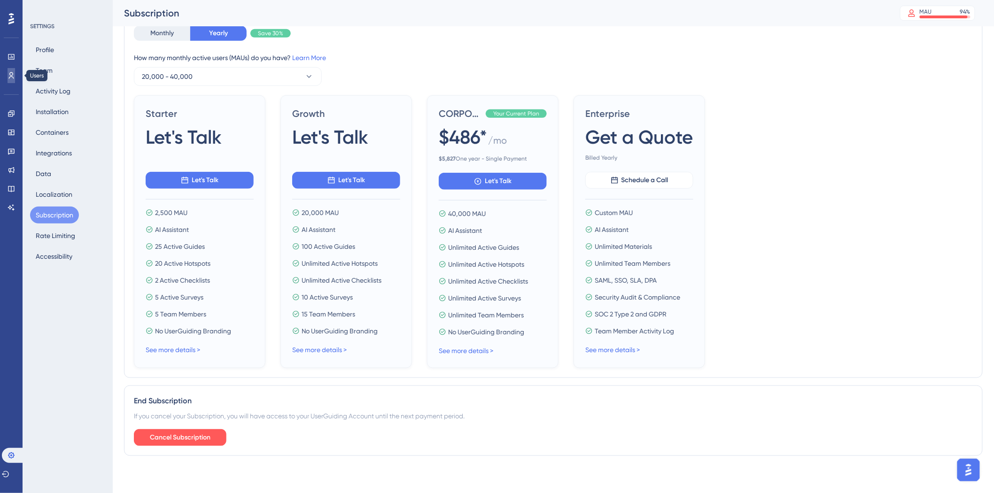
click at [12, 75] on icon at bounding box center [12, 76] width 8 height 8
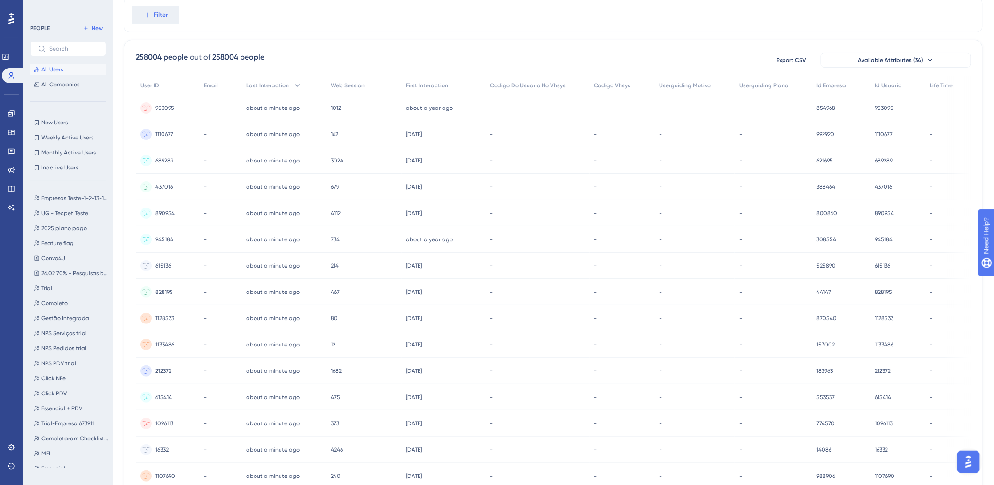
scroll to position [104, 0]
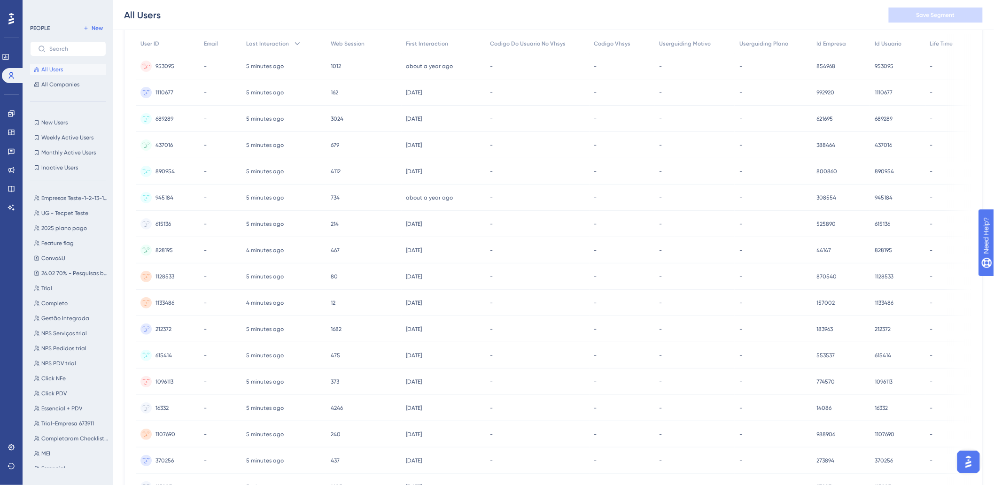
click at [151, 73] on div "953095 953095" at bounding box center [167, 66] width 63 height 26
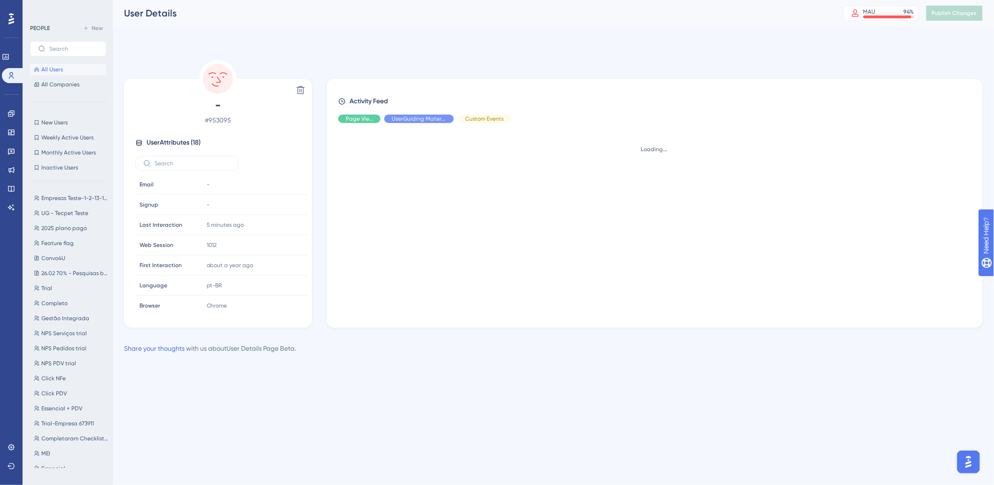
drag, startPoint x: 151, startPoint y: 73, endPoint x: 457, endPoint y: 172, distance: 321.1
click at [167, 75] on div "Delete - # 953095 User Attributes ( 18 ) Email Email - Signup Signup - Last Int…" at bounding box center [218, 194] width 188 height 268
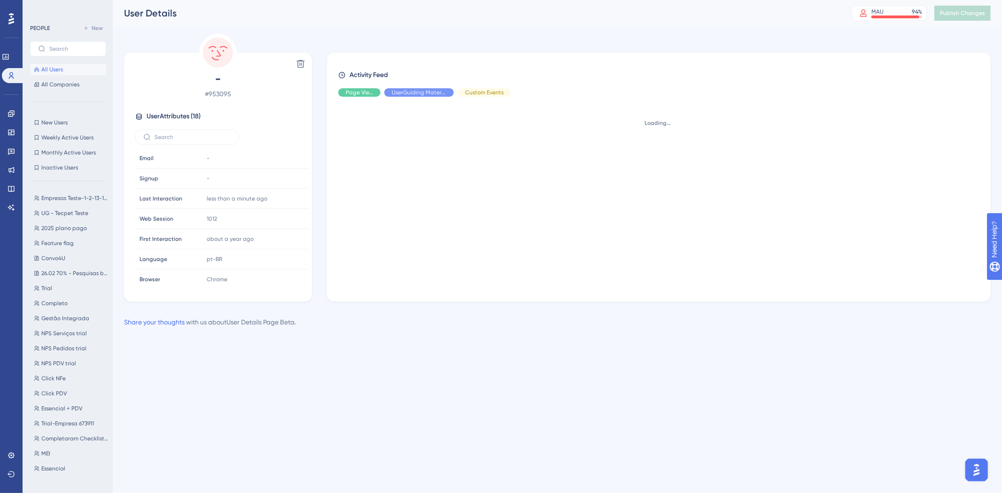
click at [43, 69] on span "All Users" at bounding box center [52, 70] width 22 height 8
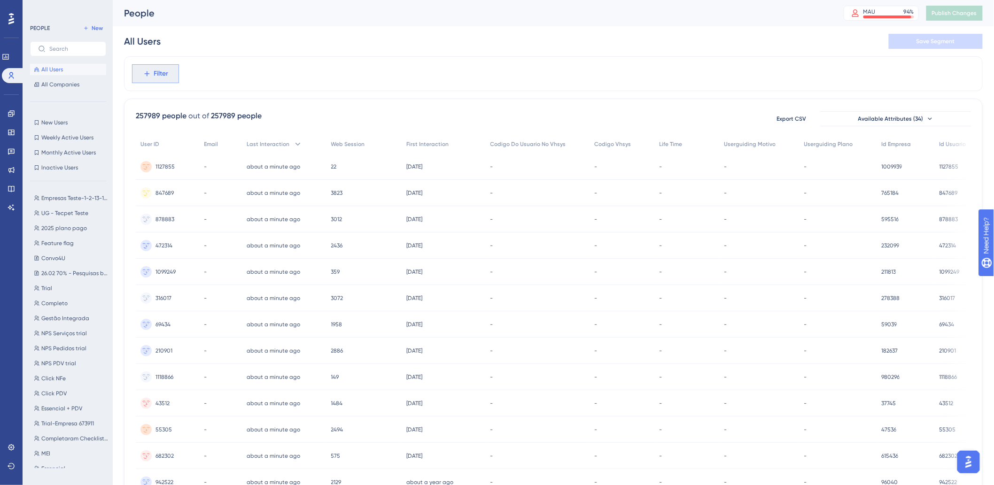
click at [156, 68] on span "Filter" at bounding box center [161, 73] width 15 height 11
type input "id_em"
click at [195, 149] on button "id_empresa id_empresa" at bounding box center [207, 144] width 138 height 19
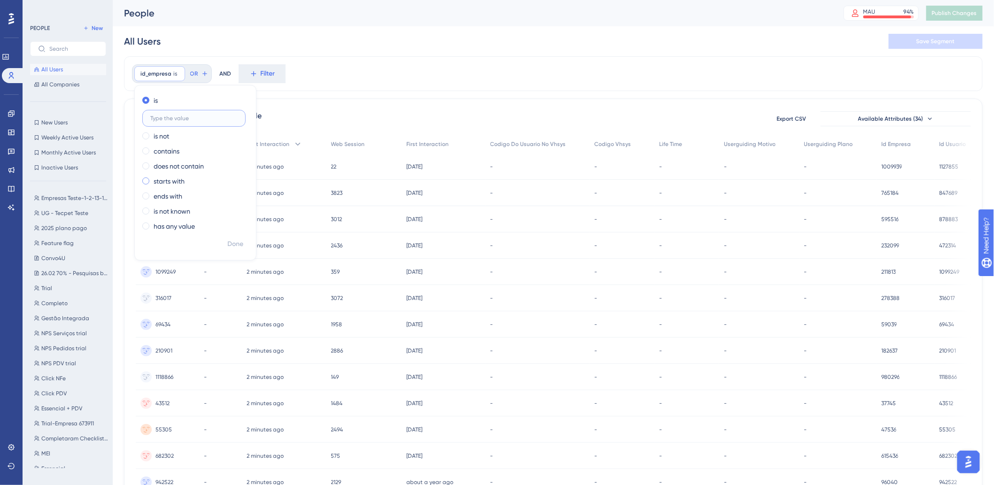
paste input "976991"
type input "976991"
click at [243, 245] on button "Done" at bounding box center [235, 244] width 26 height 17
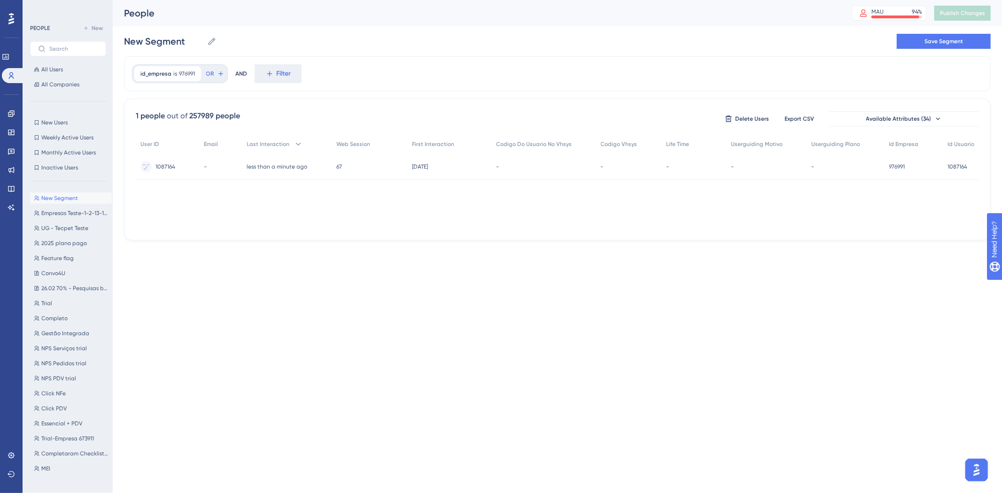
drag, startPoint x: 436, startPoint y: 226, endPoint x: 505, endPoint y: 234, distance: 69.6
click at [505, 234] on div "1 people out of 257989 people Delete Users Export CSV Available Attributes (34)…" at bounding box center [557, 170] width 867 height 142
click at [454, 0] on html "Performance Users Engagement Widgets Feedback Product Updates Knowledge Base AI…" at bounding box center [501, 0] width 1002 height 0
drag, startPoint x: 453, startPoint y: 301, endPoint x: 441, endPoint y: 311, distance: 16.0
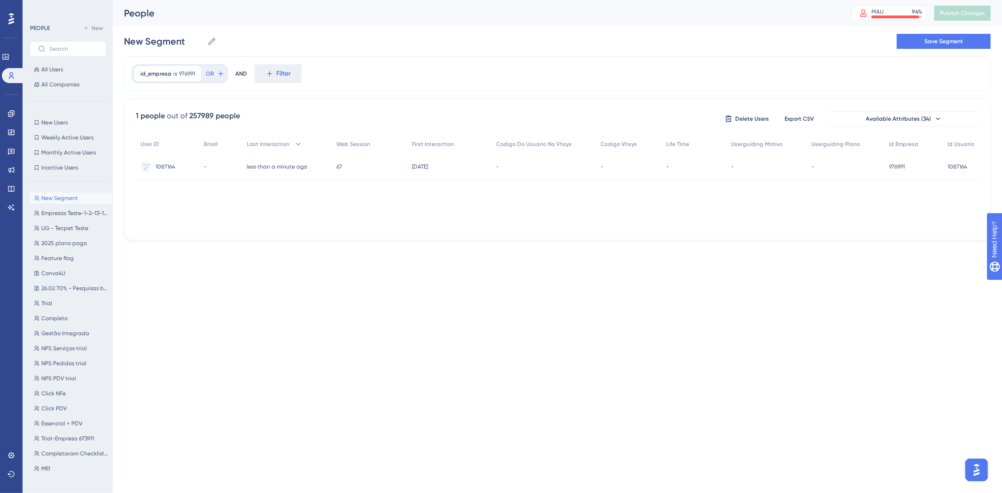
click at [452, 0] on html "Performance Users Engagement Widgets Feedback Product Updates Knowledge Base AI…" at bounding box center [501, 0] width 1002 height 0
click at [215, 167] on div "-" at bounding box center [221, 167] width 43 height 26
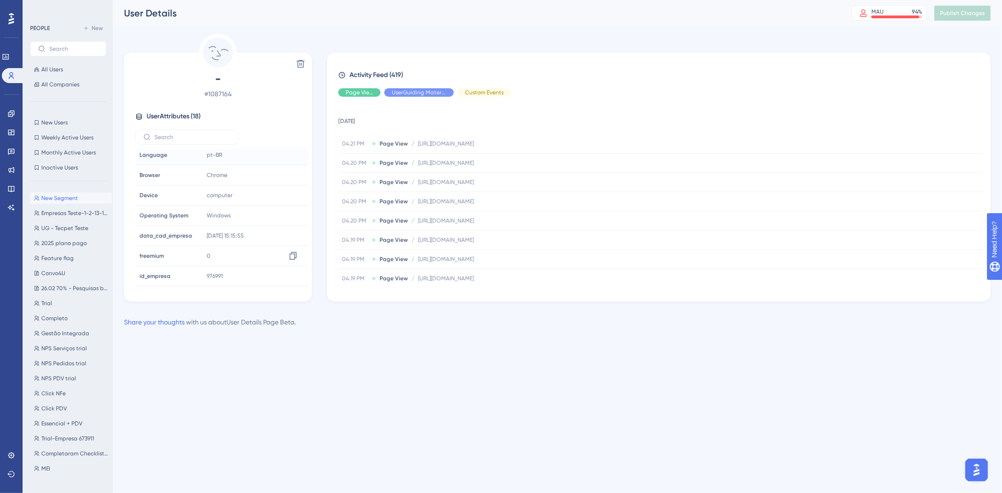
scroll to position [156, 0]
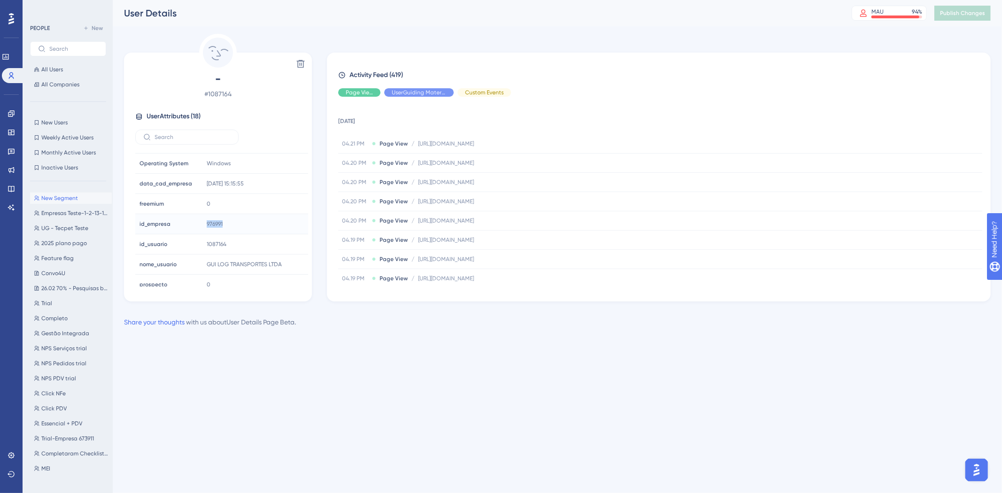
drag, startPoint x: 205, startPoint y: 227, endPoint x: 201, endPoint y: 227, distance: 4.7
click at [203, 227] on td "976991" at bounding box center [256, 224] width 106 height 20
copy span "976991"
click at [174, 141] on label at bounding box center [186, 137] width 103 height 15
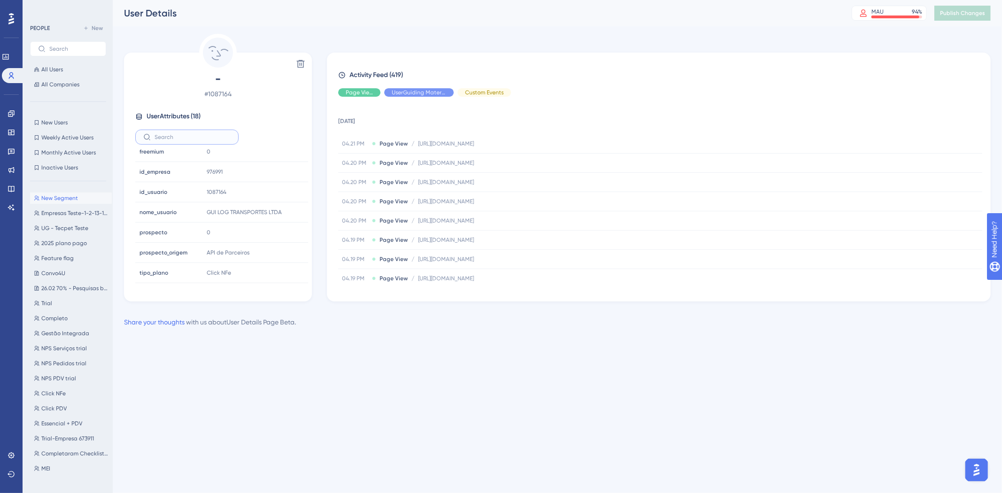
click at [174, 140] on input "text" at bounding box center [193, 137] width 76 height 7
type input "l"
type input "u"
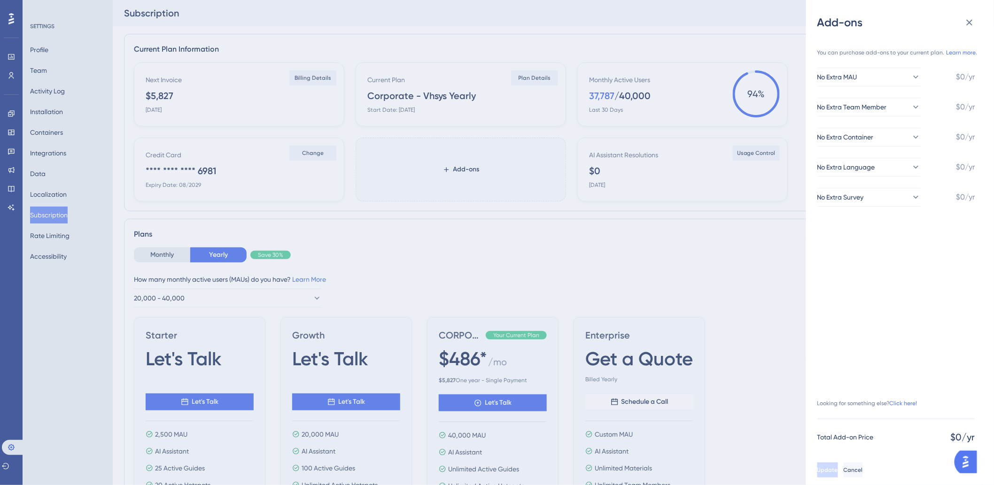
click at [665, 82] on div "Add-ons You can purchase add-ons to your current plan. Learn more. No Extra MAU…" at bounding box center [497, 242] width 994 height 485
